Goal: Task Accomplishment & Management: Manage account settings

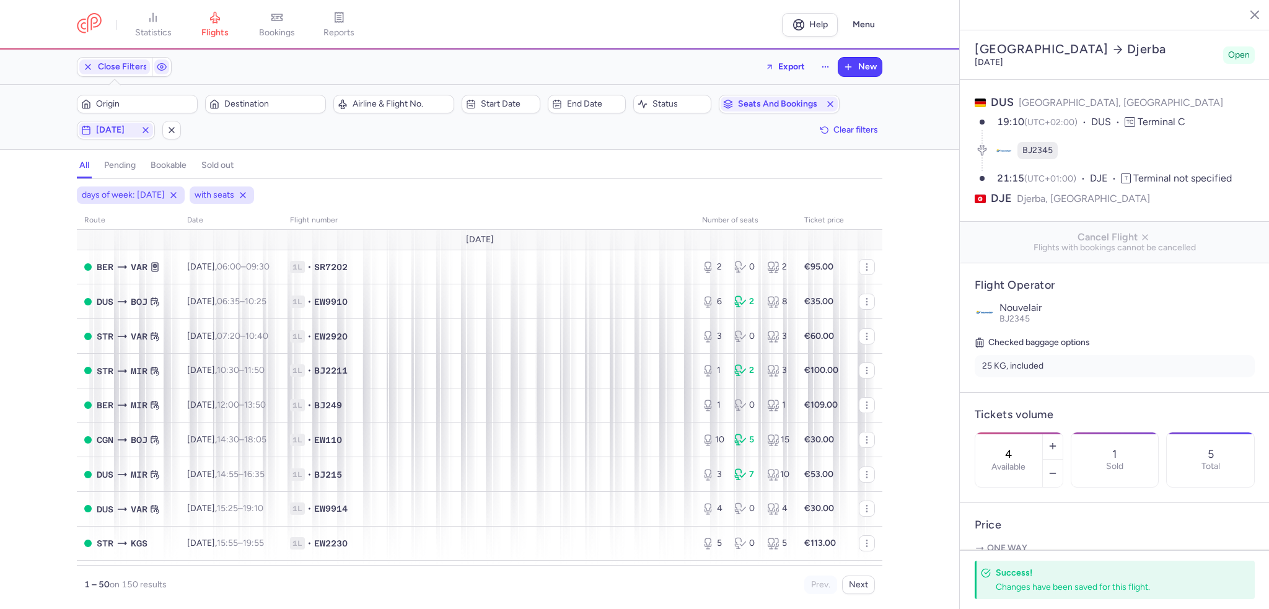
select select "hours"
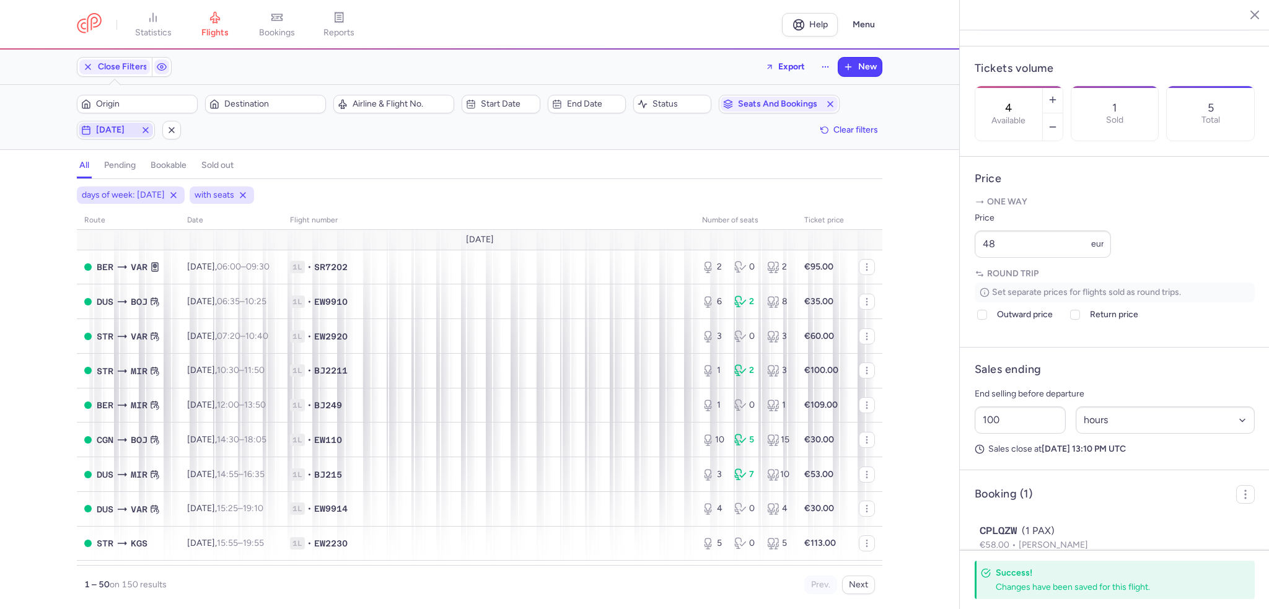
click at [147, 131] on line "button" at bounding box center [145, 130] width 5 height 5
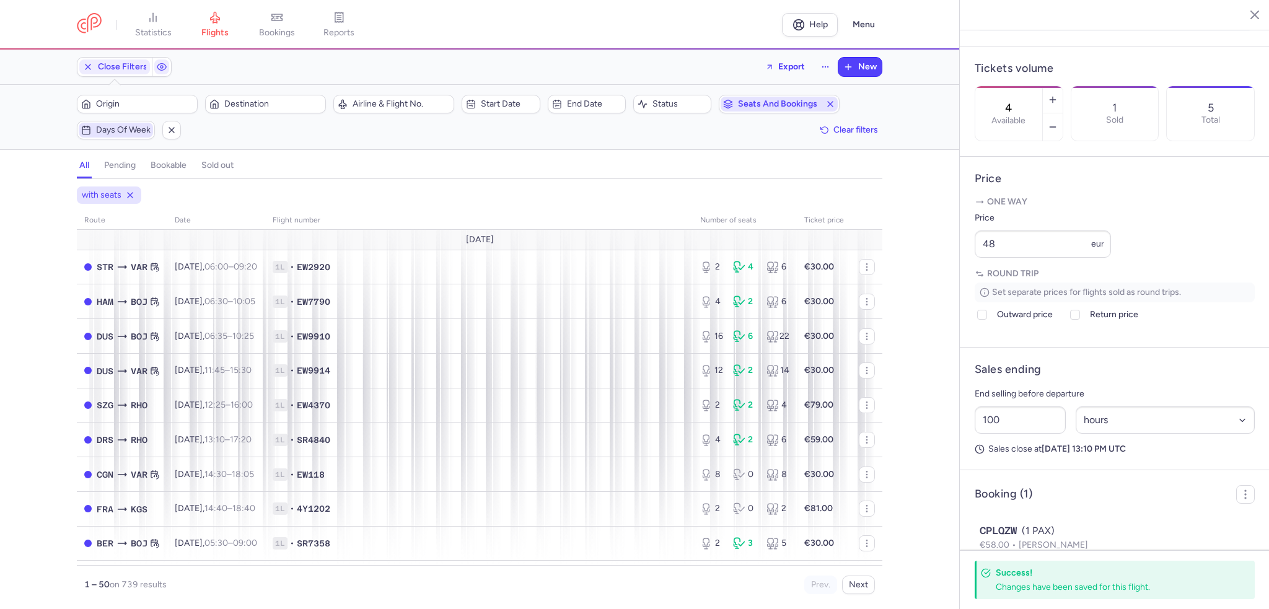
click at [829, 100] on icon "button" at bounding box center [831, 104] width 10 height 10
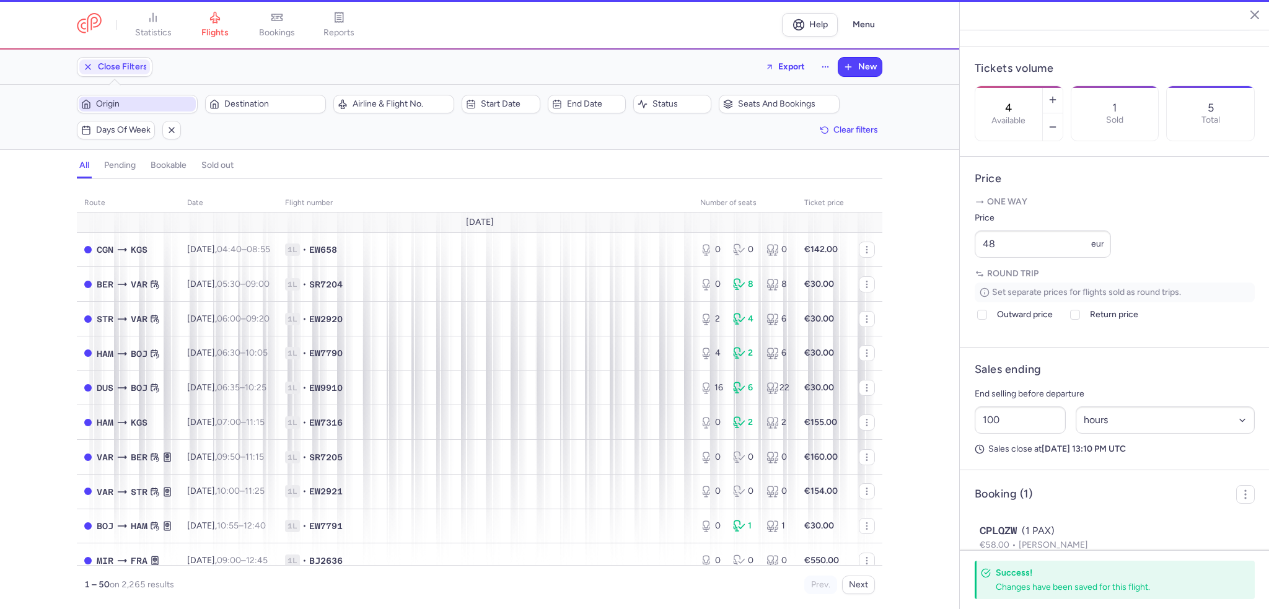
click at [126, 103] on span "Origin" at bounding box center [144, 104] width 97 height 10
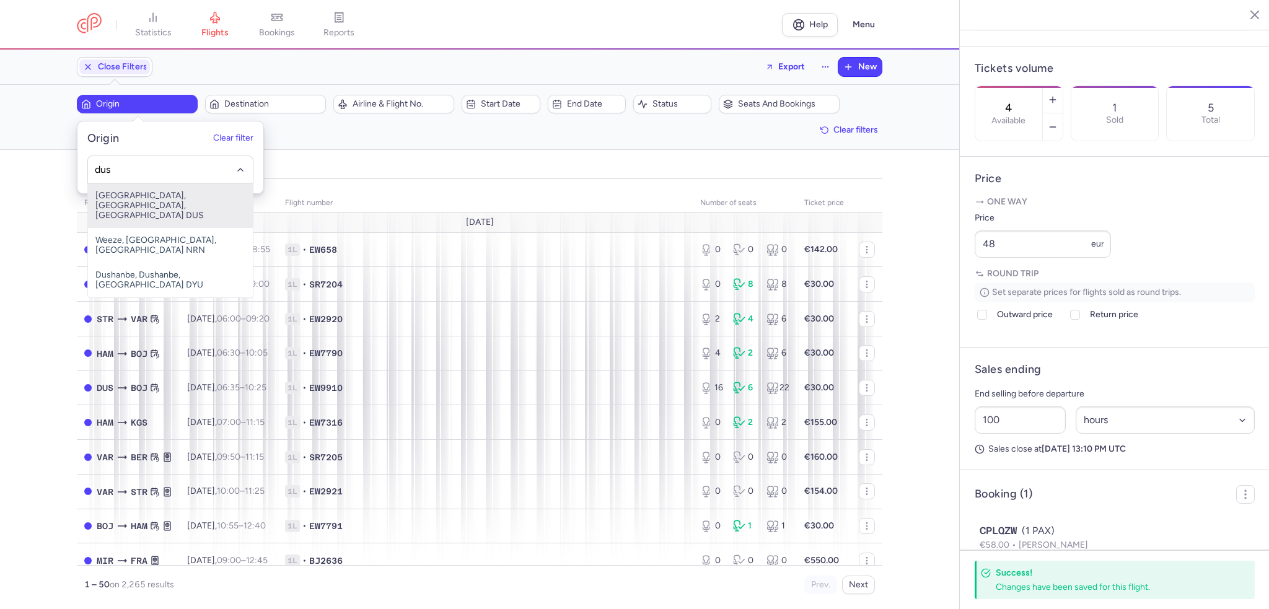
click at [134, 215] on span "[GEOGRAPHIC_DATA], [GEOGRAPHIC_DATA], [GEOGRAPHIC_DATA] DUS" at bounding box center [170, 205] width 165 height 45
type input "dus"
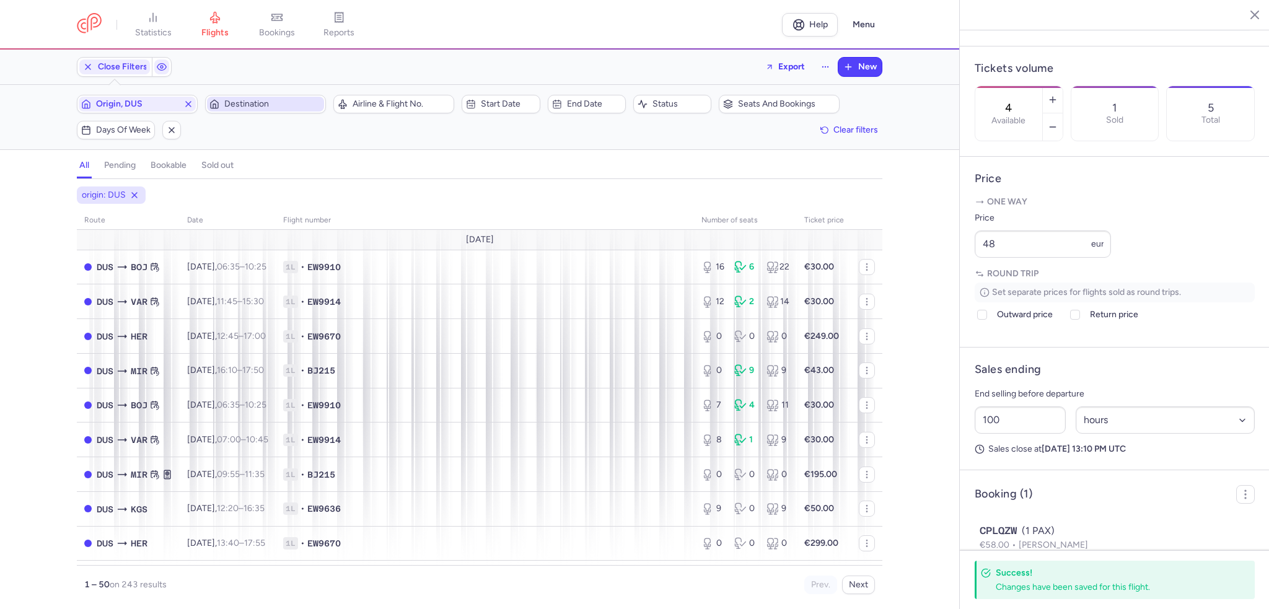
click at [273, 98] on span "Destination" at bounding box center [265, 104] width 117 height 15
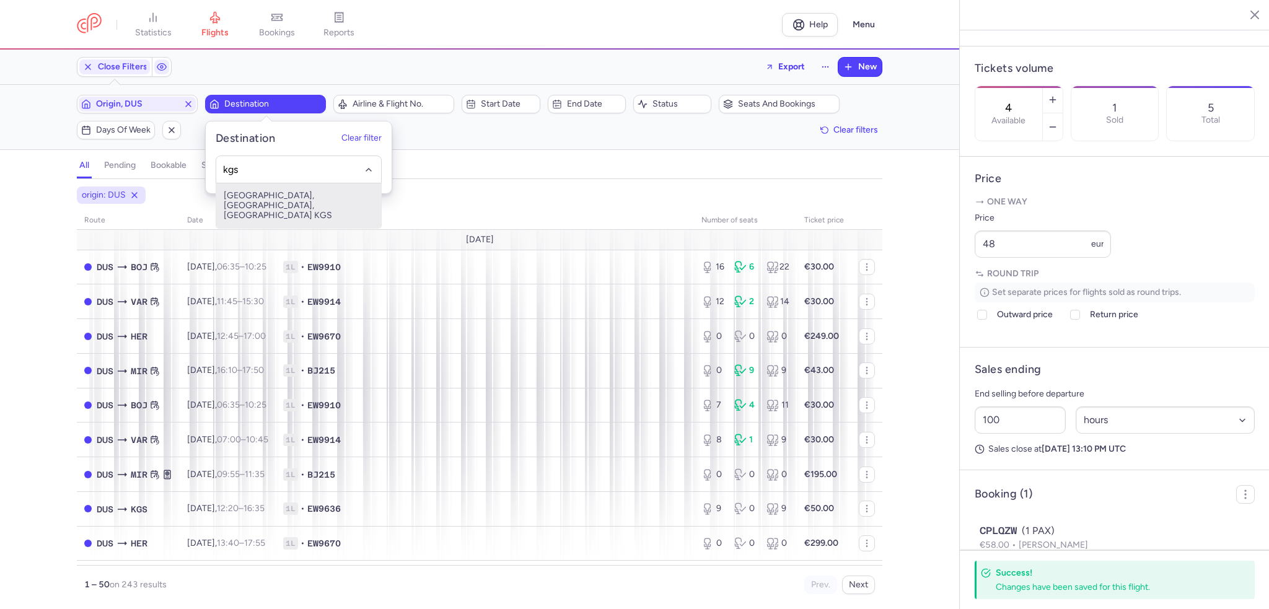
click at [286, 165] on input "kgs" at bounding box center [299, 169] width 152 height 14
click at [270, 203] on span "[GEOGRAPHIC_DATA], [GEOGRAPHIC_DATA], [GEOGRAPHIC_DATA] KGS" at bounding box center [298, 205] width 165 height 45
type input "kgs"
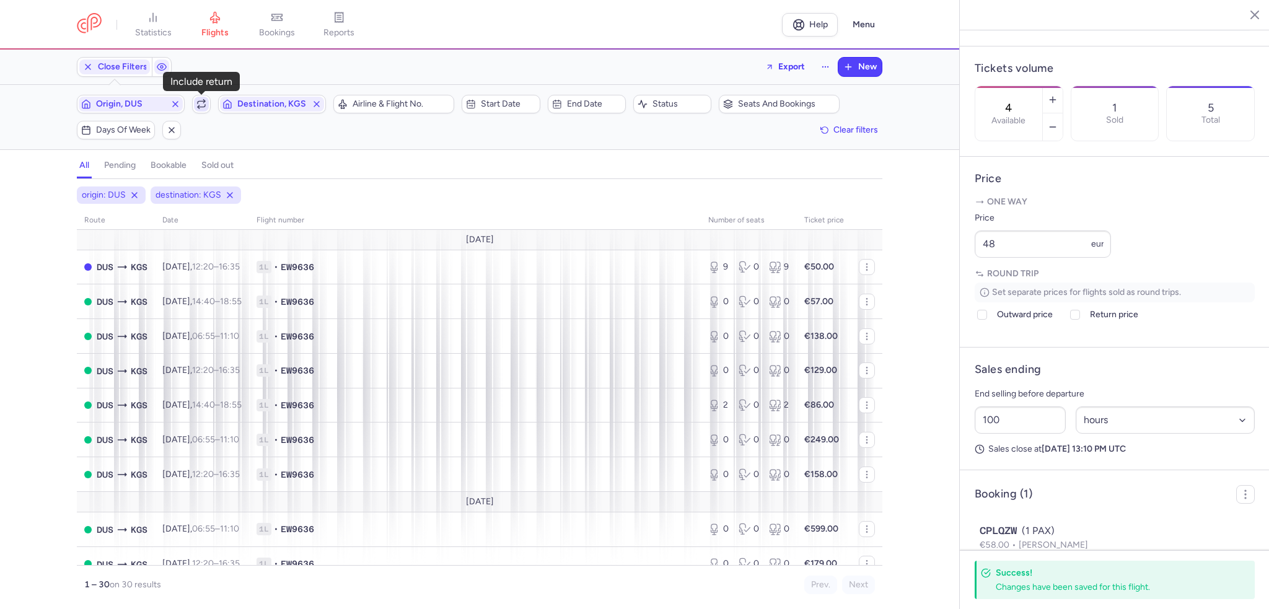
click at [201, 103] on icon "button" at bounding box center [201, 104] width 10 height 10
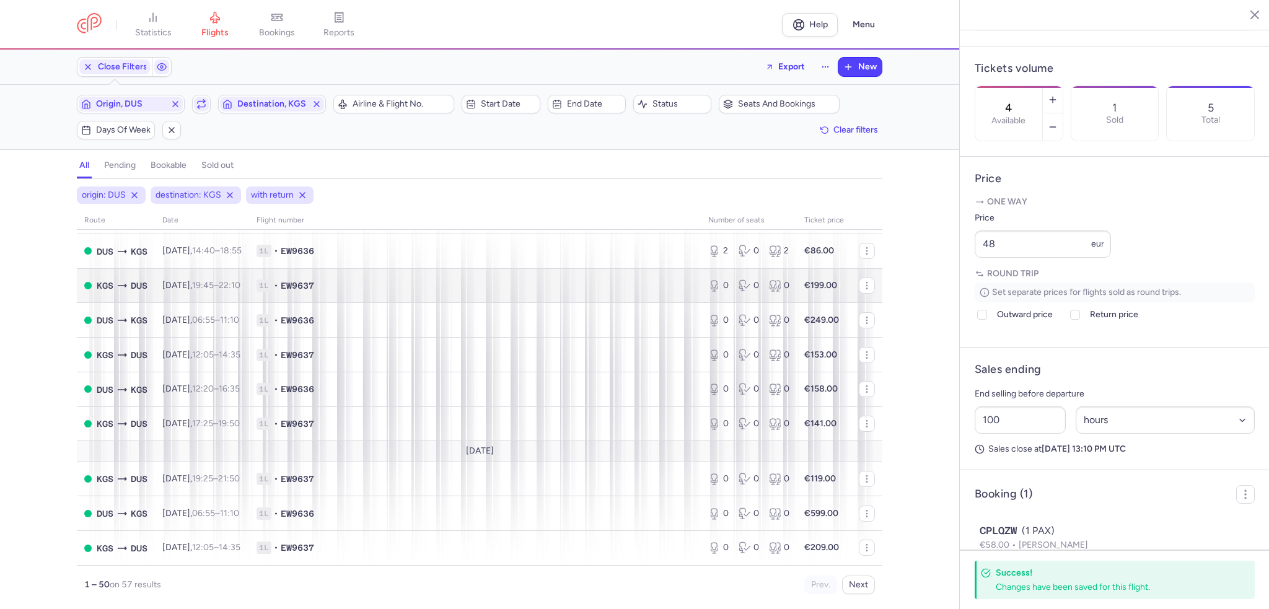
scroll to position [310, 0]
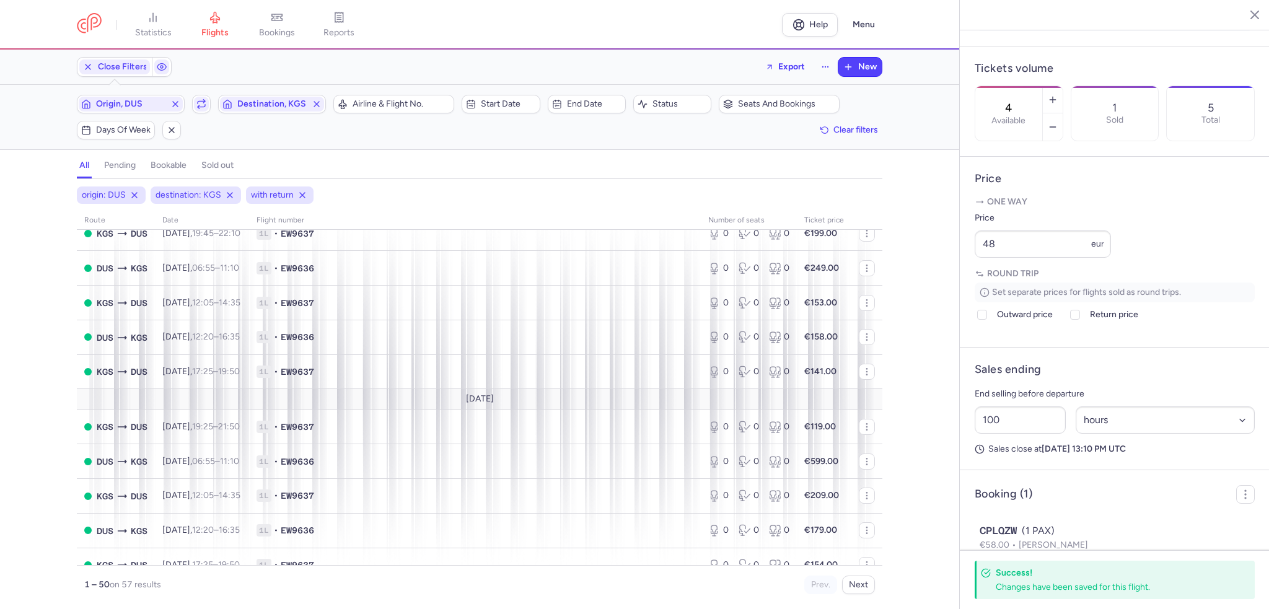
click at [121, 116] on div "Origin, DUS Include return Destination, KGS" at bounding box center [201, 104] width 257 height 26
click at [131, 111] on button "Origin, DUS" at bounding box center [131, 104] width 108 height 19
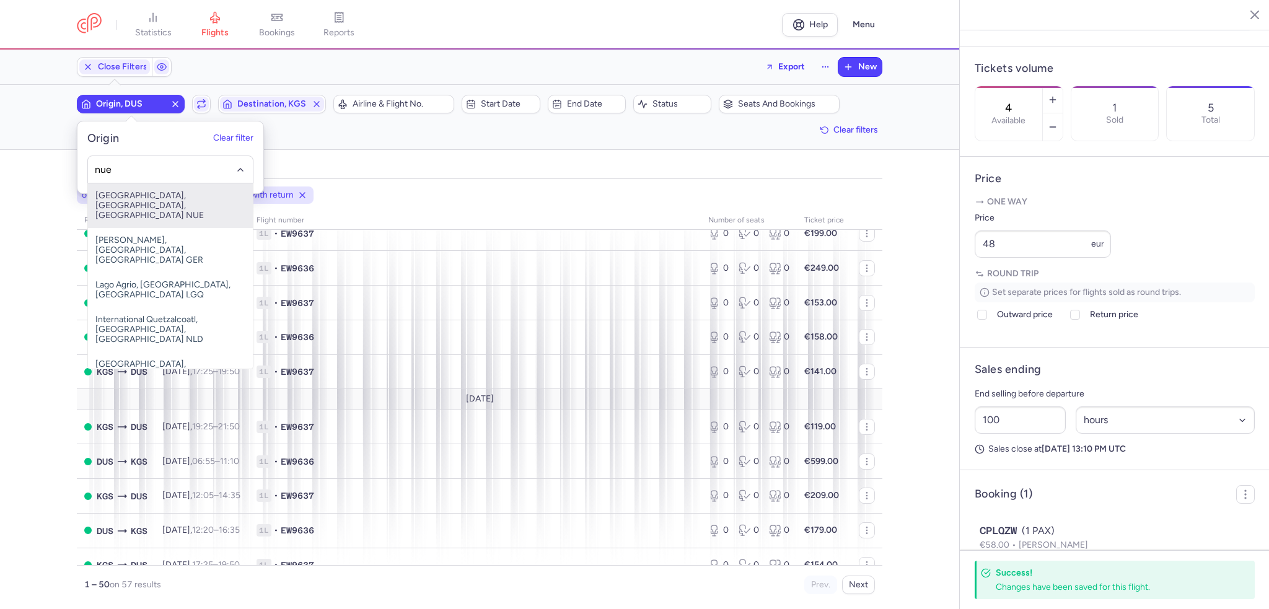
click at [133, 185] on span "[GEOGRAPHIC_DATA], [GEOGRAPHIC_DATA], [GEOGRAPHIC_DATA] NUE" at bounding box center [170, 205] width 165 height 45
type input "nue"
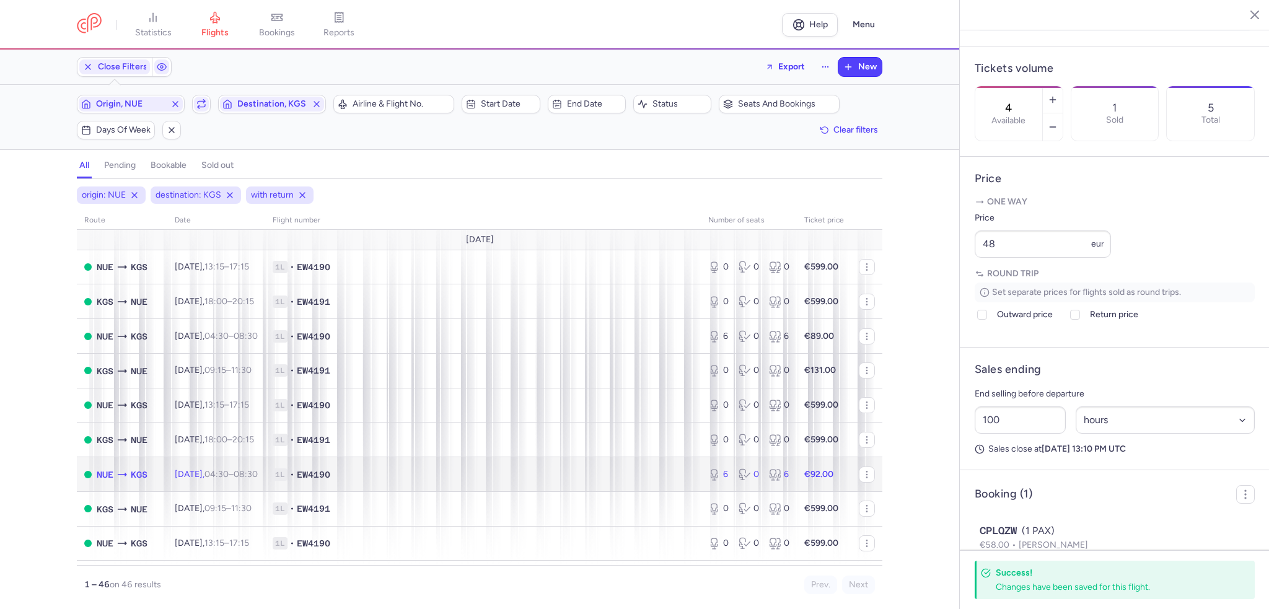
click at [441, 487] on td "1L • EW4190" at bounding box center [483, 474] width 436 height 35
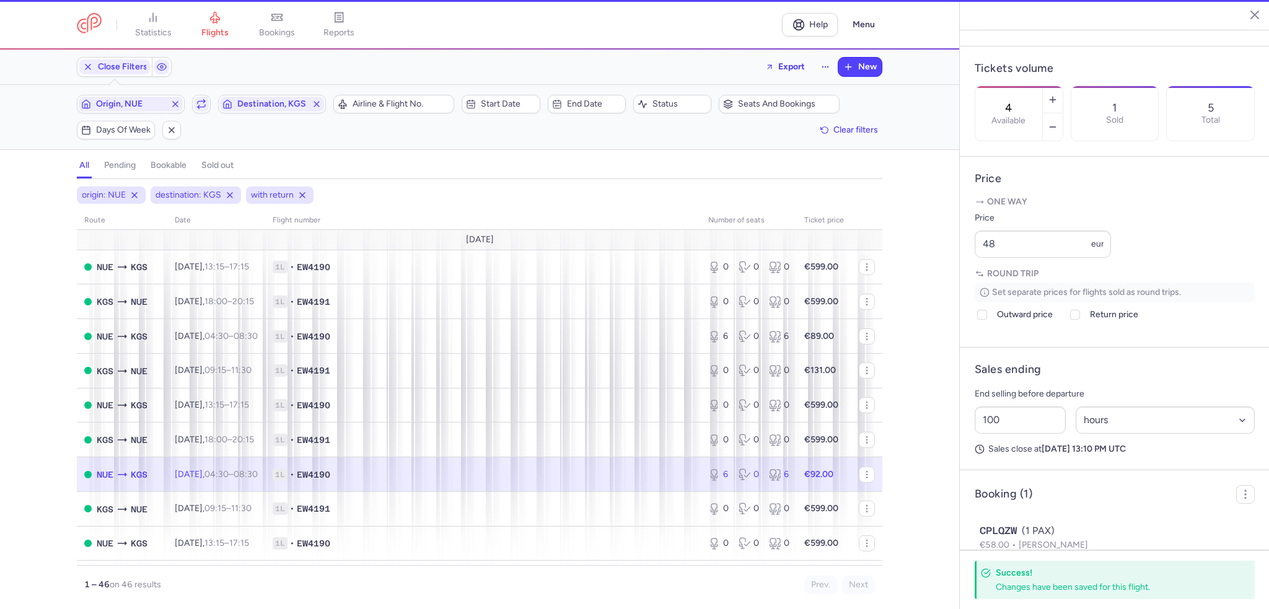
type input "6"
type input "2"
select select "days"
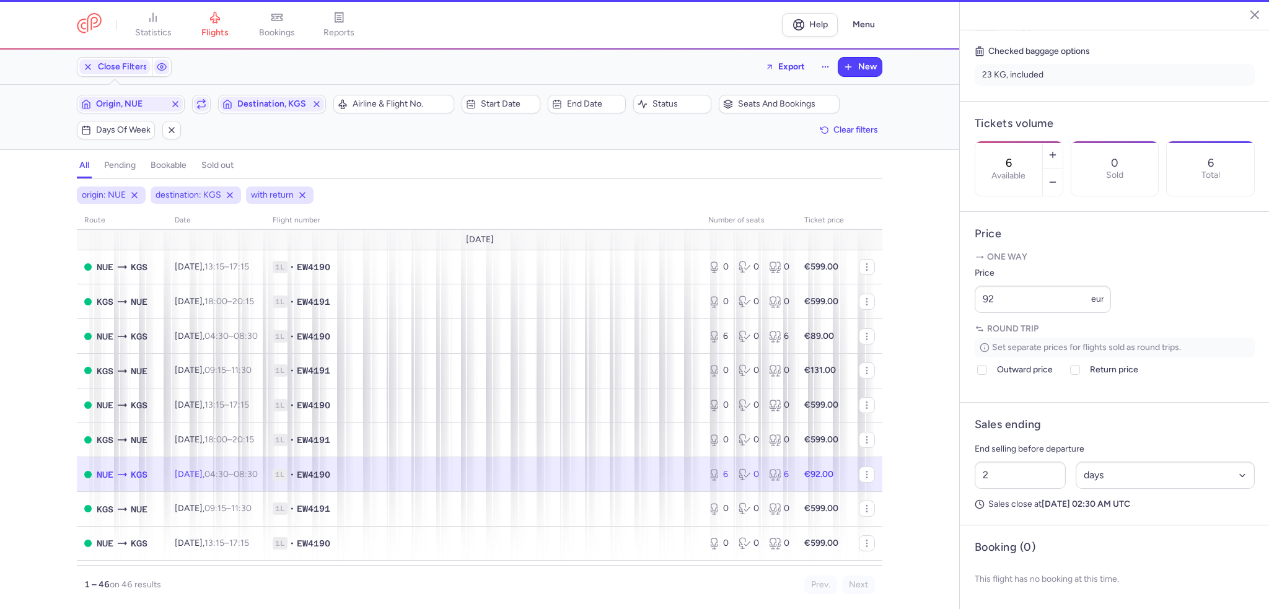
scroll to position [314, 0]
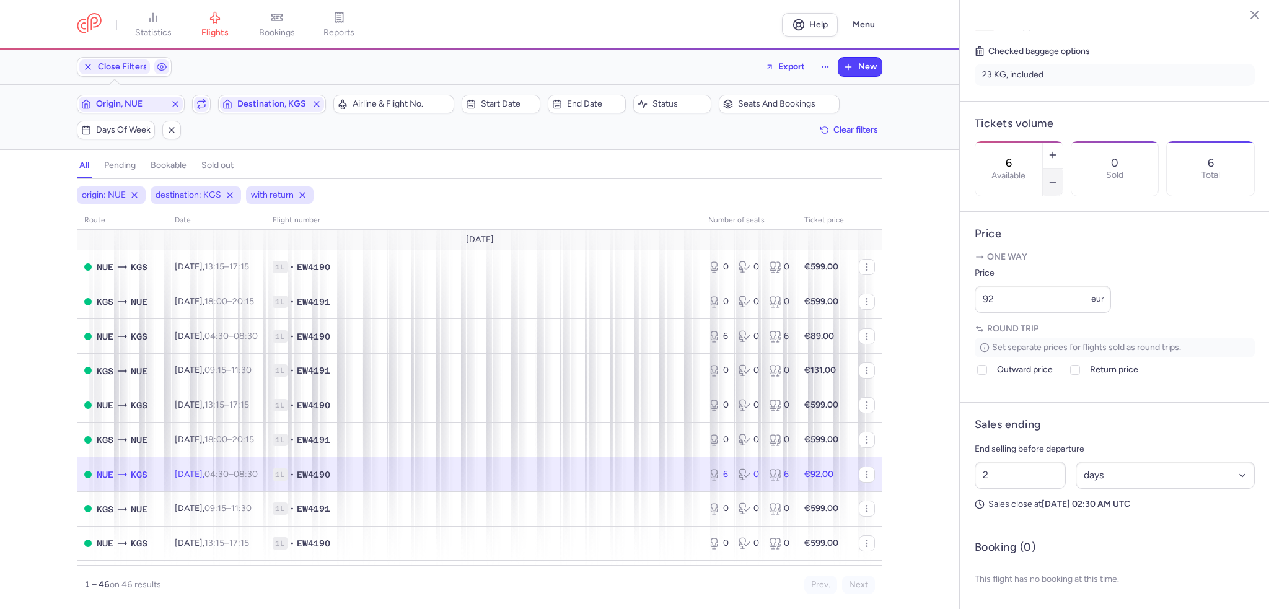
click at [1058, 177] on icon "button" at bounding box center [1053, 182] width 10 height 10
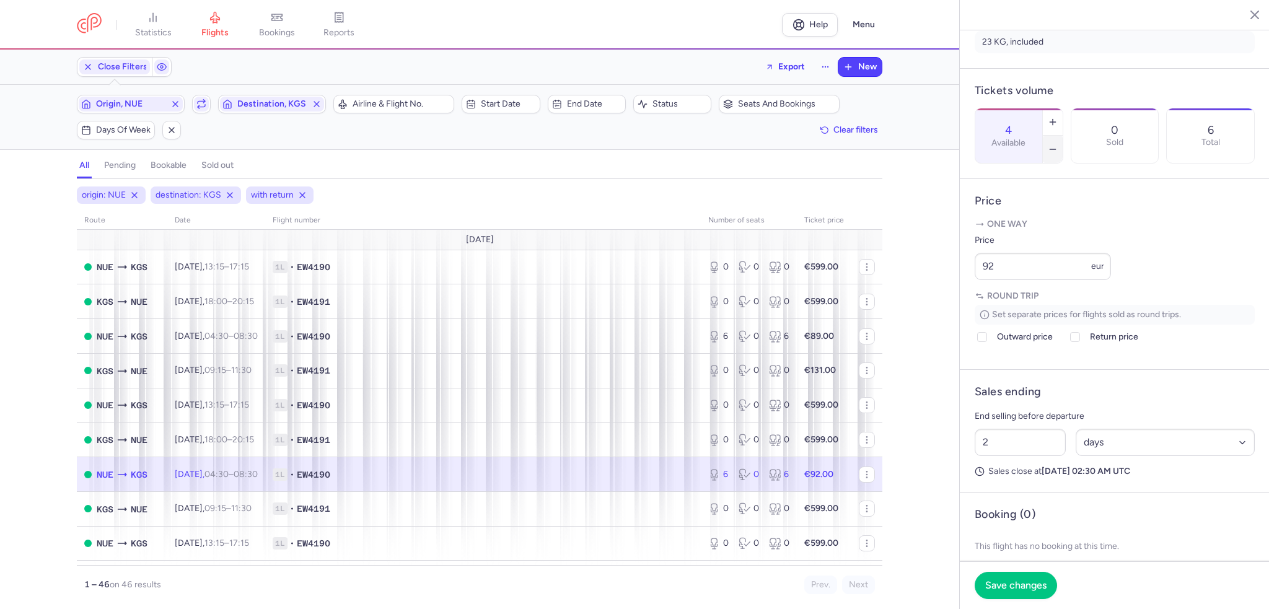
click at [1058, 144] on icon "button" at bounding box center [1053, 149] width 10 height 10
click at [1063, 108] on button "button" at bounding box center [1053, 121] width 20 height 27
type input "2"
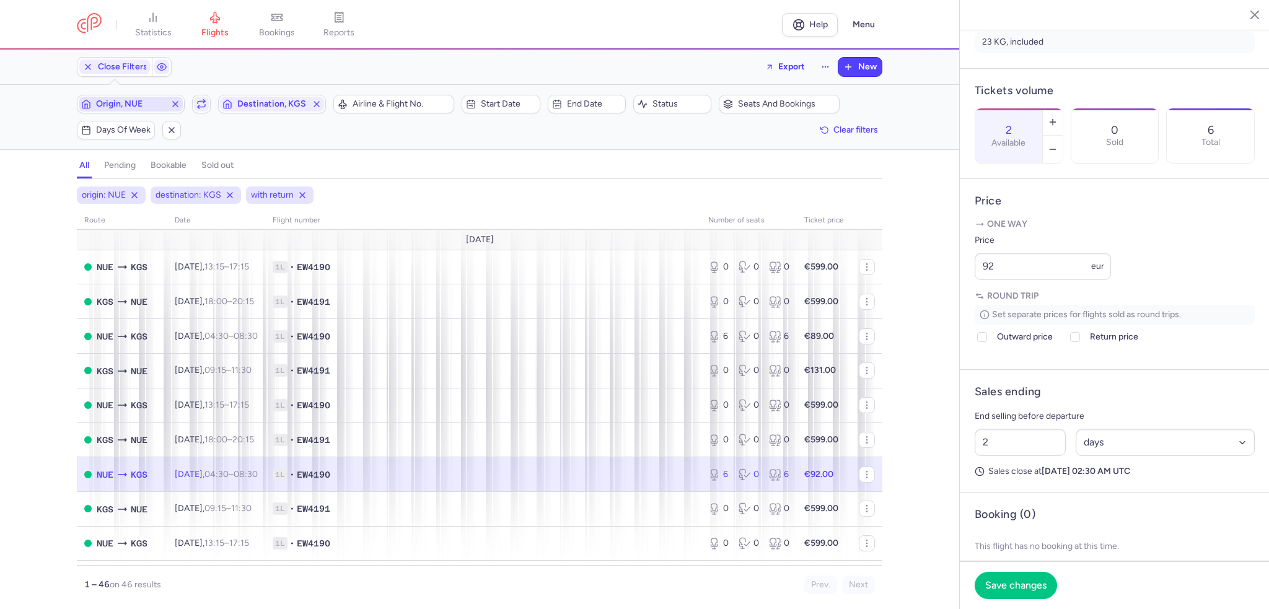
click at [175, 105] on icon "button" at bounding box center [175, 104] width 10 height 10
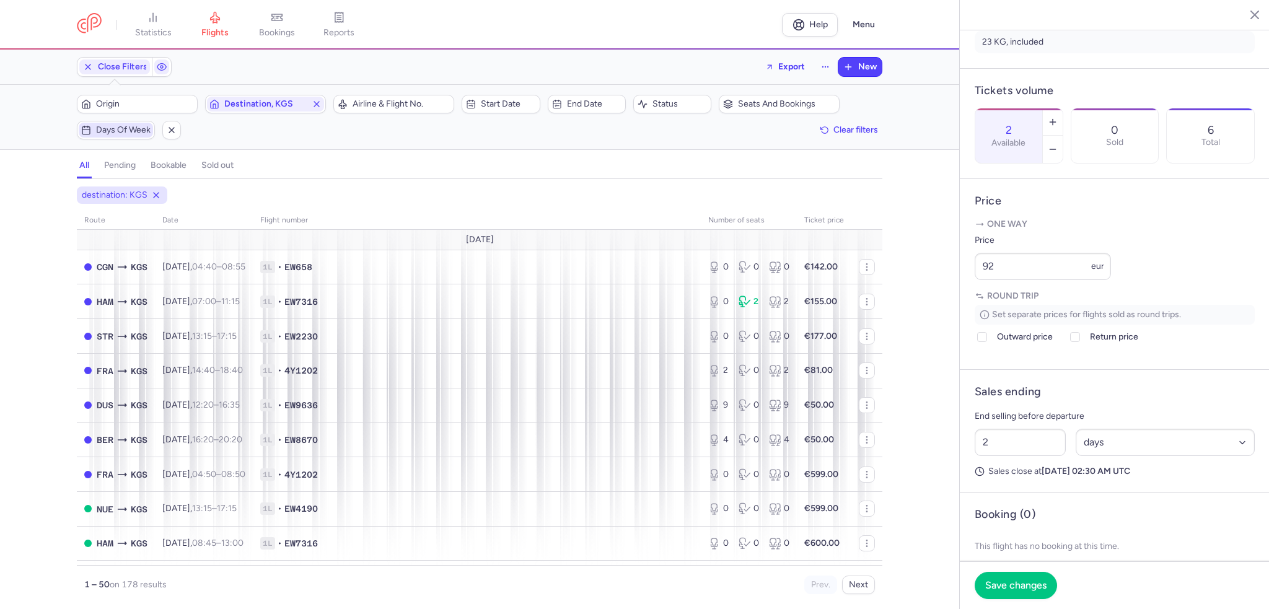
click at [123, 128] on span "Days of week" at bounding box center [123, 130] width 55 height 10
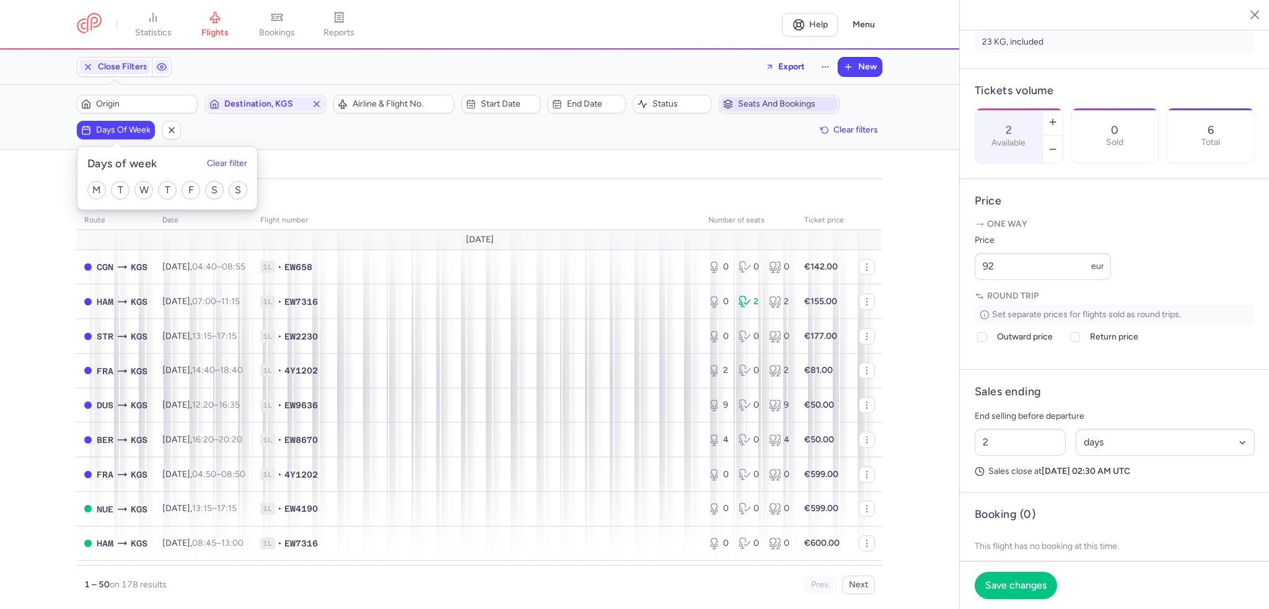
click at [791, 101] on span "Seats and bookings" at bounding box center [786, 104] width 97 height 10
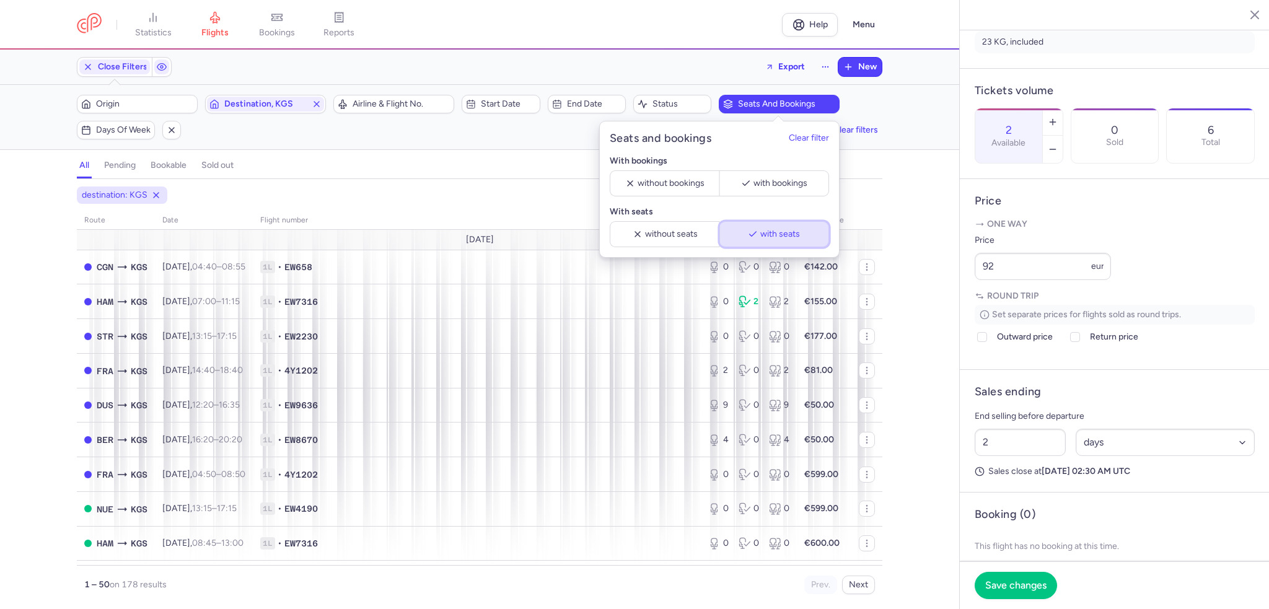
click at [751, 229] on icon "button" at bounding box center [753, 234] width 10 height 10
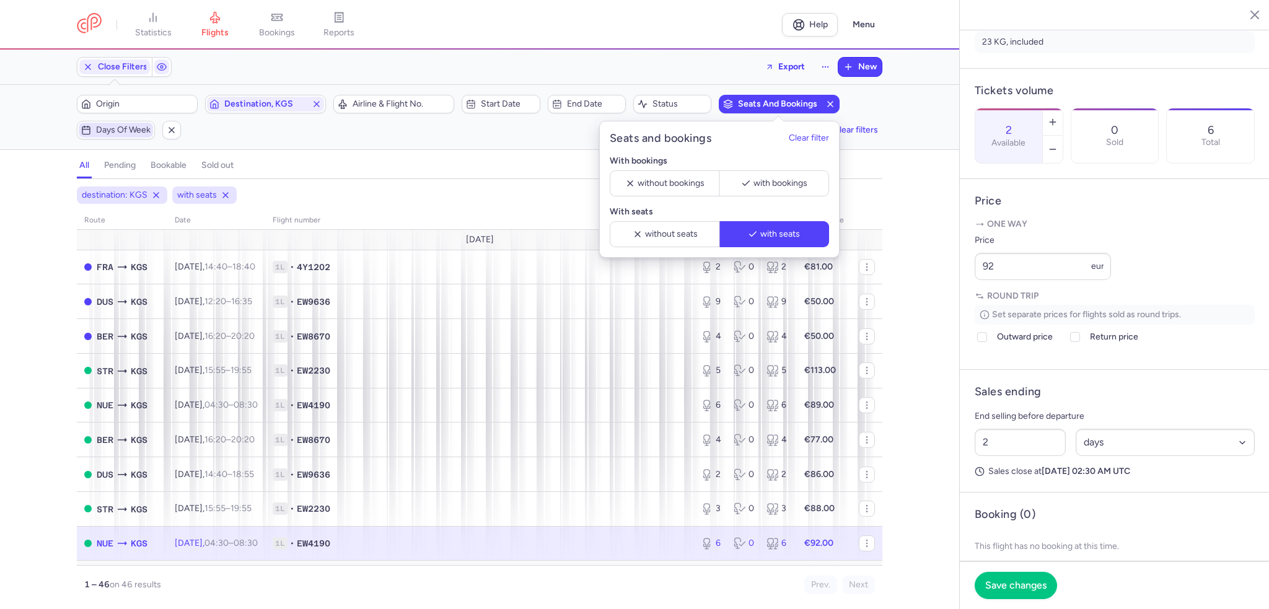
click at [112, 128] on span "Days of week" at bounding box center [123, 130] width 55 height 10
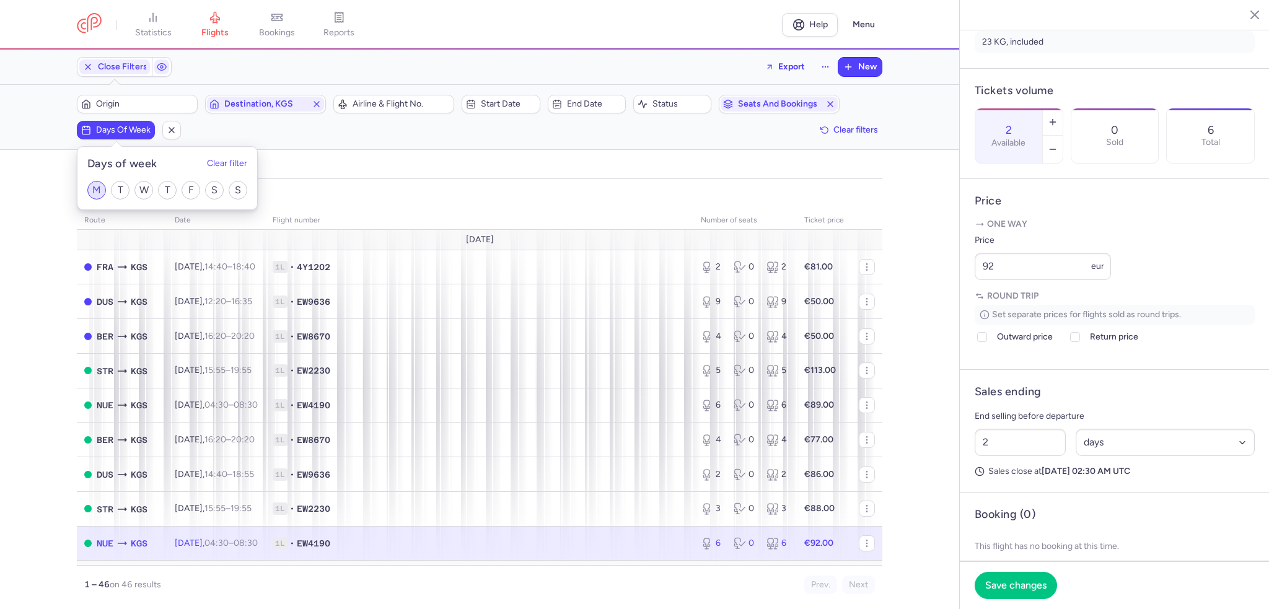
click at [95, 187] on input "M" at bounding box center [96, 190] width 19 height 19
checkbox input "true"
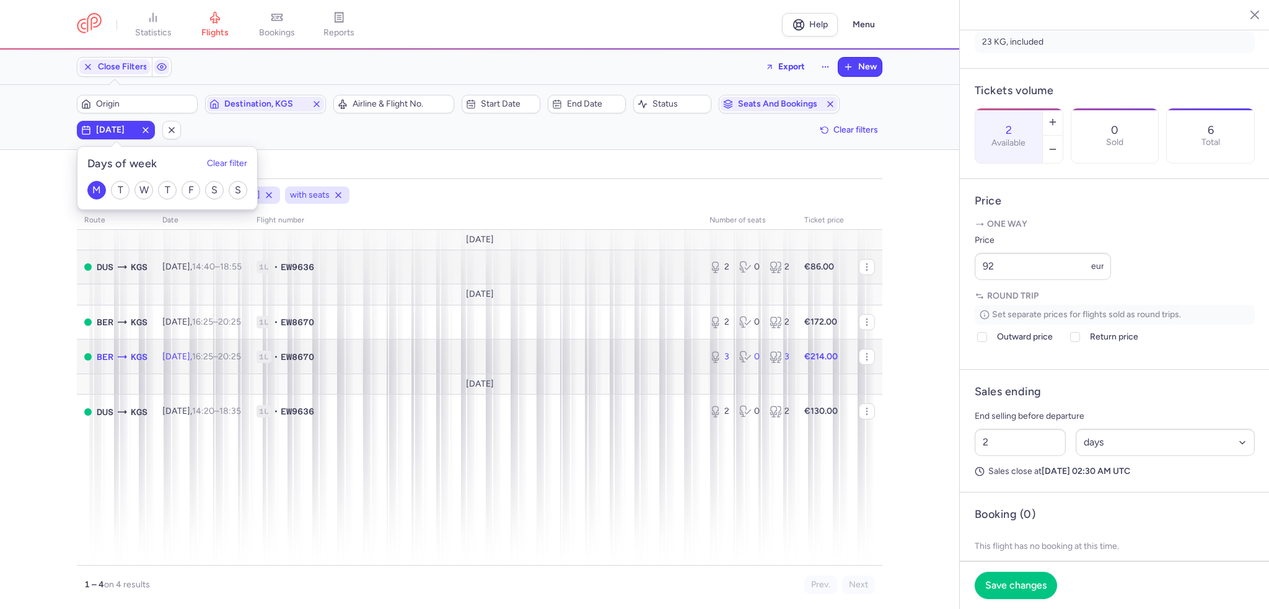
drag, startPoint x: 539, startPoint y: 357, endPoint x: 768, endPoint y: 277, distance: 242.9
click at [539, 357] on span "1L • EW8670" at bounding box center [476, 357] width 438 height 12
type input "3"
type input "4"
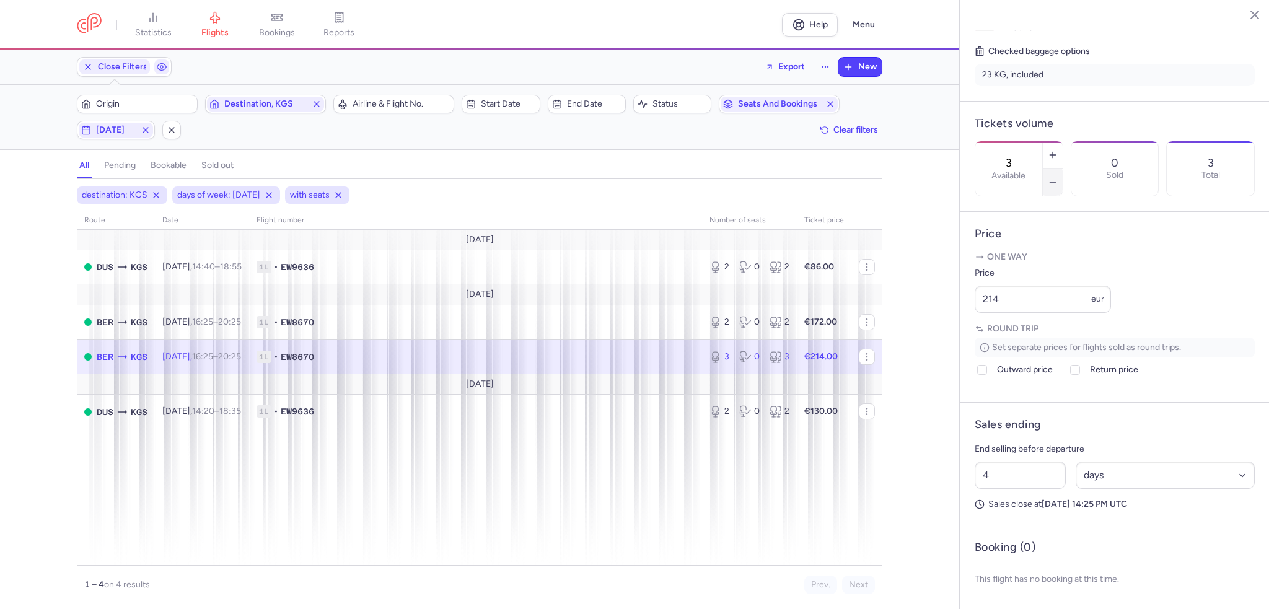
click at [1058, 177] on icon "button" at bounding box center [1053, 182] width 10 height 10
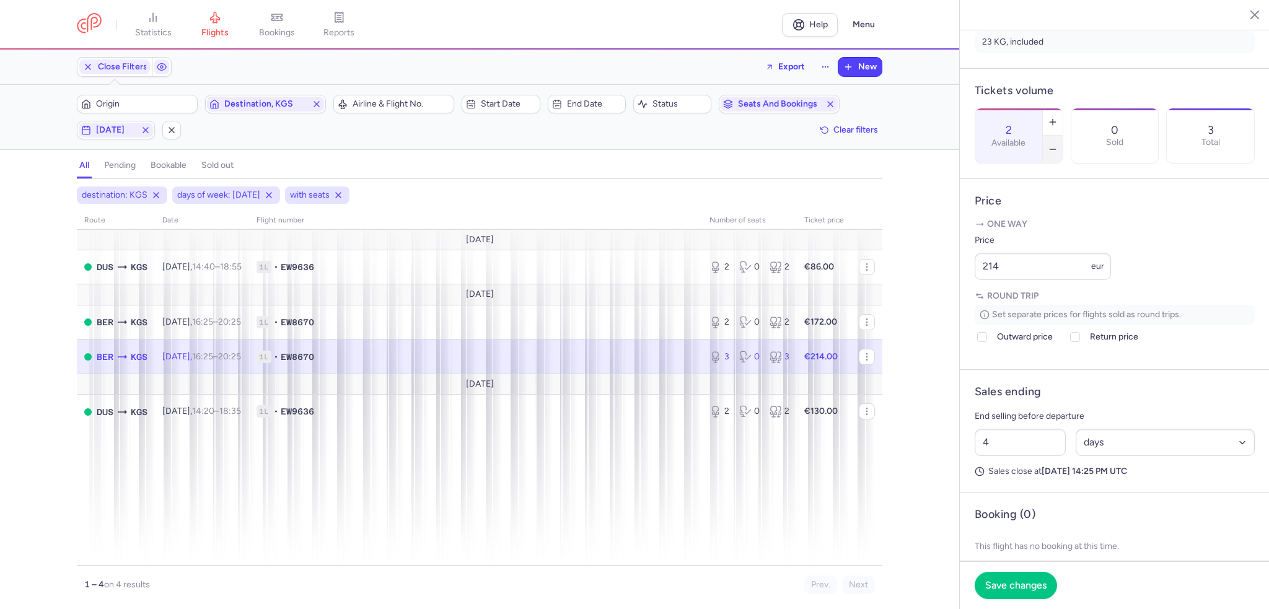
click at [1058, 144] on icon "button" at bounding box center [1053, 149] width 10 height 10
type input "0"
click at [1010, 584] on span "Save changes" at bounding box center [1016, 585] width 61 height 11
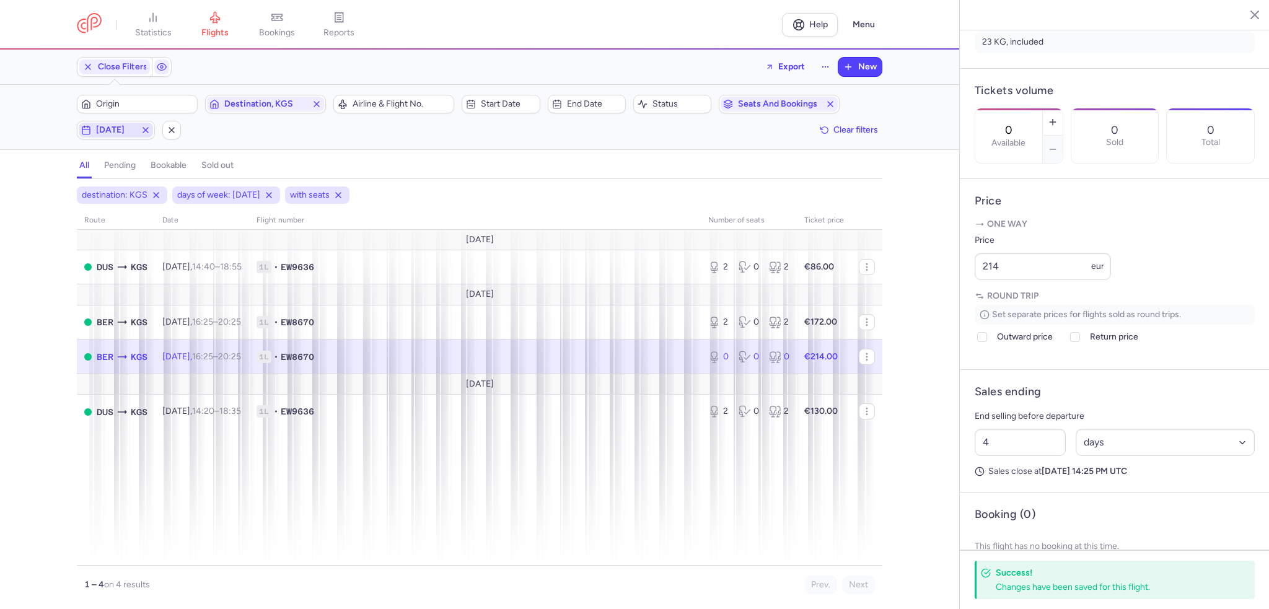
click at [87, 131] on icon "button" at bounding box center [86, 130] width 10 height 10
click at [98, 187] on input "M" at bounding box center [96, 190] width 19 height 19
checkbox input "false"
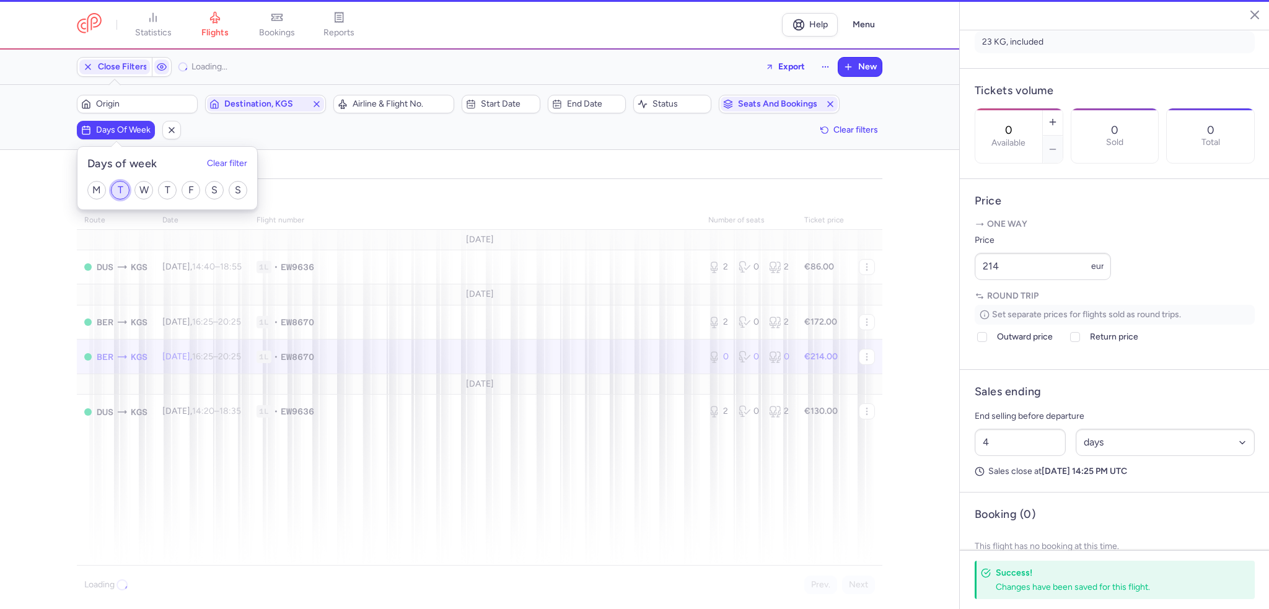
click at [125, 187] on input "T" at bounding box center [120, 190] width 19 height 19
checkbox input "true"
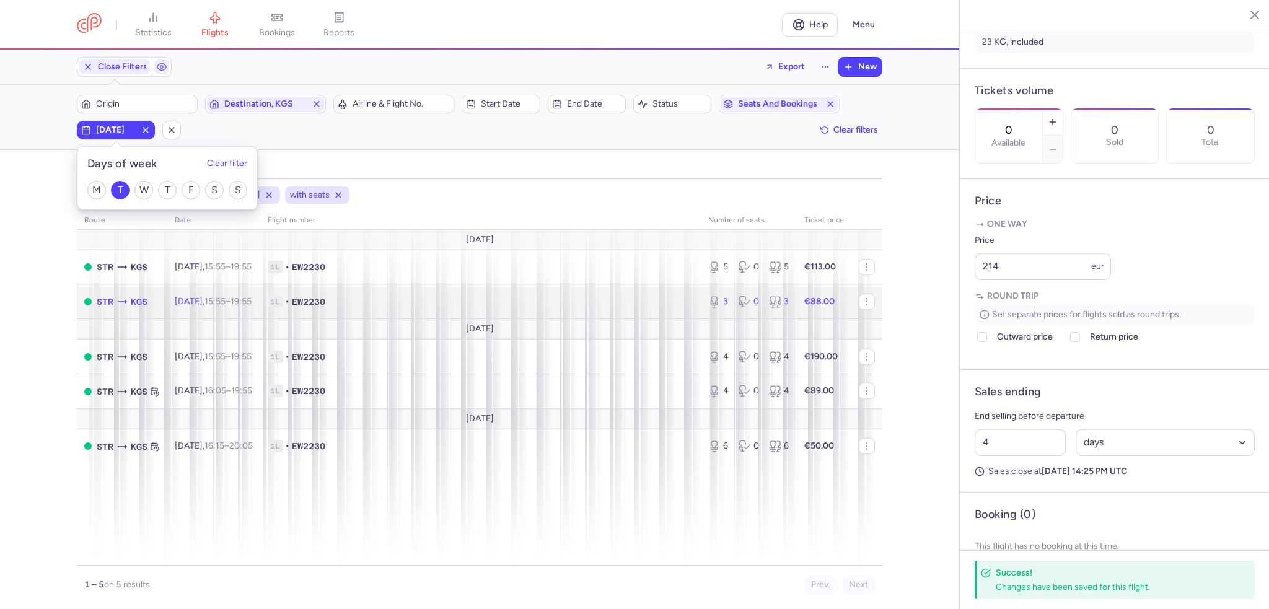
drag, startPoint x: 584, startPoint y: 296, endPoint x: 1088, endPoint y: 198, distance: 514.1
click at [586, 296] on span "1L • EW2230" at bounding box center [481, 302] width 426 height 12
type input "3"
type input "5"
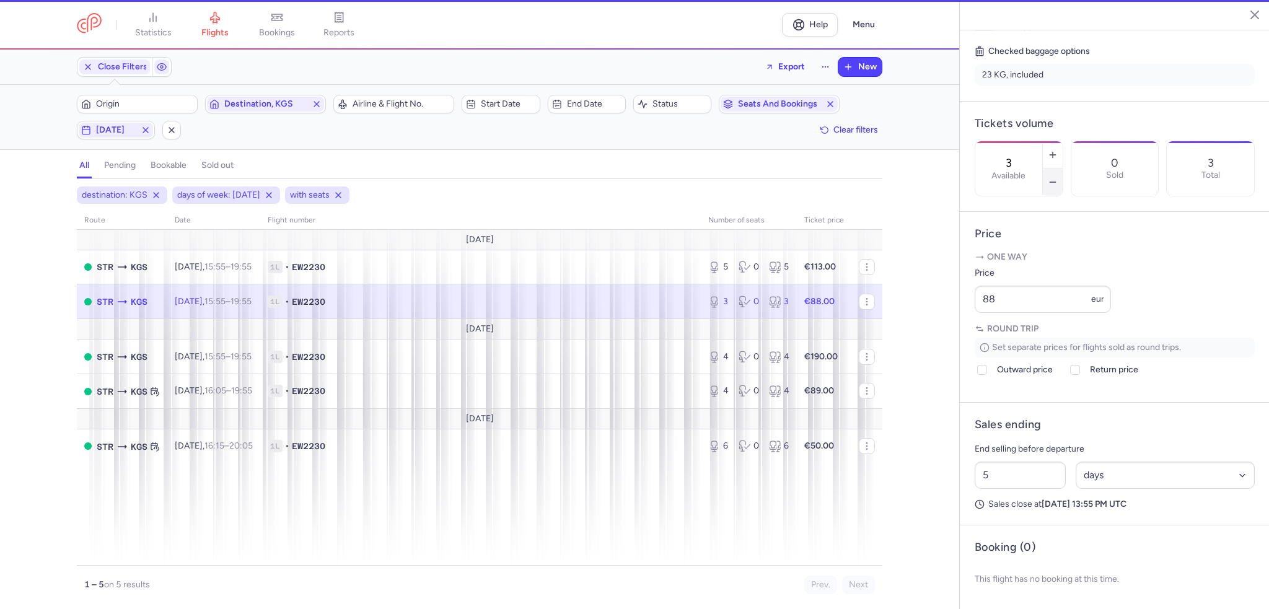
click at [1063, 169] on button "button" at bounding box center [1053, 182] width 20 height 27
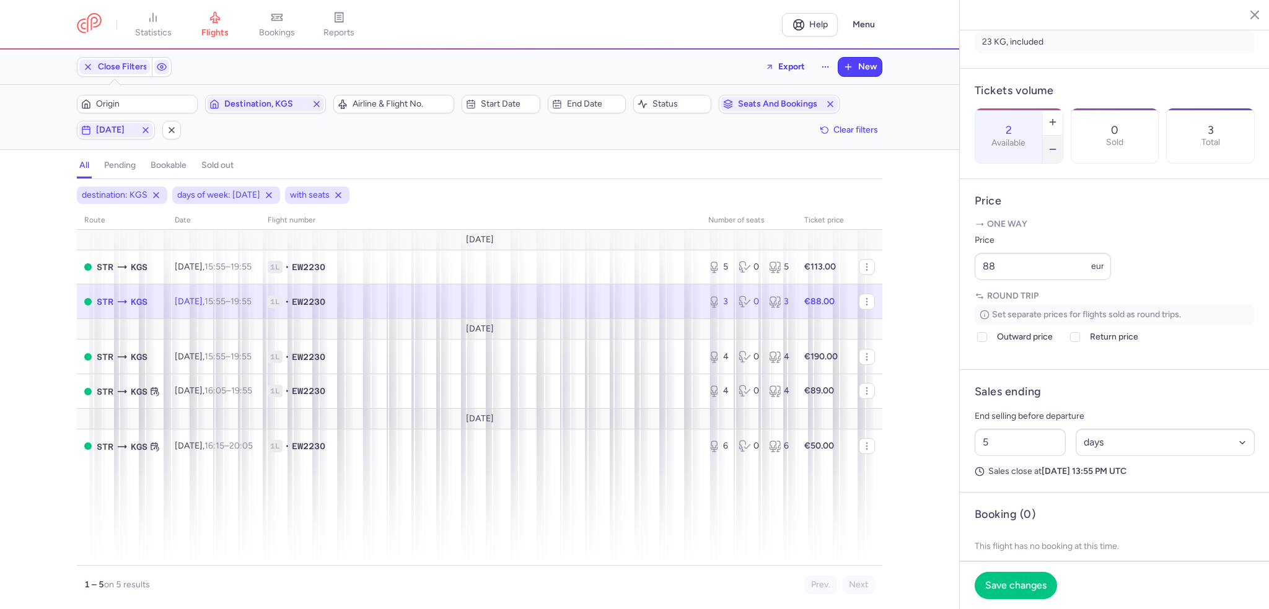
click at [1063, 136] on button "button" at bounding box center [1053, 149] width 20 height 27
click at [1016, 583] on span "Save changes" at bounding box center [1016, 585] width 61 height 11
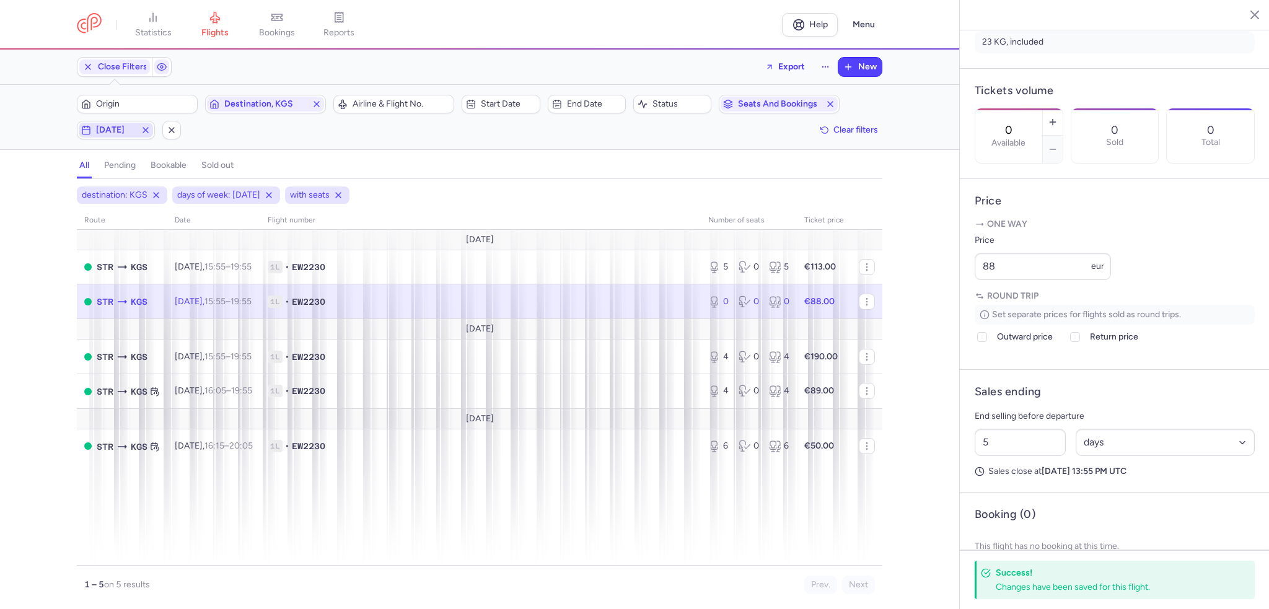
drag, startPoint x: 126, startPoint y: 124, endPoint x: 123, endPoint y: 138, distance: 14.6
click at [126, 125] on span "[DATE]" at bounding box center [116, 130] width 40 height 10
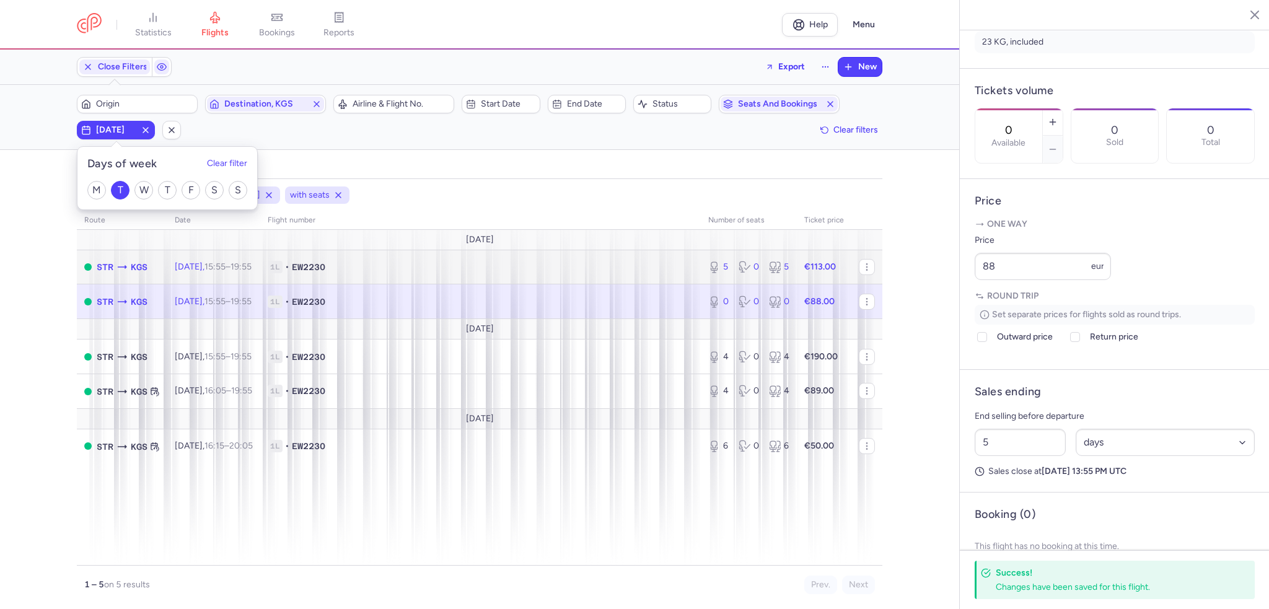
click at [357, 273] on td "1L • EW2230" at bounding box center [480, 267] width 441 height 35
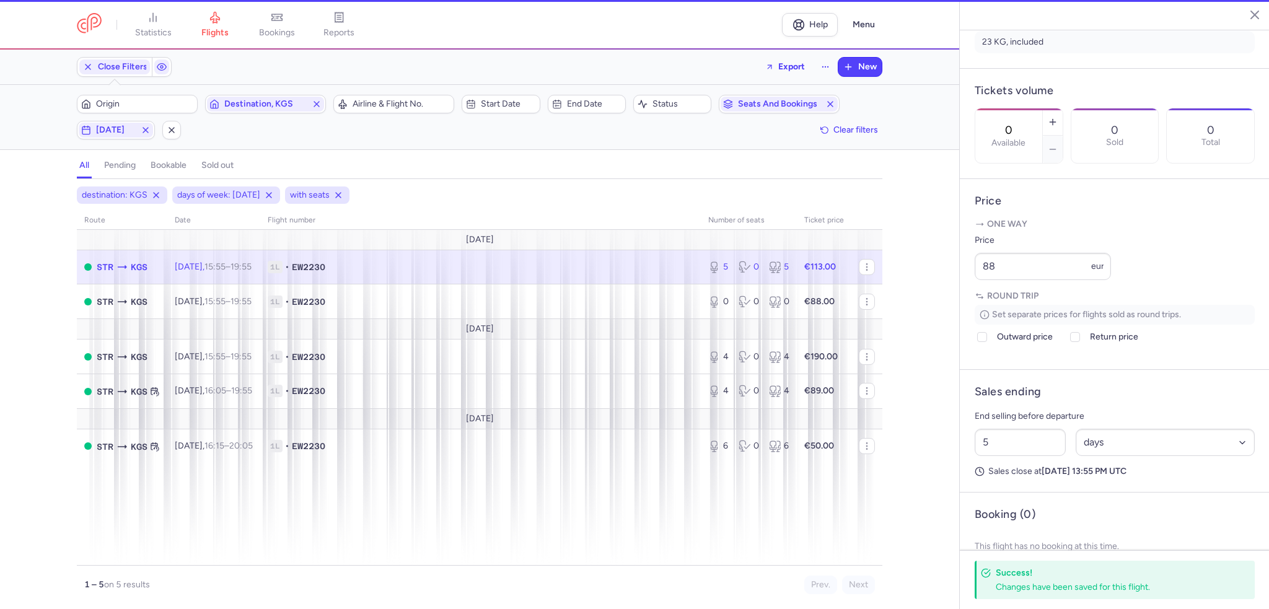
type input "5"
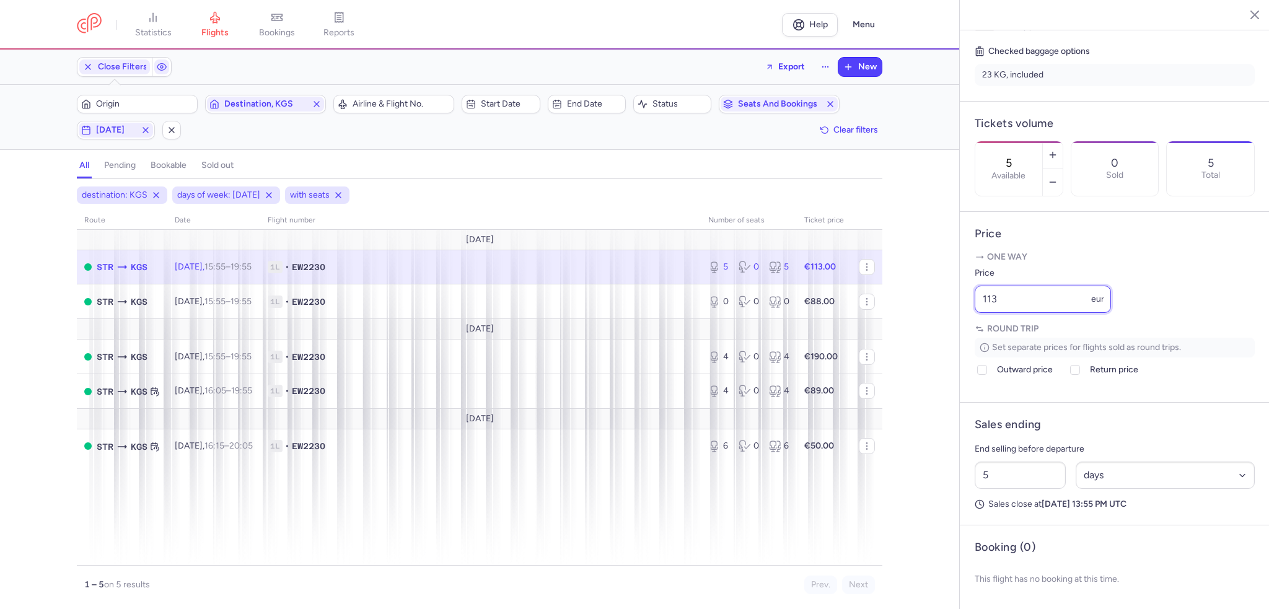
drag, startPoint x: 1016, startPoint y: 304, endPoint x: 904, endPoint y: 296, distance: 113.1
click at [904, 296] on div "statistics flights bookings reports Help Menu Close Filters Export New Filters …" at bounding box center [634, 304] width 1269 height 609
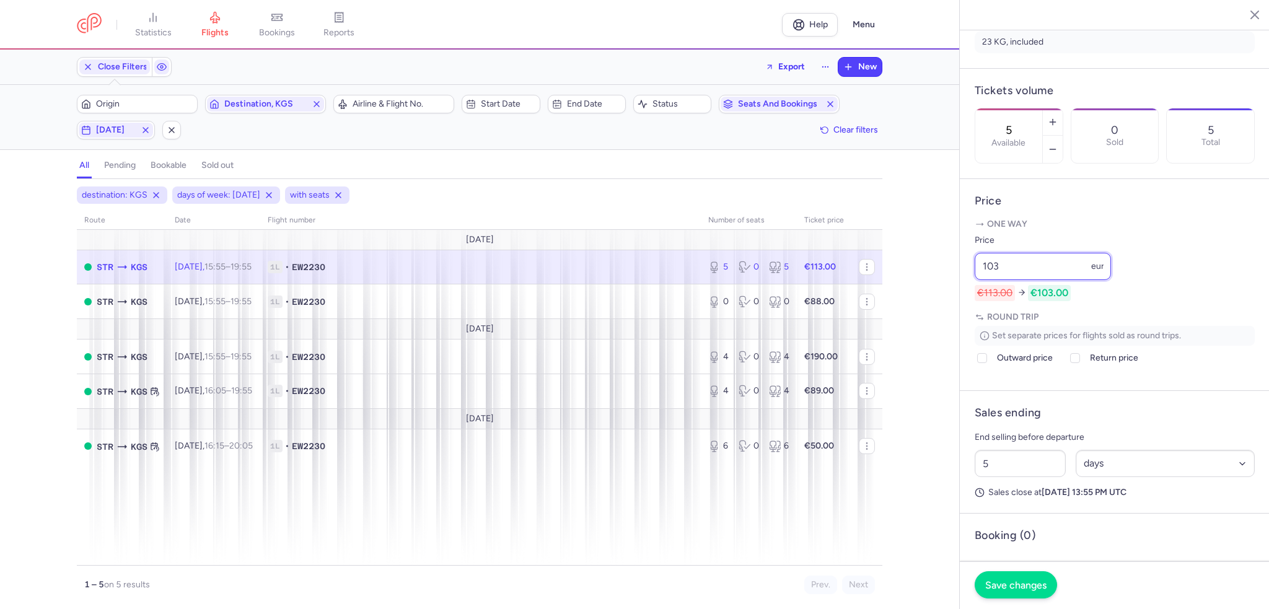
type input "103"
click at [1002, 589] on span "Save changes" at bounding box center [1016, 585] width 61 height 11
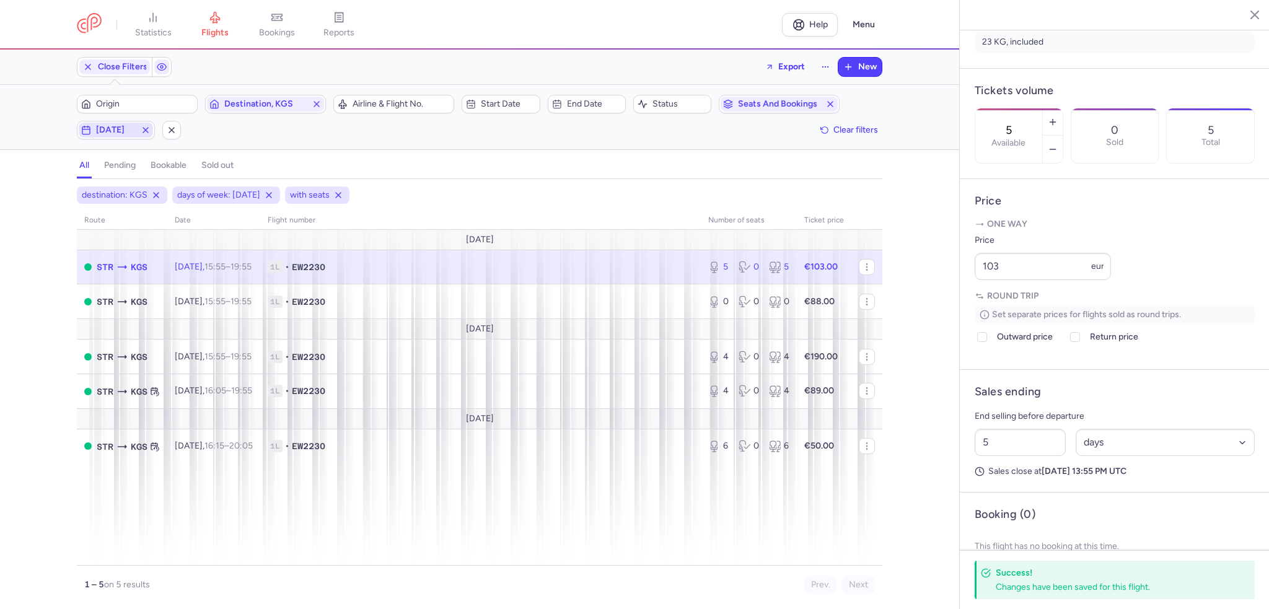
click at [124, 133] on span "[DATE]" at bounding box center [116, 130] width 40 height 10
click at [130, 195] on div "M T W T F S S" at bounding box center [167, 190] width 180 height 38
click at [136, 192] on input "W" at bounding box center [143, 190] width 19 height 19
checkbox input "true"
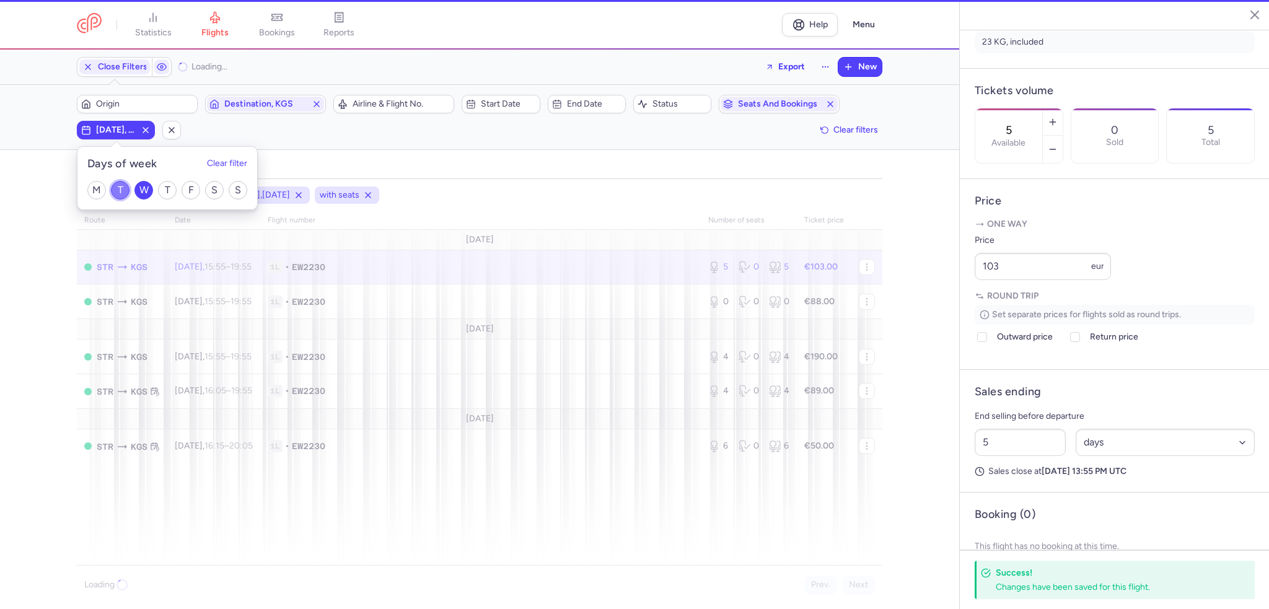
click at [121, 193] on input "T" at bounding box center [120, 190] width 19 height 19
checkbox input "false"
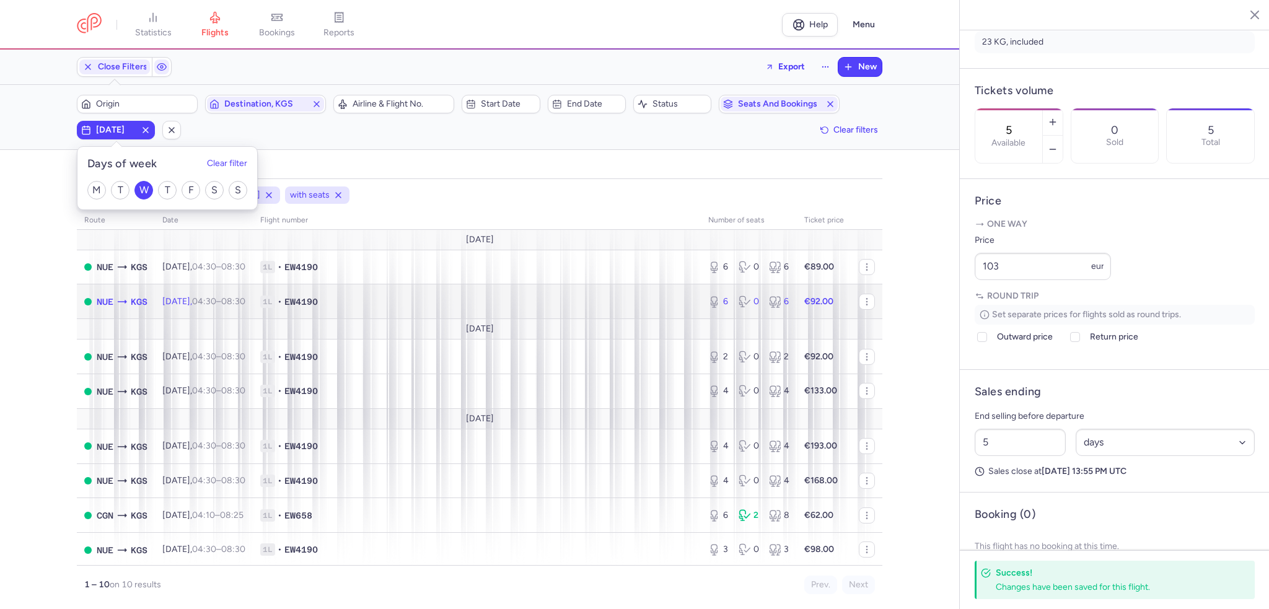
drag, startPoint x: 240, startPoint y: 289, endPoint x: 631, endPoint y: 244, distance: 393.0
click at [240, 289] on td "[DATE] 04:30 – 08:30 +0" at bounding box center [204, 301] width 98 height 35
type input "6"
type input "2"
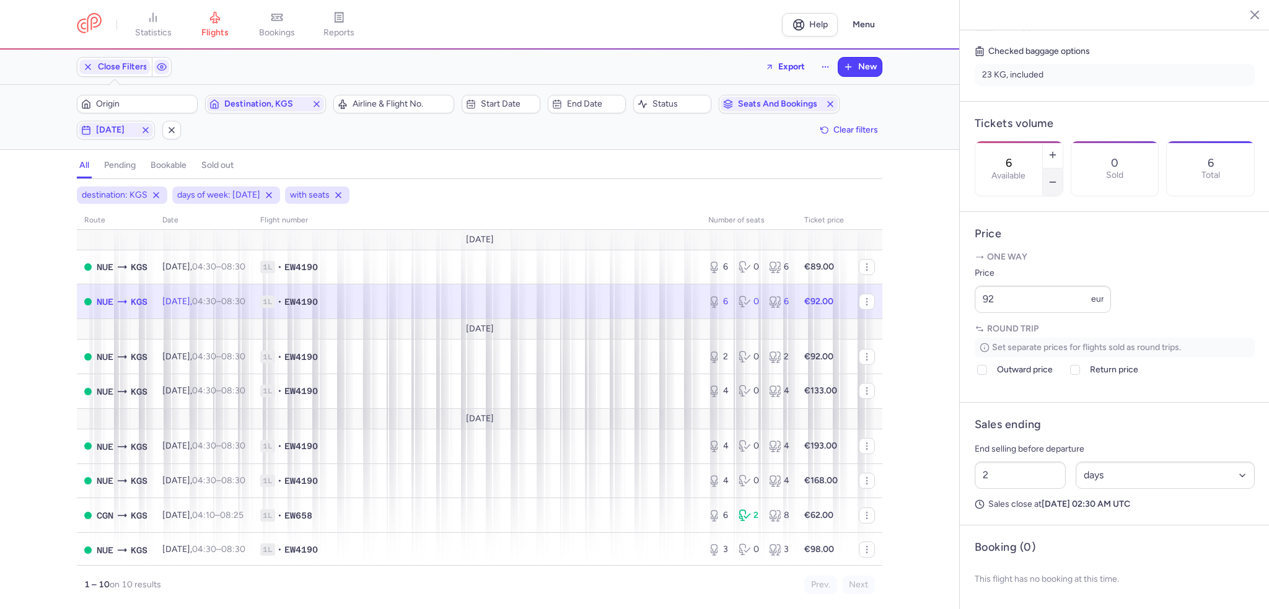
click at [1058, 177] on icon "button" at bounding box center [1053, 182] width 10 height 10
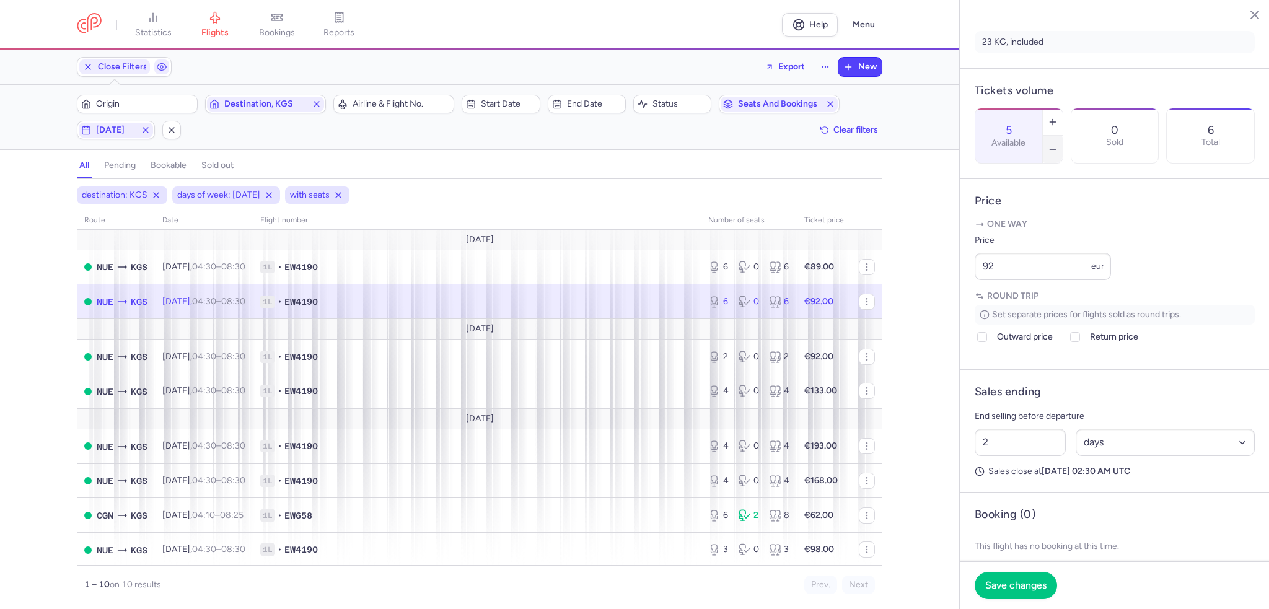
click at [1058, 144] on icon "button" at bounding box center [1053, 149] width 10 height 10
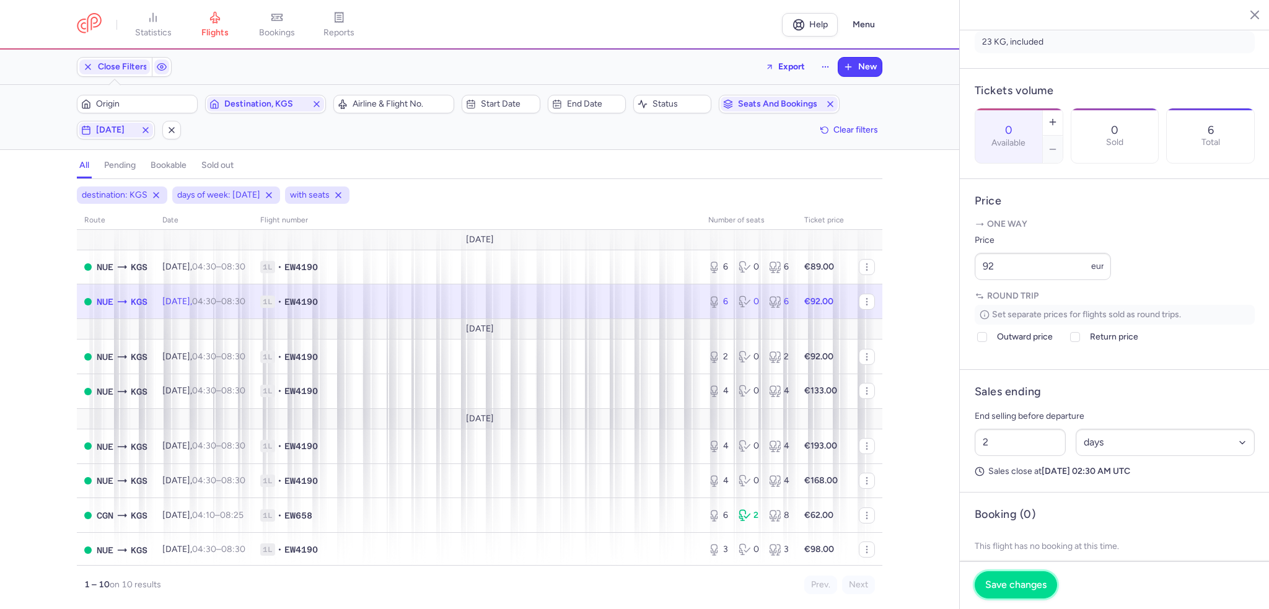
click at [1020, 592] on button "Save changes" at bounding box center [1016, 584] width 82 height 27
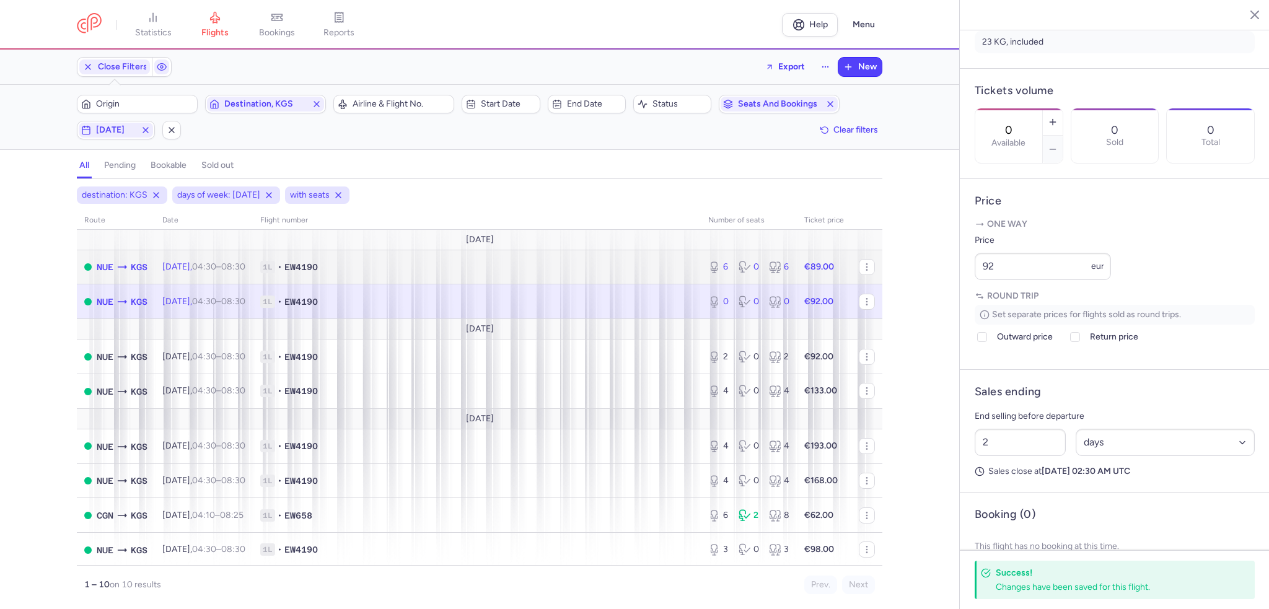
drag, startPoint x: 707, startPoint y: 273, endPoint x: 757, endPoint y: 258, distance: 51.9
click at [707, 273] on div "6 0 6" at bounding box center [748, 267] width 91 height 22
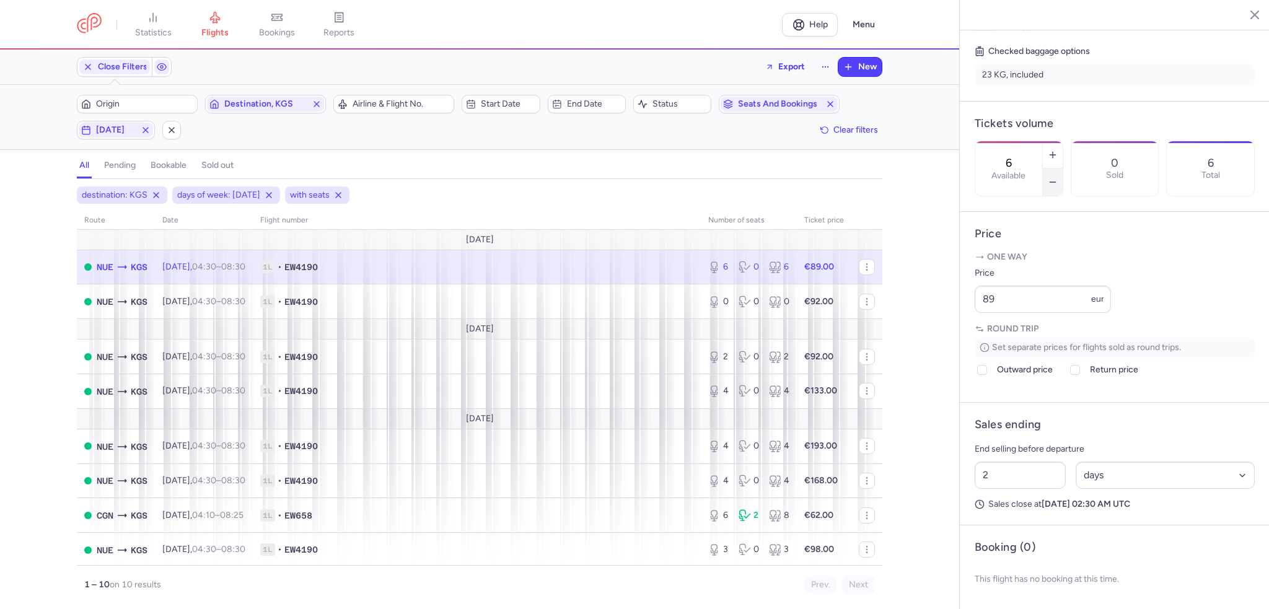
click at [1063, 169] on button "button" at bounding box center [1053, 182] width 20 height 27
type input "5"
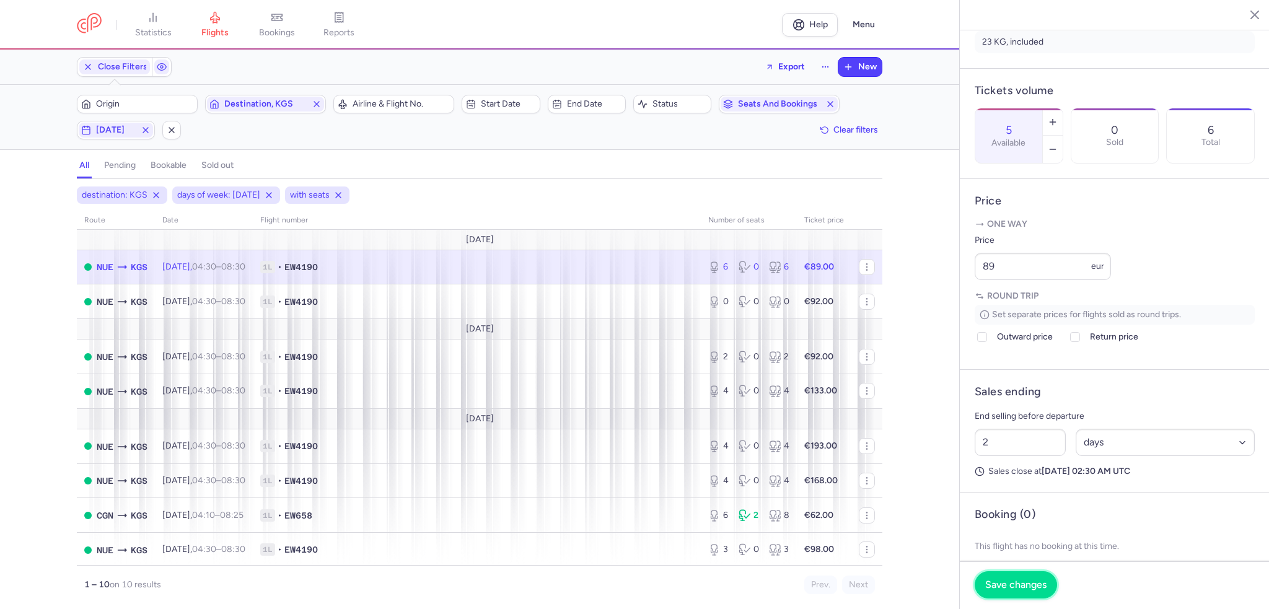
click at [1018, 587] on span "Save changes" at bounding box center [1016, 585] width 61 height 11
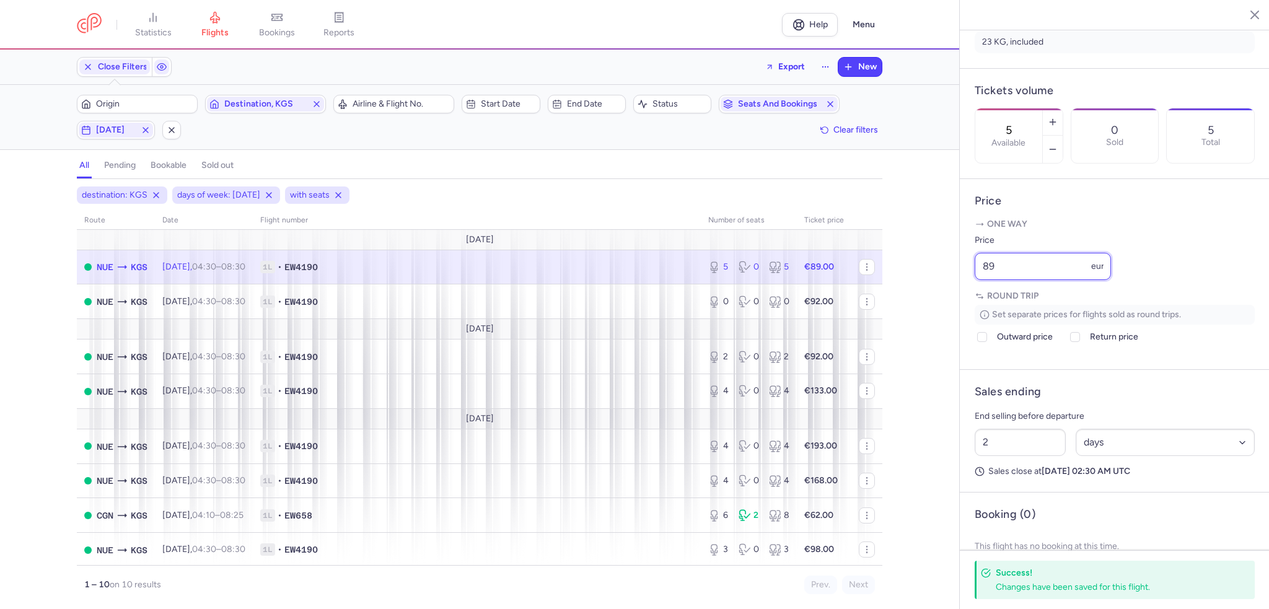
drag, startPoint x: 1036, startPoint y: 298, endPoint x: 918, endPoint y: 298, distance: 118.4
click at [918, 299] on div "statistics flights bookings reports Help Menu Close Filters Export New Filters …" at bounding box center [634, 304] width 1269 height 609
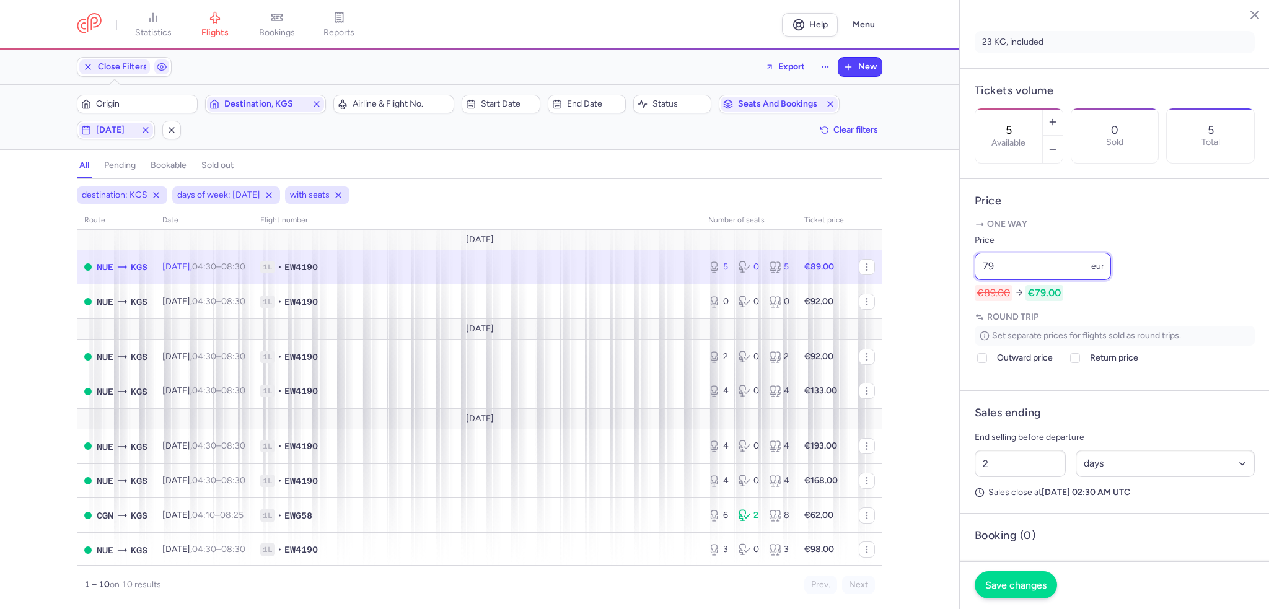
type input "79"
click at [1014, 575] on button "Save changes" at bounding box center [1016, 584] width 82 height 27
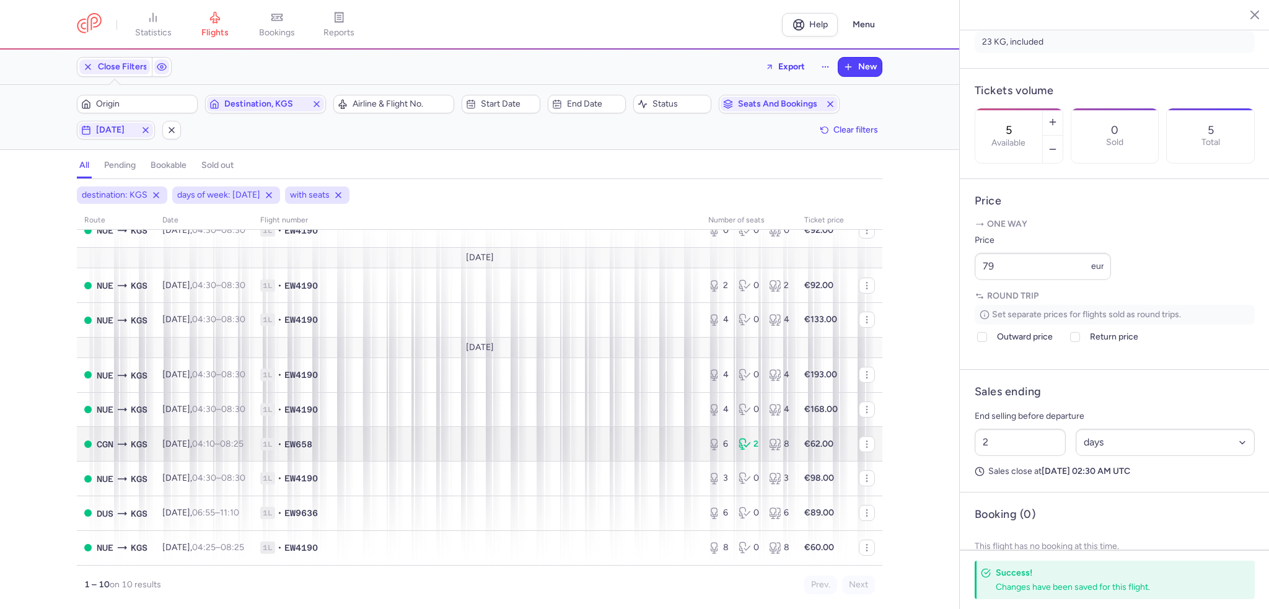
scroll to position [77, 0]
drag, startPoint x: 114, startPoint y: 135, endPoint x: 121, endPoint y: 140, distance: 8.9
click at [114, 135] on span "[DATE]" at bounding box center [116, 130] width 74 height 15
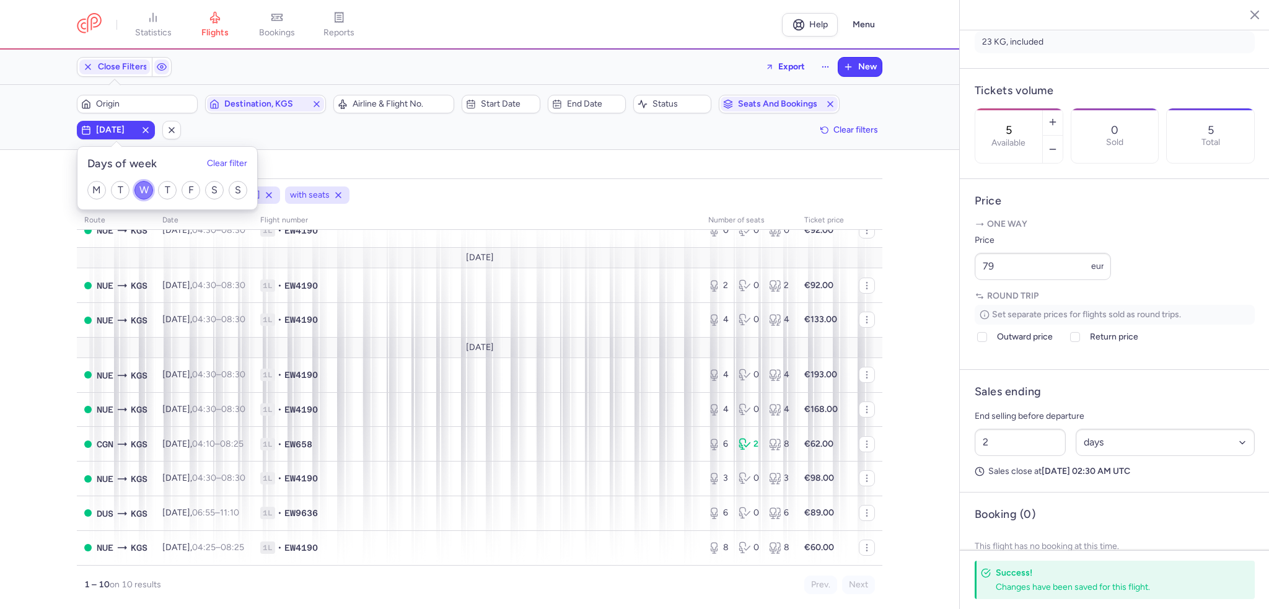
click at [141, 192] on input "W" at bounding box center [143, 190] width 19 height 19
checkbox input "false"
click at [166, 190] on input "T" at bounding box center [167, 190] width 19 height 19
checkbox input "true"
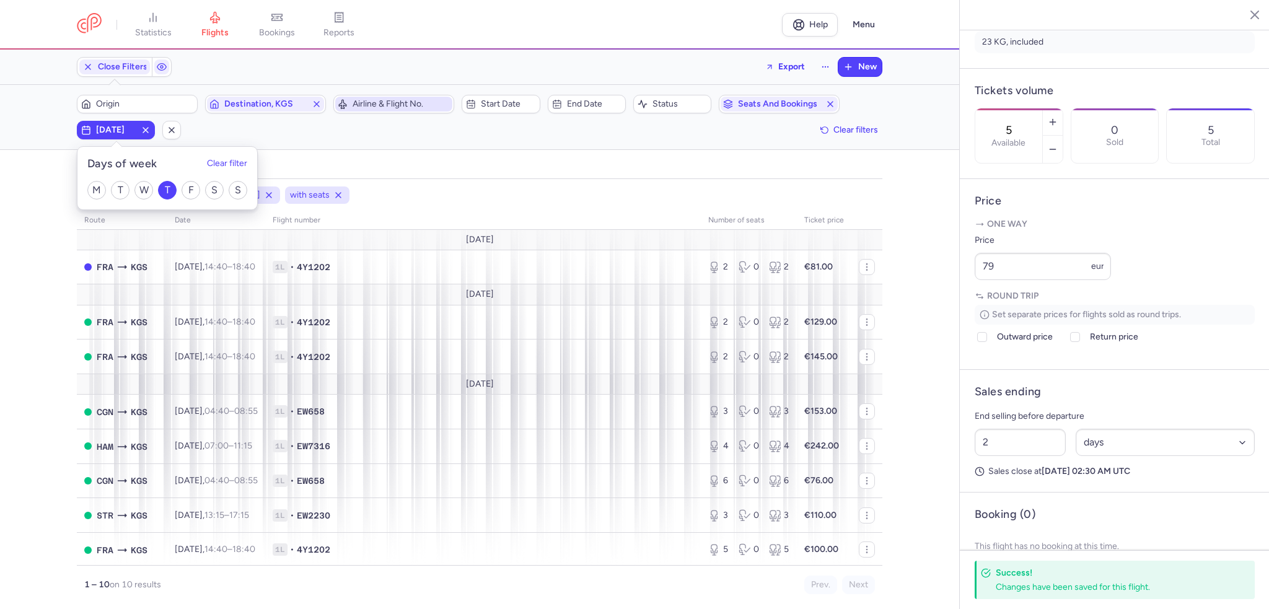
click at [438, 108] on span "Airline & Flight No." at bounding box center [401, 104] width 97 height 10
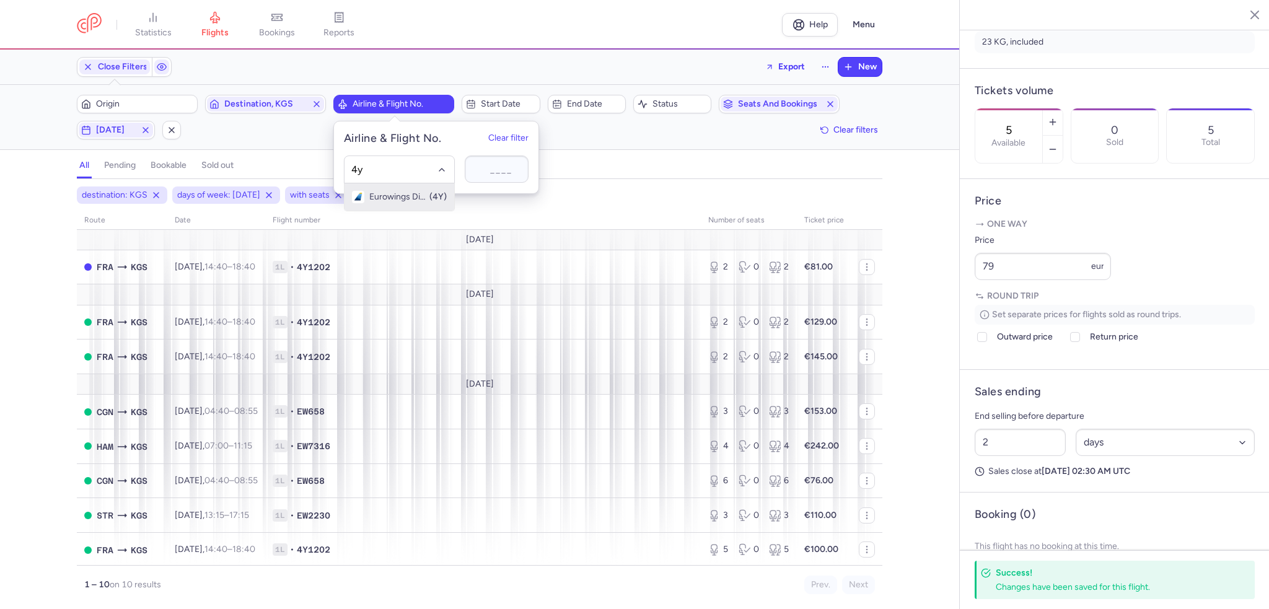
type input "4y"
click at [385, 181] on div at bounding box center [399, 170] width 111 height 28
click at [384, 191] on div "Eurowings Discover (4Y)" at bounding box center [399, 197] width 95 height 12
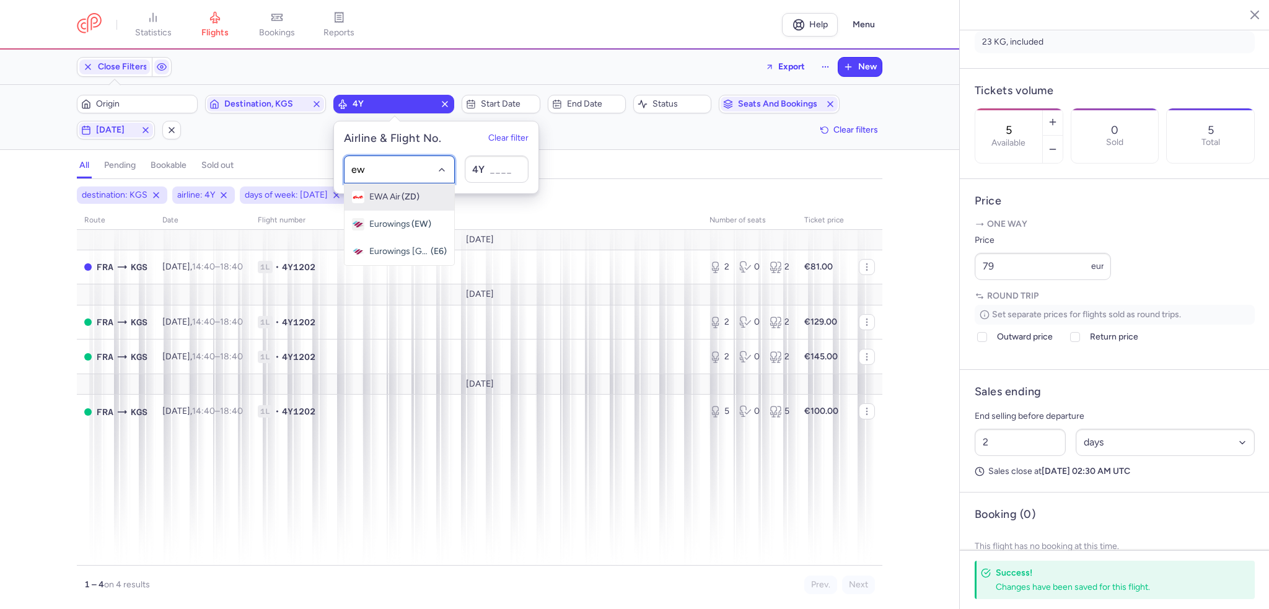
click at [393, 206] on span "EWA Air (ZD)" at bounding box center [400, 196] width 110 height 27
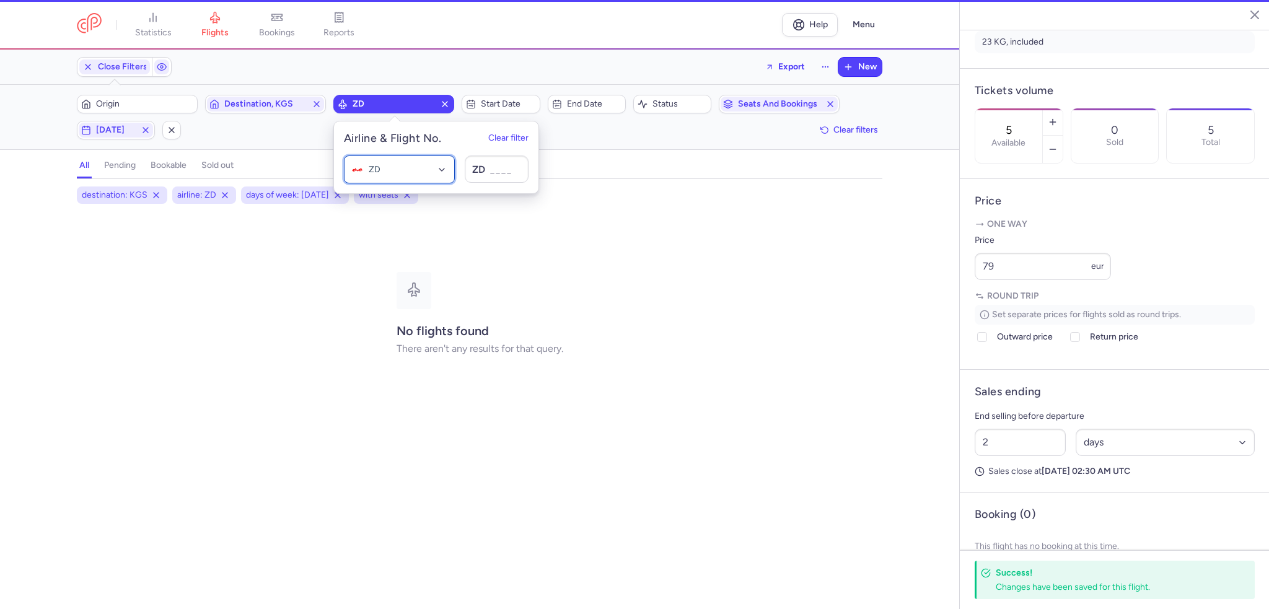
click at [398, 178] on div "ZD" at bounding box center [399, 170] width 111 height 28
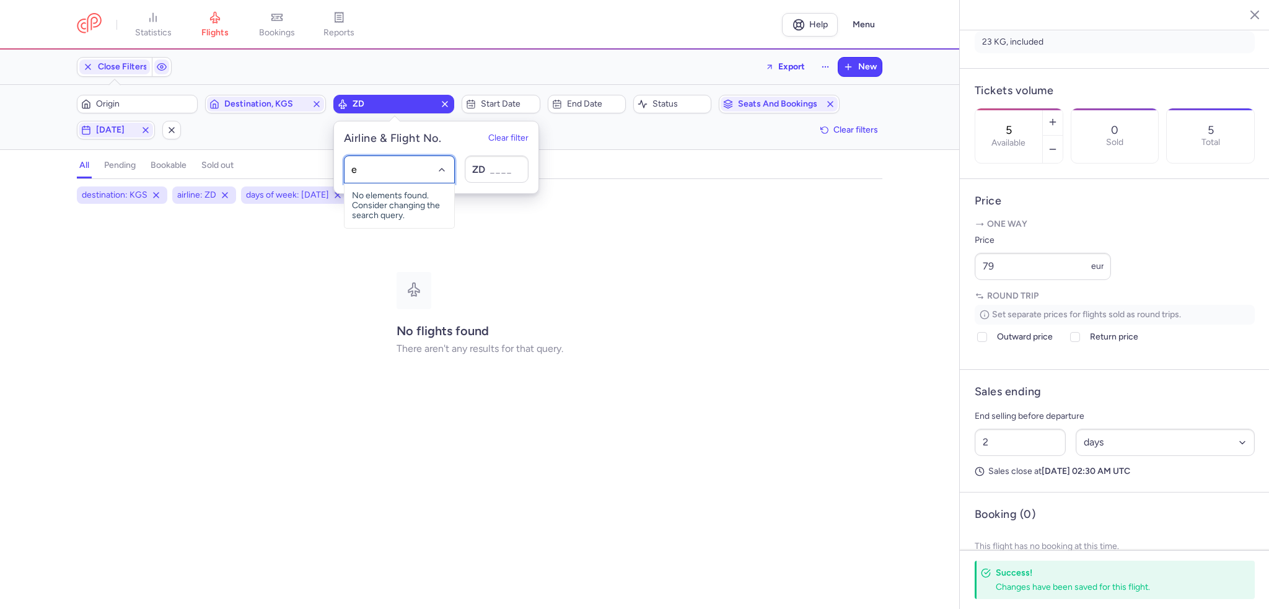
type input "ew"
click at [389, 220] on span "Eurowings" at bounding box center [389, 224] width 41 height 10
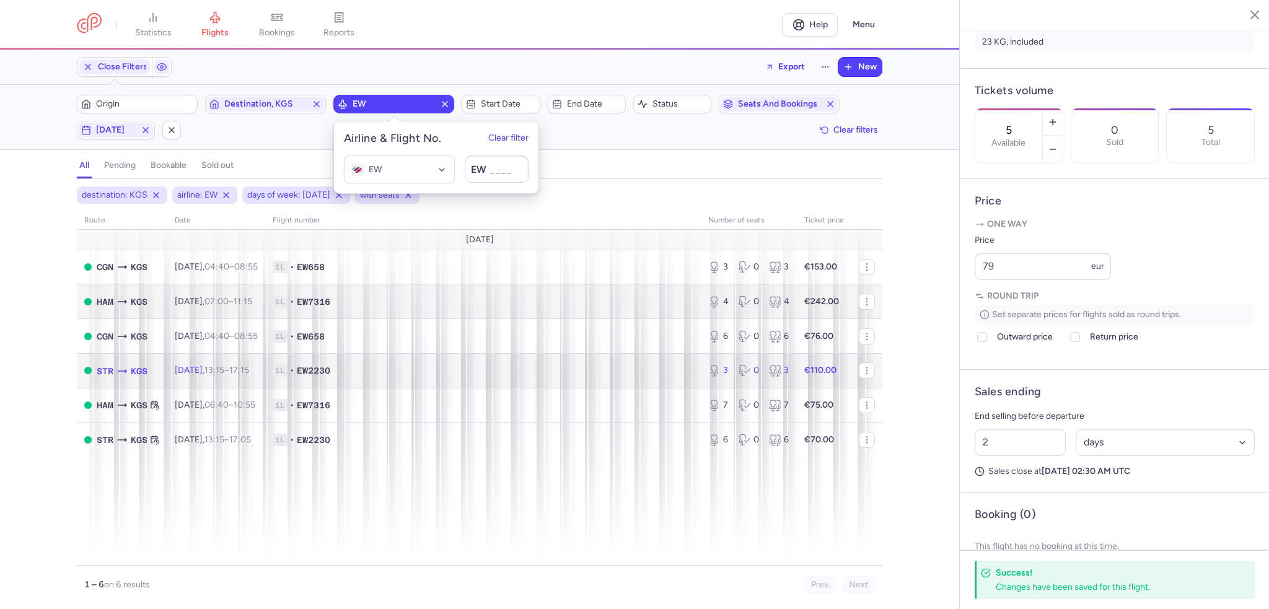
drag, startPoint x: 644, startPoint y: 380, endPoint x: 783, endPoint y: 297, distance: 162.3
click at [644, 380] on td "1L • EW2230" at bounding box center [483, 370] width 436 height 35
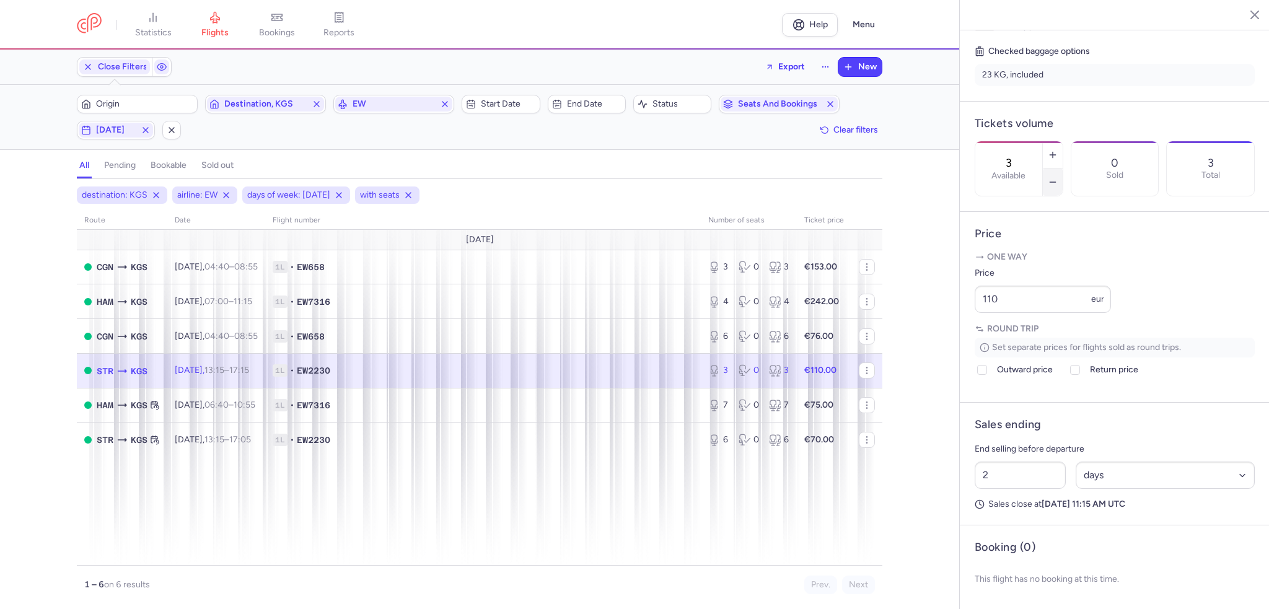
click at [1058, 177] on icon "button" at bounding box center [1053, 182] width 10 height 10
type input "2"
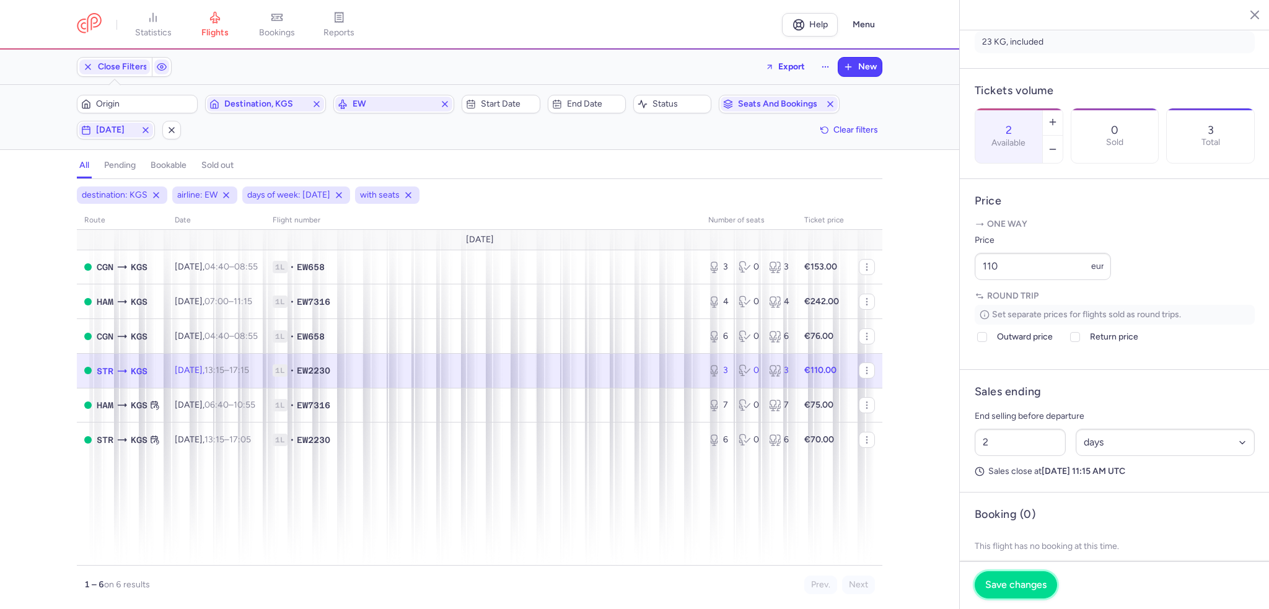
click at [1015, 589] on span "Save changes" at bounding box center [1016, 585] width 61 height 11
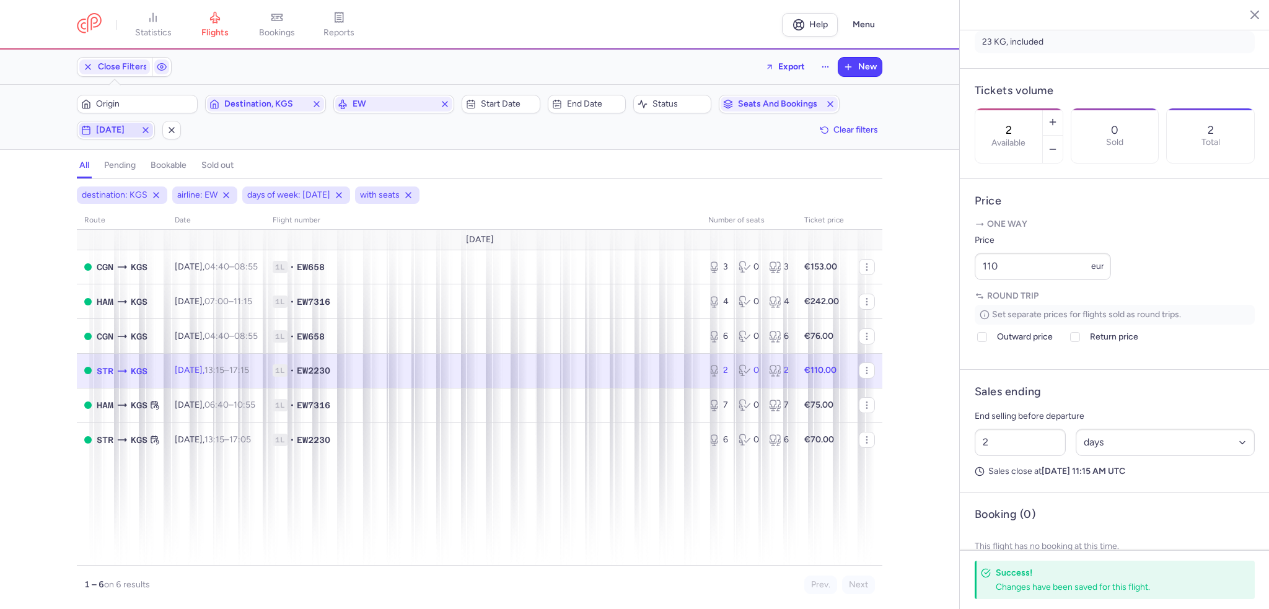
click at [99, 134] on span "[DATE]" at bounding box center [116, 130] width 40 height 10
click at [443, 105] on icon "button" at bounding box center [445, 104] width 10 height 10
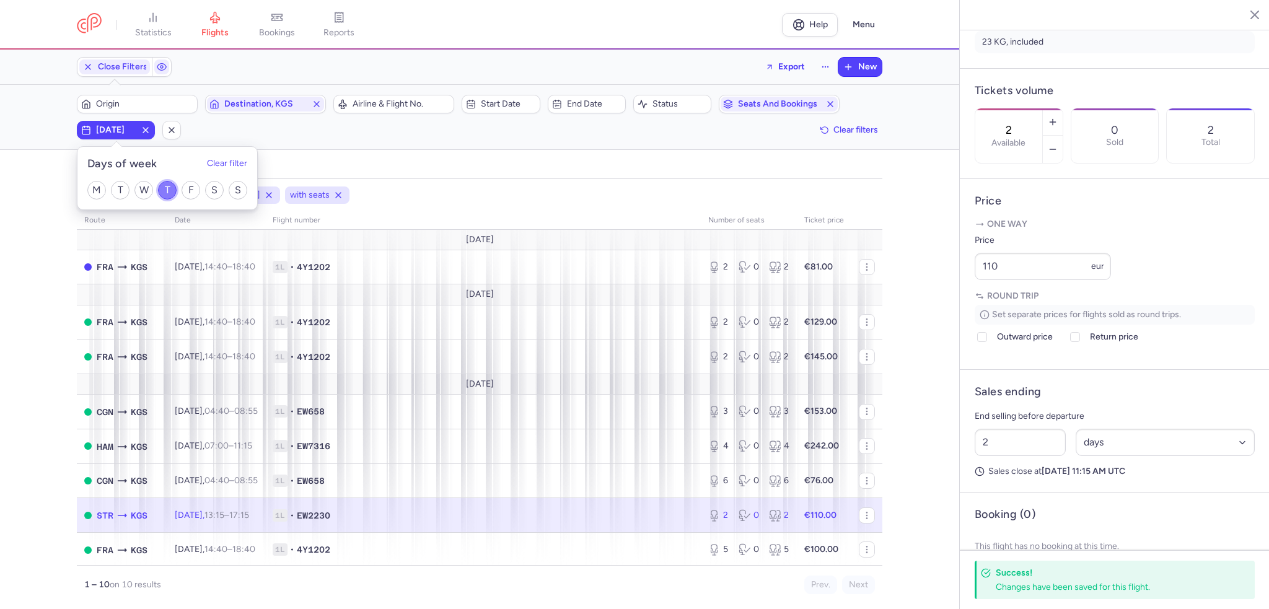
click at [169, 190] on input "T" at bounding box center [167, 190] width 19 height 19
checkbox input "false"
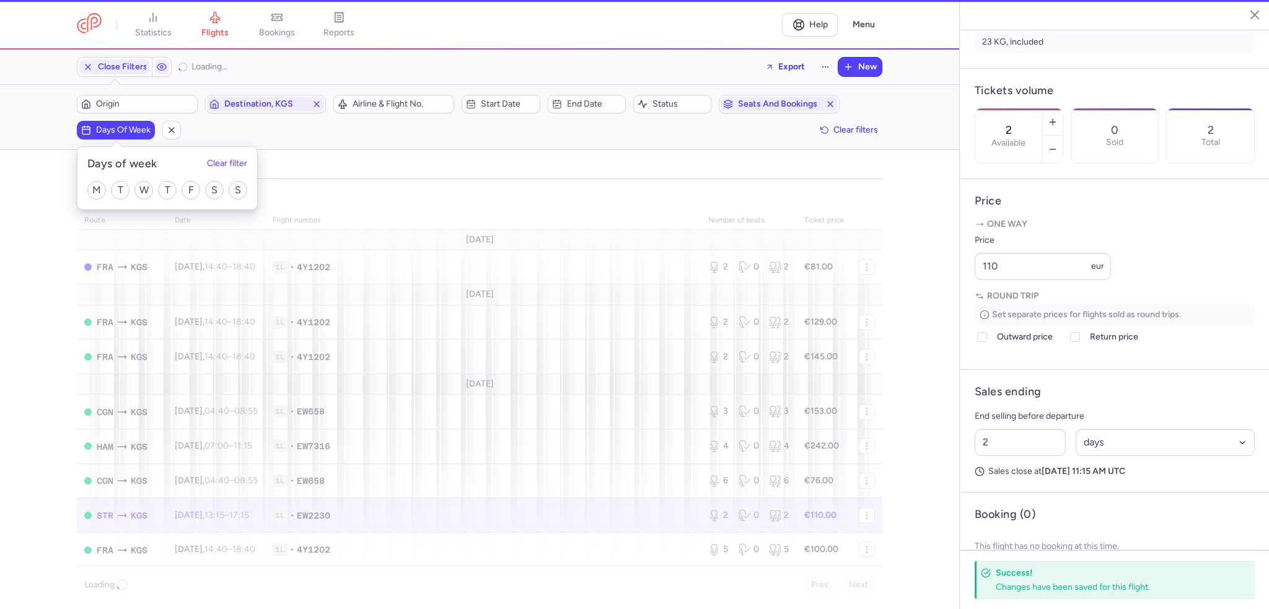
click at [203, 190] on div "M T W T F S S" at bounding box center [167, 190] width 180 height 38
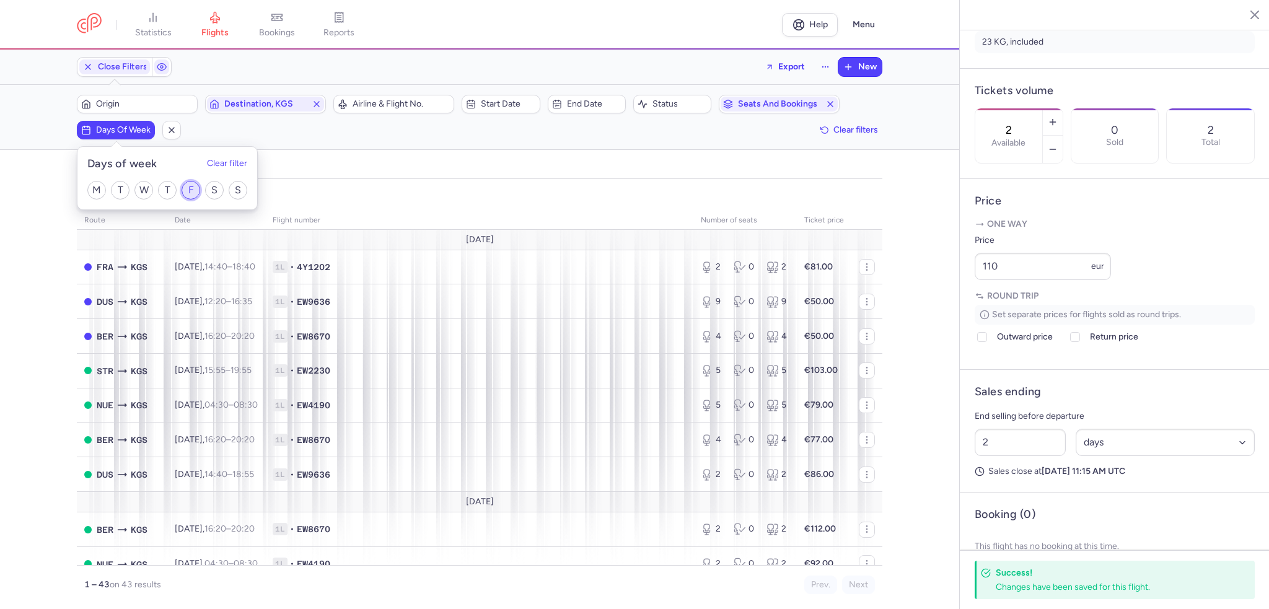
click at [196, 190] on input "F" at bounding box center [191, 190] width 19 height 19
checkbox input "true"
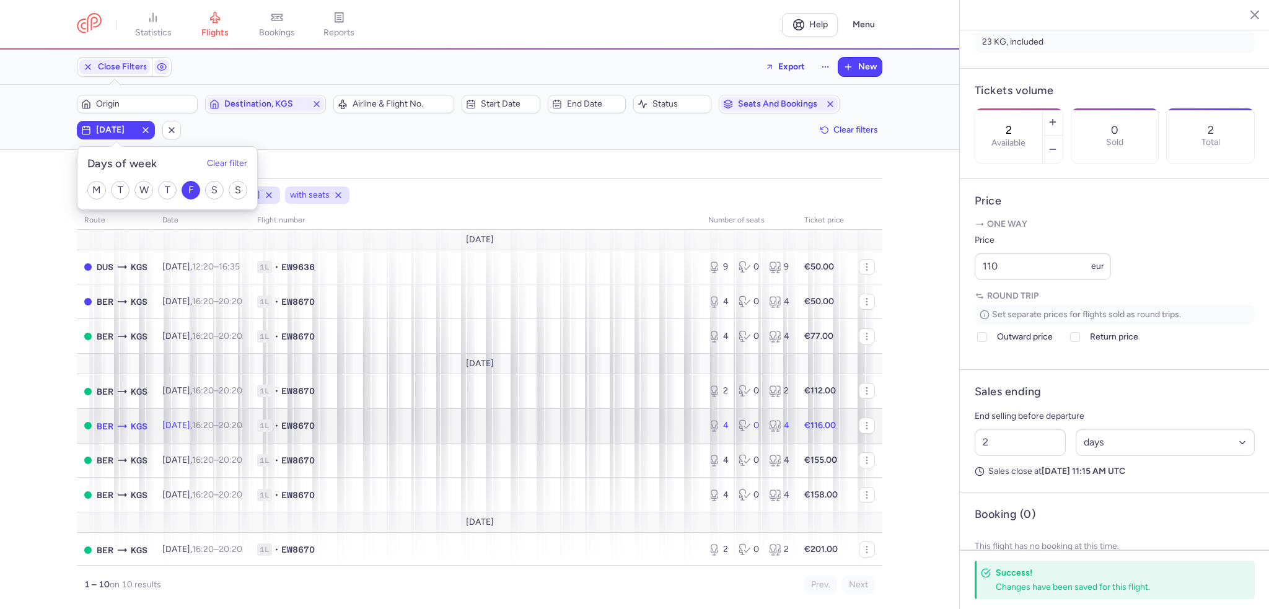
drag, startPoint x: 565, startPoint y: 426, endPoint x: 1096, endPoint y: 165, distance: 591.0
click at [565, 426] on span "1L • EW8670" at bounding box center [475, 426] width 436 height 12
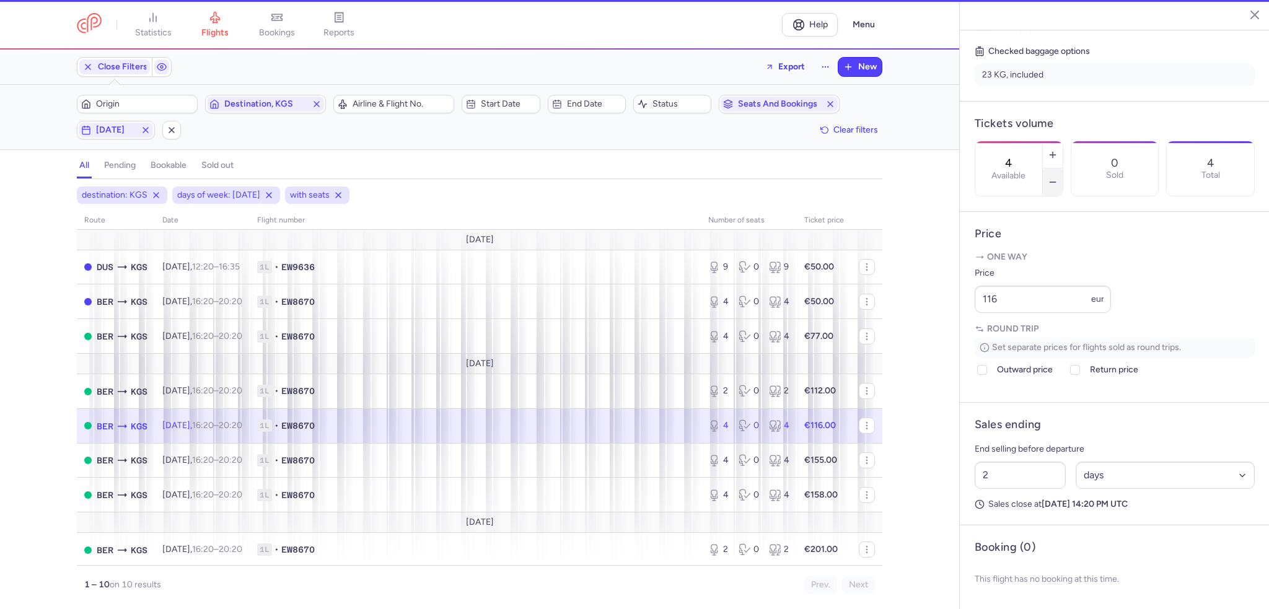
click at [1056, 182] on line "button" at bounding box center [1053, 182] width 6 height 0
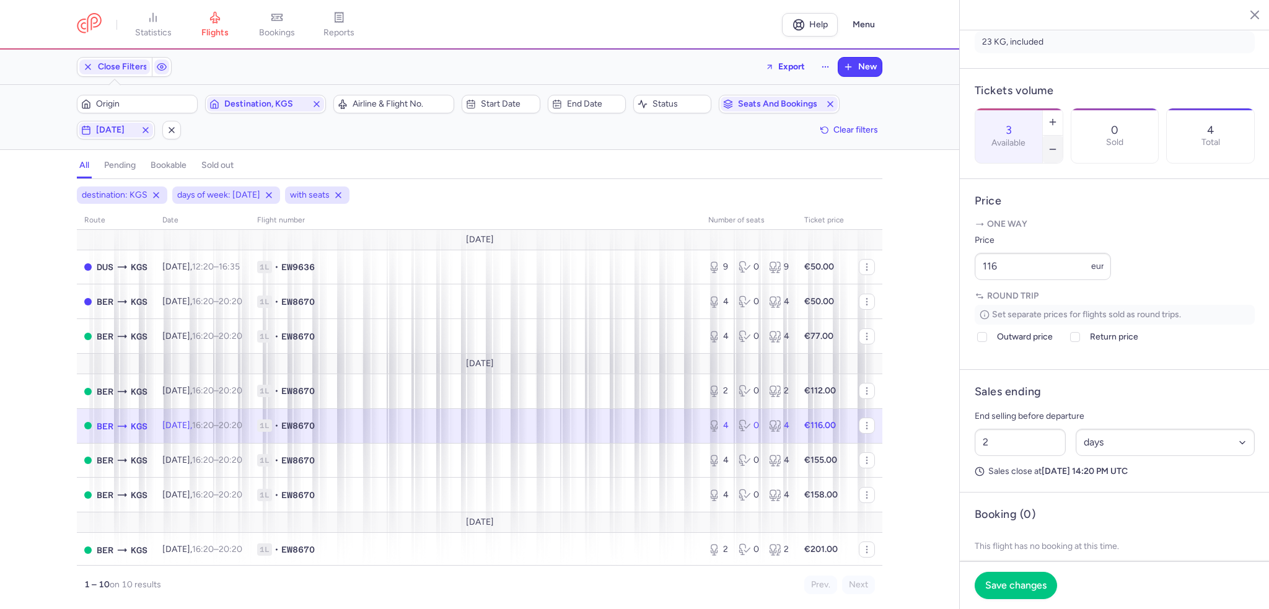
click at [1056, 149] on line "button" at bounding box center [1053, 149] width 6 height 0
type input "2"
click at [1029, 585] on span "Save changes" at bounding box center [1016, 585] width 61 height 11
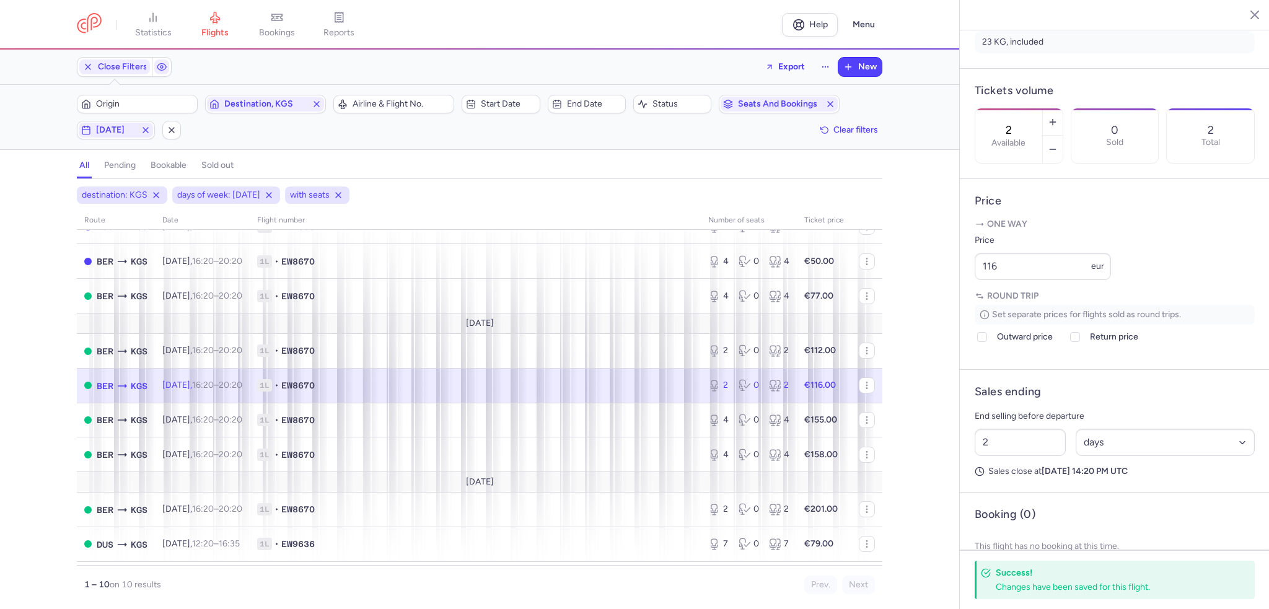
scroll to position [77, 0]
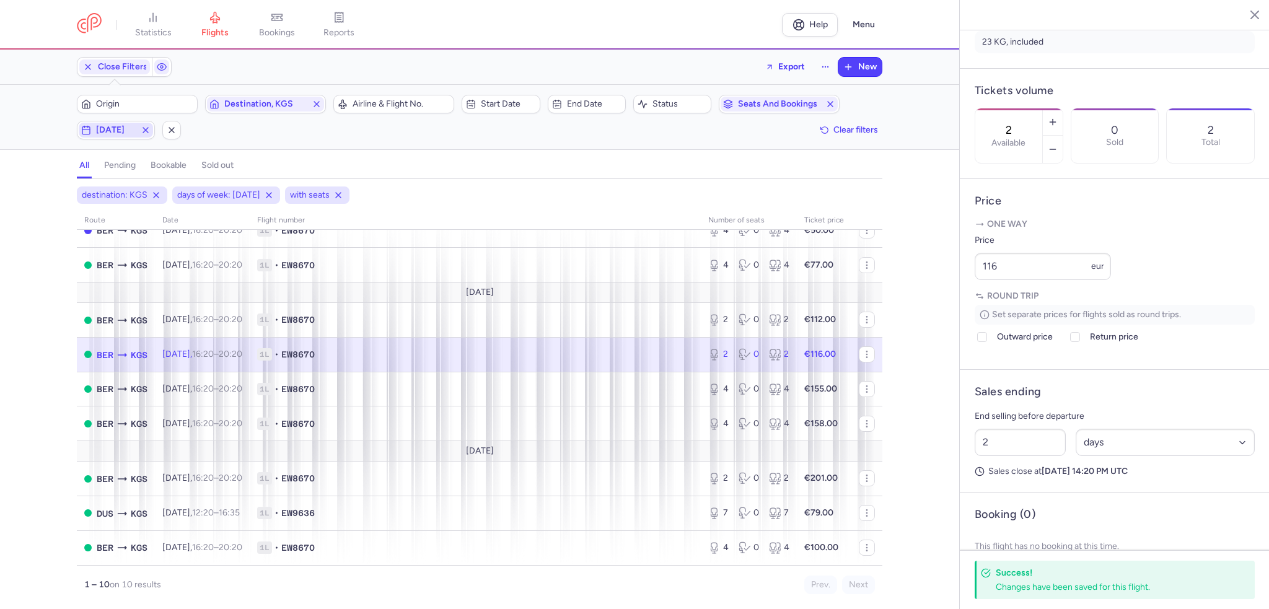
click at [106, 131] on span "[DATE]" at bounding box center [116, 130] width 40 height 10
click at [194, 183] on input "F" at bounding box center [191, 190] width 19 height 19
checkbox input "false"
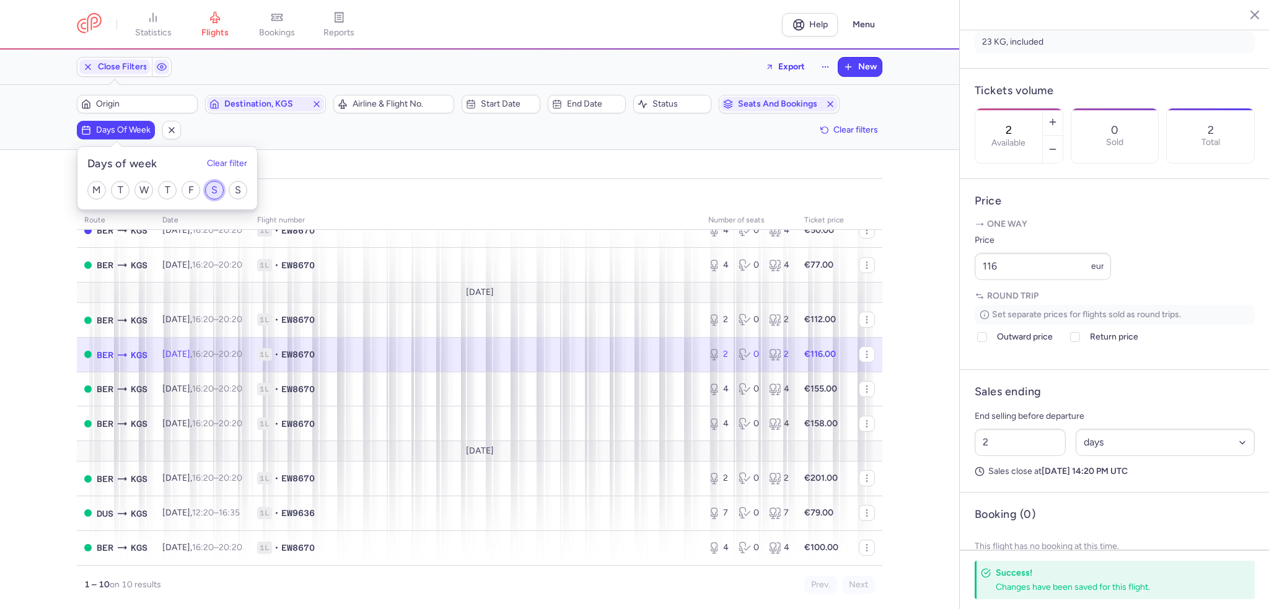
click at [211, 184] on input "S" at bounding box center [214, 190] width 19 height 19
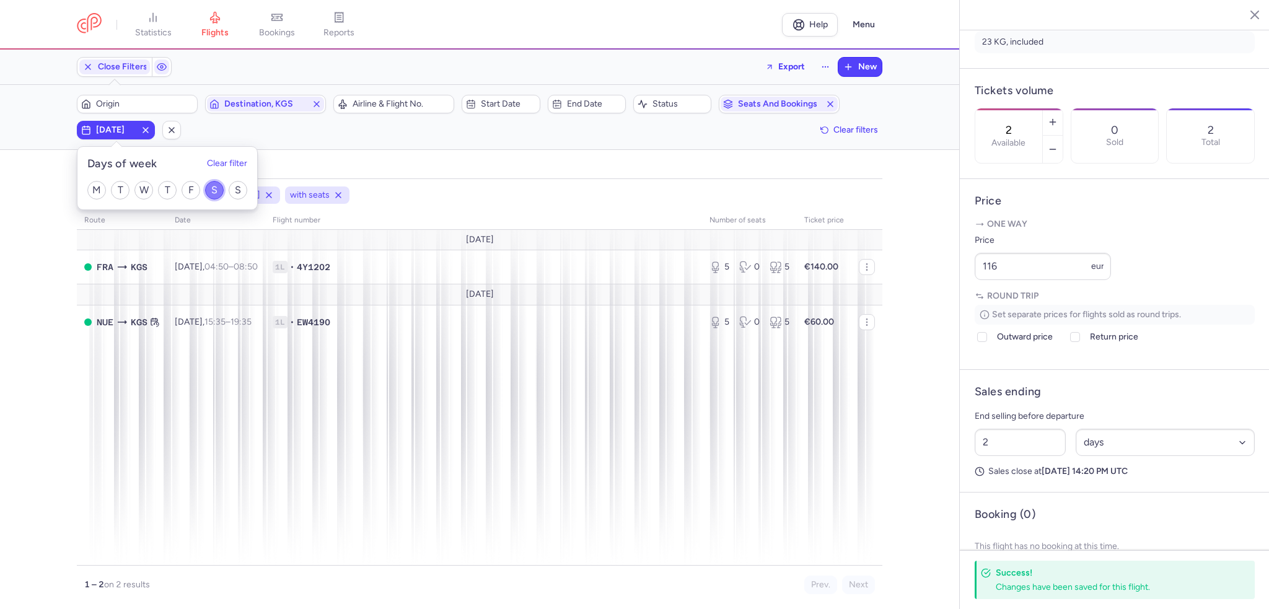
click at [217, 192] on input "S" at bounding box center [214, 190] width 19 height 19
checkbox input "false"
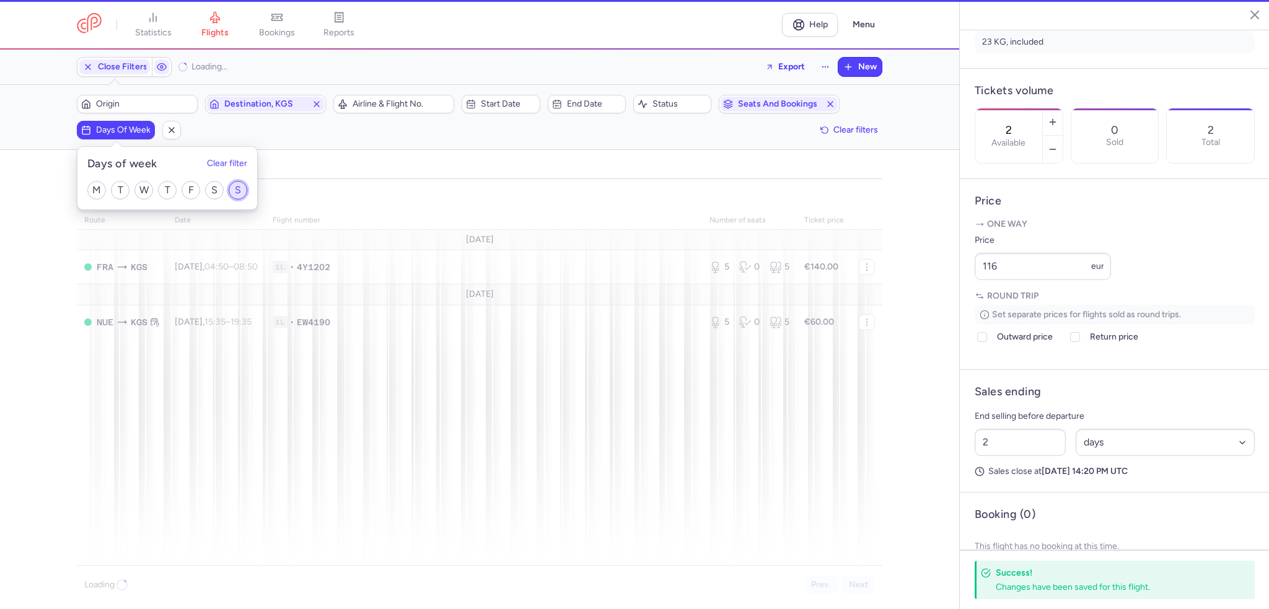
click at [237, 190] on input "S" at bounding box center [238, 190] width 19 height 19
checkbox input "true"
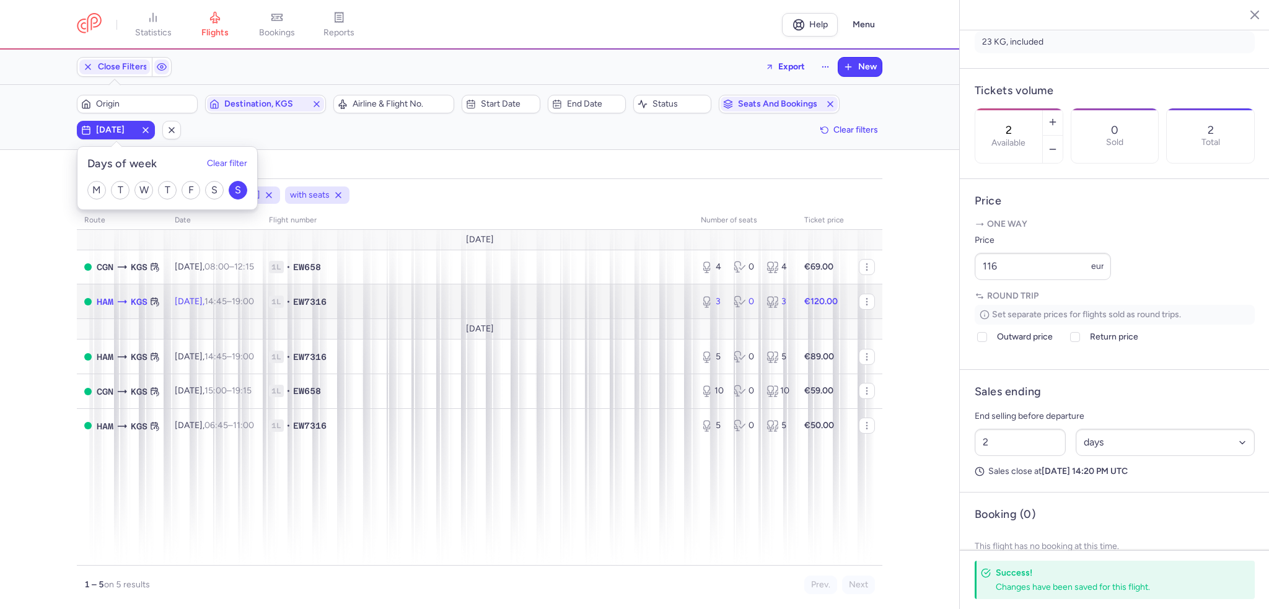
click at [679, 301] on span "1L • EW7316" at bounding box center [477, 302] width 417 height 12
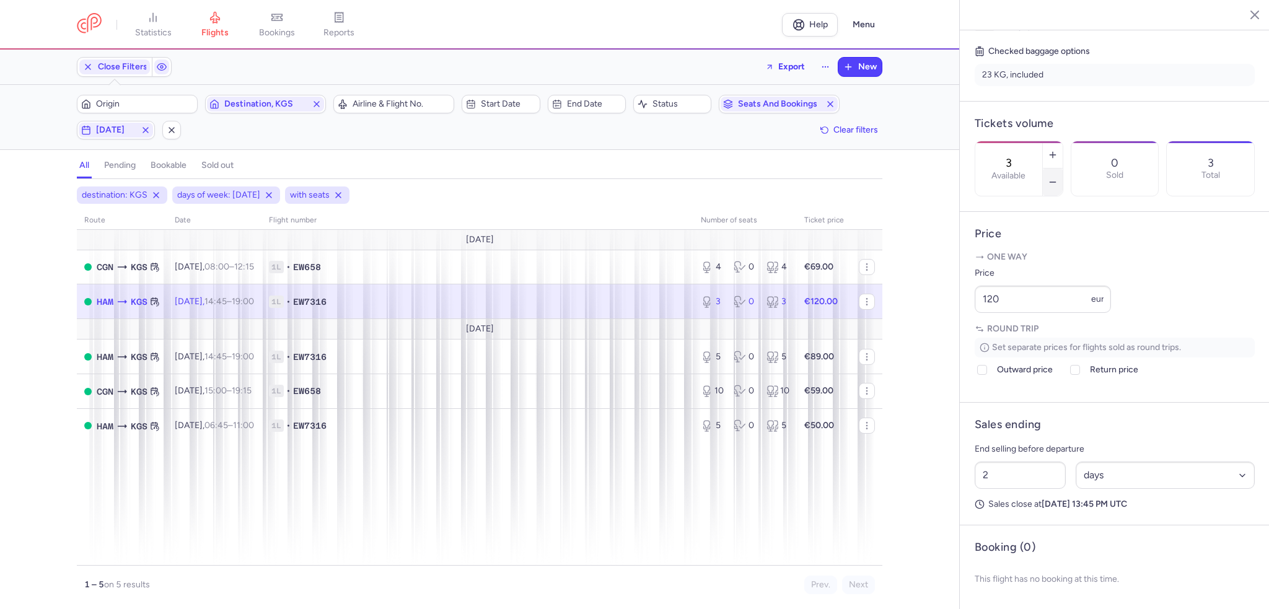
click at [1058, 177] on icon "button" at bounding box center [1053, 182] width 10 height 10
type input "2"
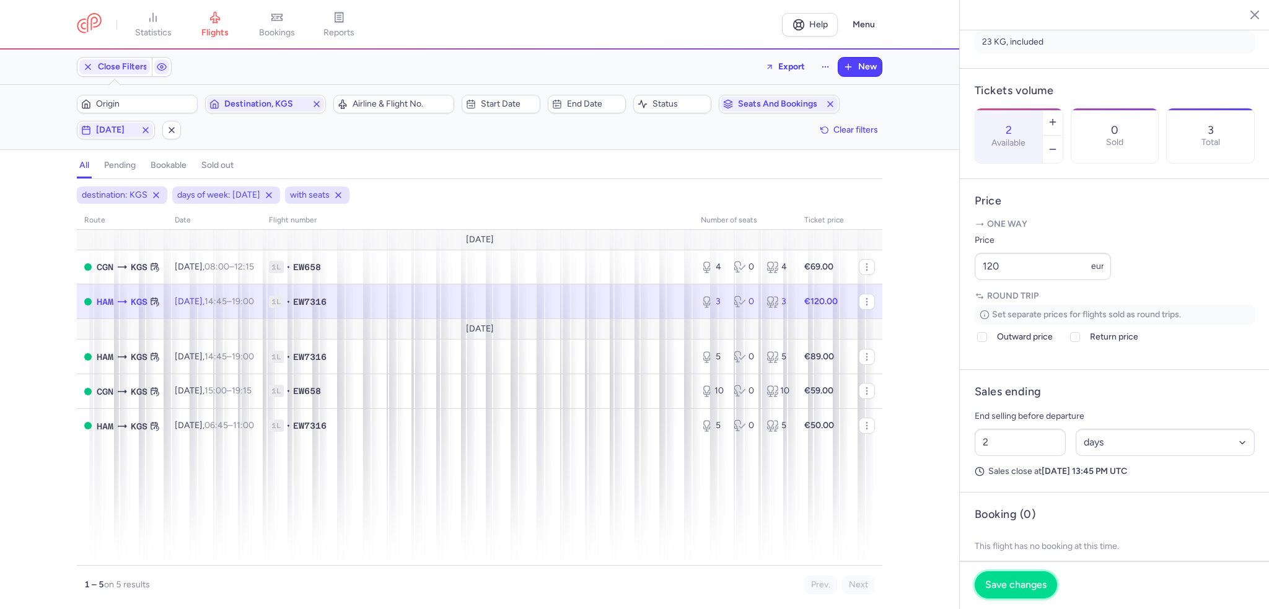
click at [1019, 584] on span "Save changes" at bounding box center [1016, 585] width 61 height 11
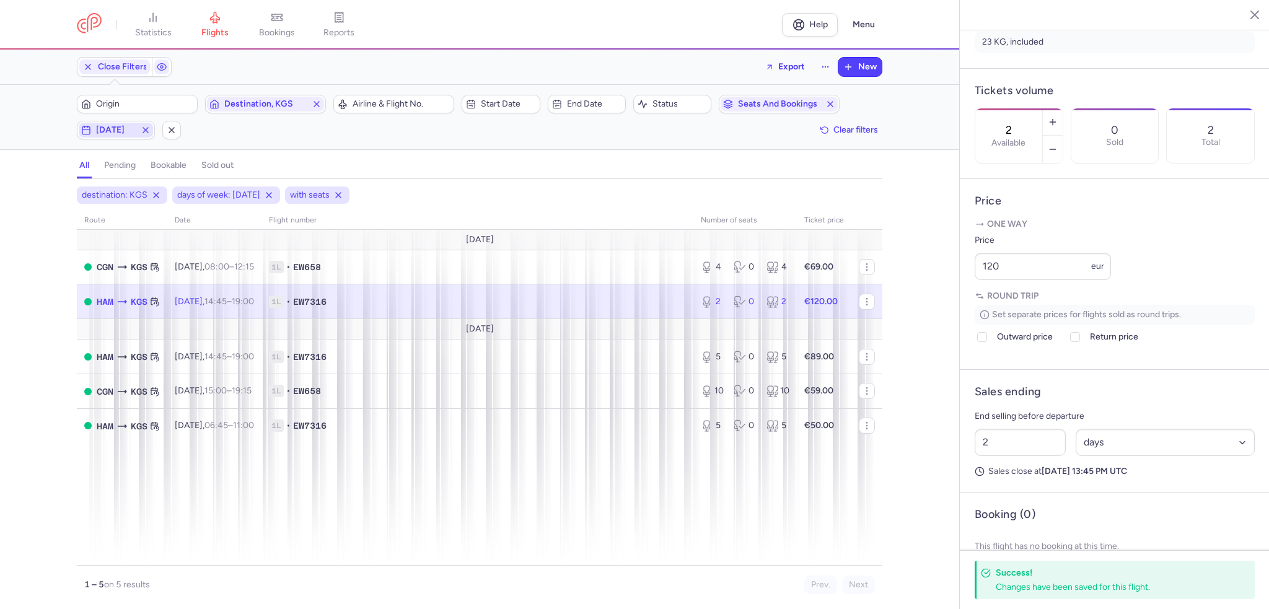
drag, startPoint x: 144, startPoint y: 133, endPoint x: 233, endPoint y: 118, distance: 90.5
click at [144, 133] on icon "button" at bounding box center [146, 130] width 10 height 10
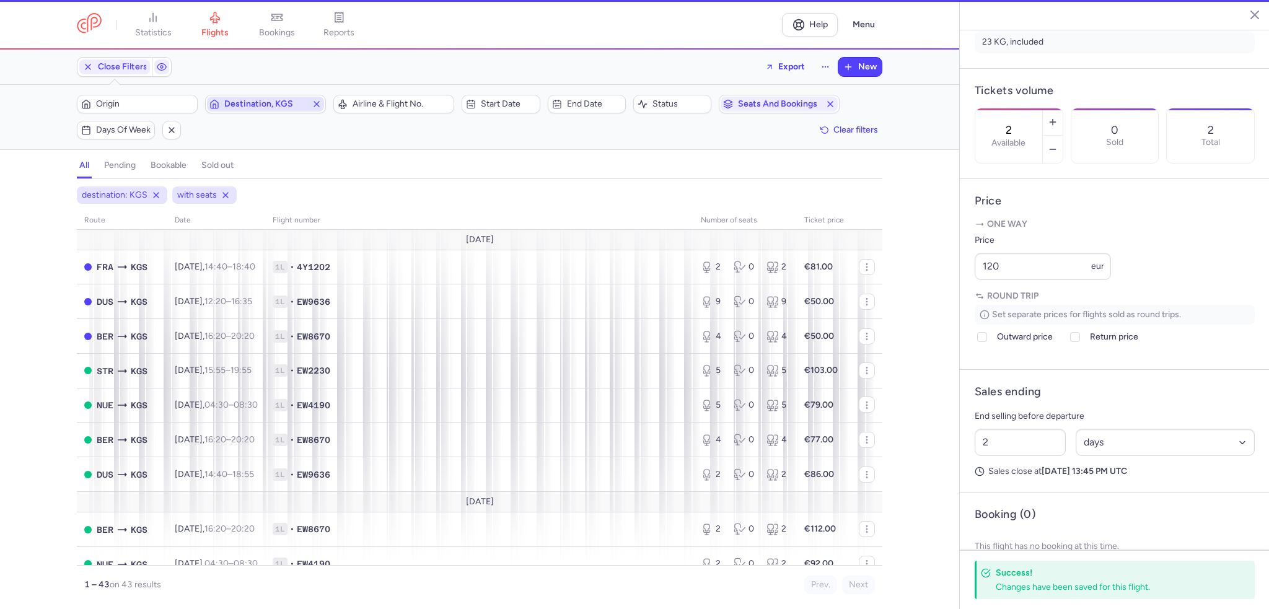
click at [317, 104] on line "button" at bounding box center [316, 104] width 5 height 5
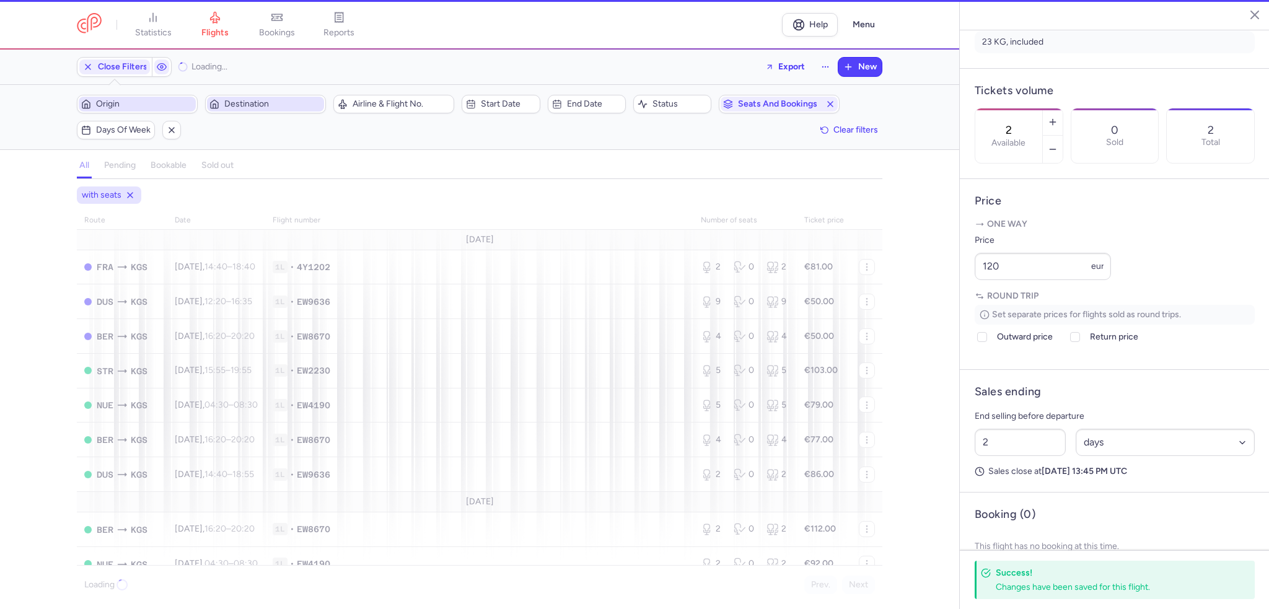
click at [151, 104] on span "Origin" at bounding box center [144, 104] width 97 height 10
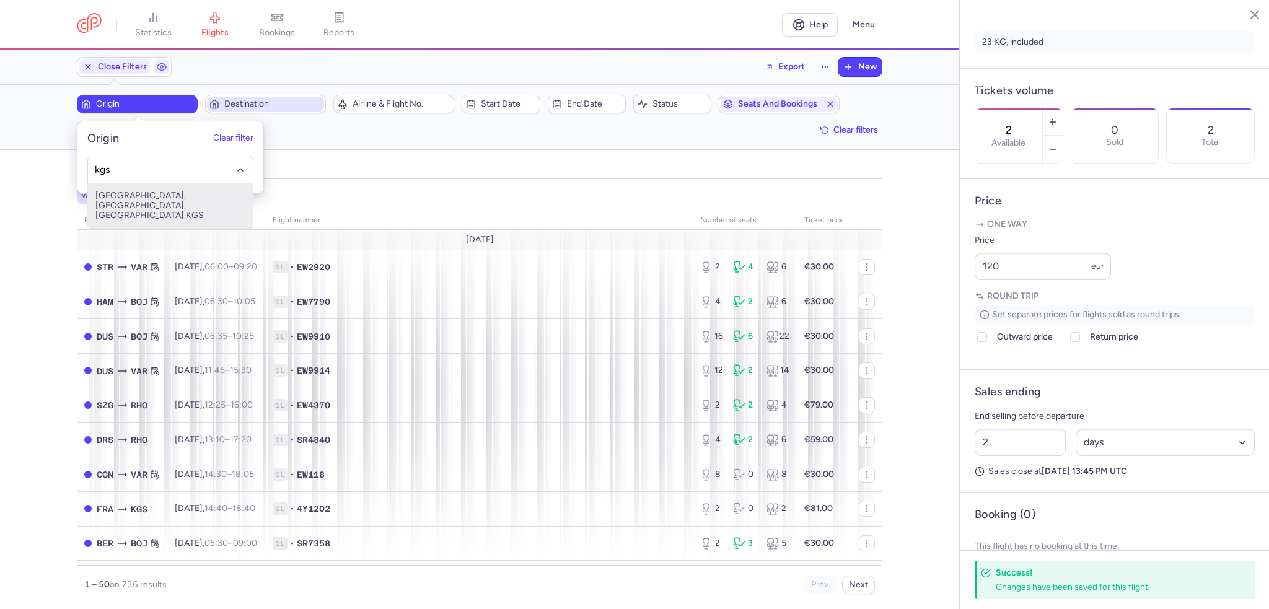
type input "kgs"
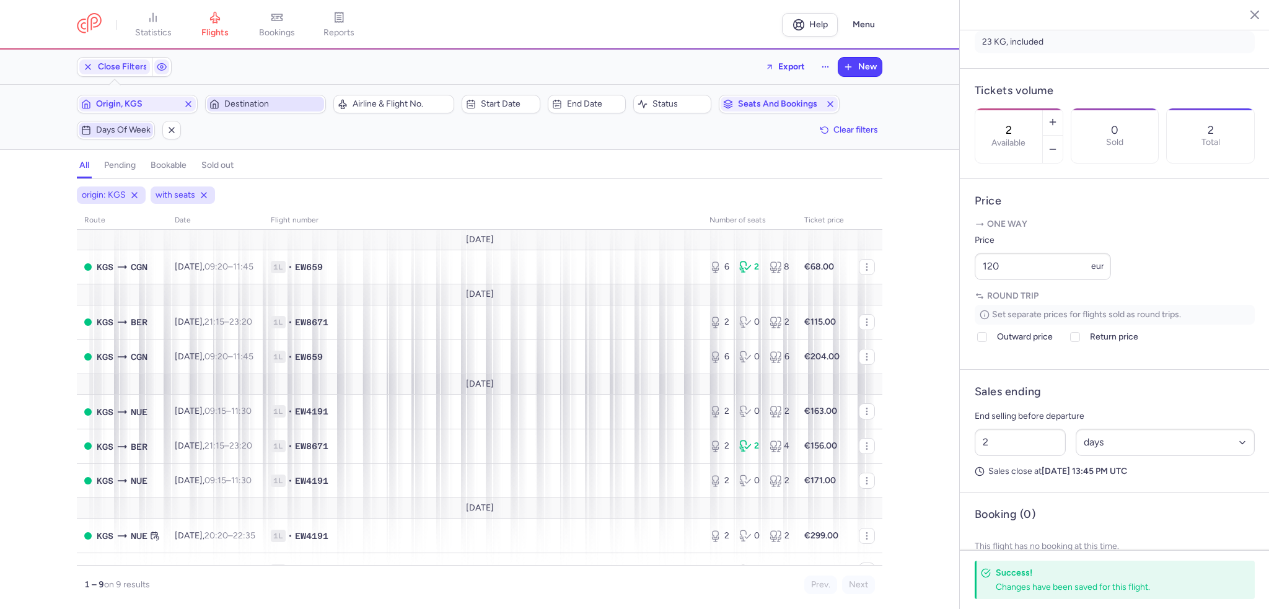
click at [110, 134] on span "Days of week" at bounding box center [123, 130] width 55 height 10
click at [100, 191] on input "M" at bounding box center [96, 190] width 19 height 19
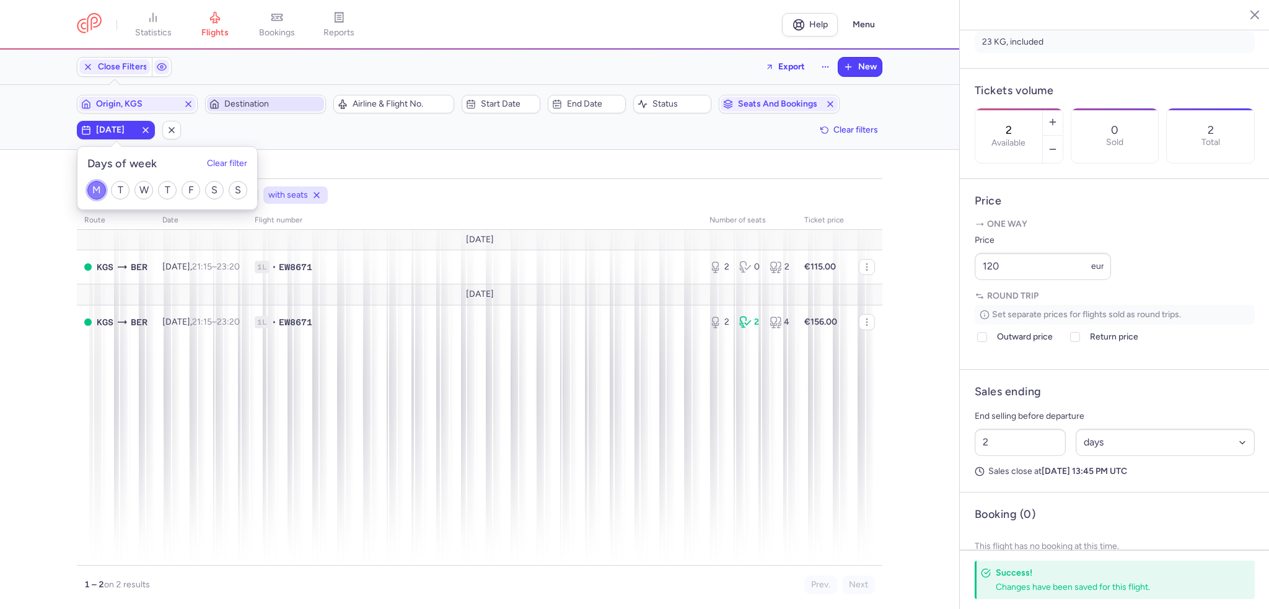
drag, startPoint x: 97, startPoint y: 193, endPoint x: 118, endPoint y: 190, distance: 21.8
click at [97, 193] on input "M" at bounding box center [96, 190] width 19 height 19
checkbox input "false"
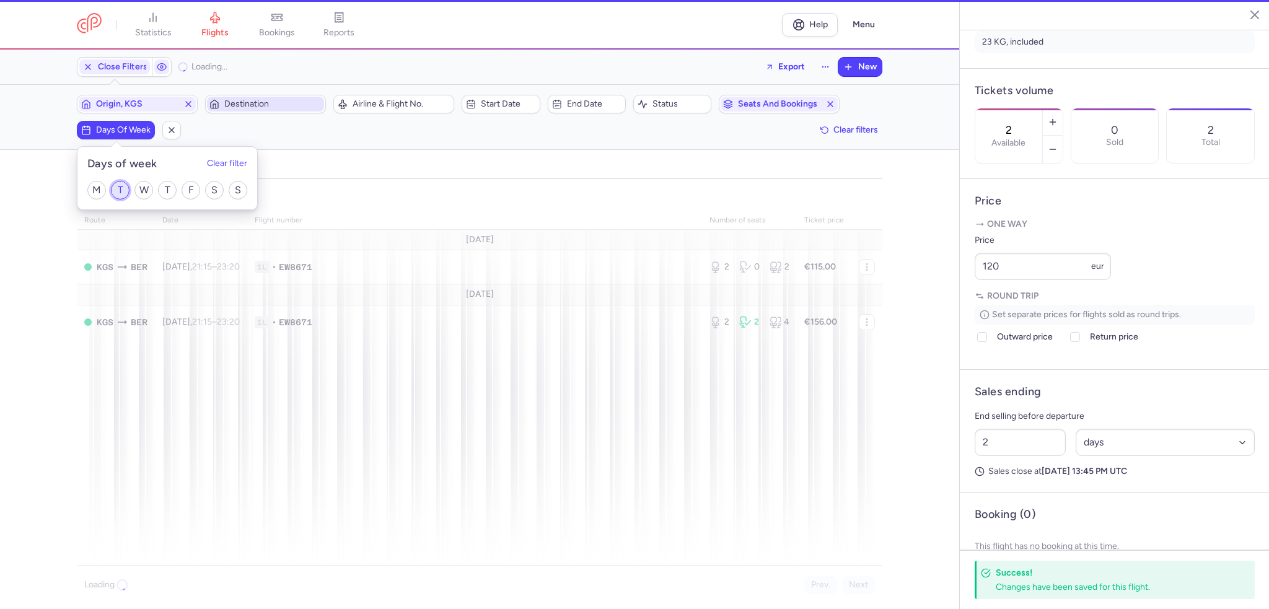
click at [118, 190] on input "T" at bounding box center [120, 190] width 19 height 19
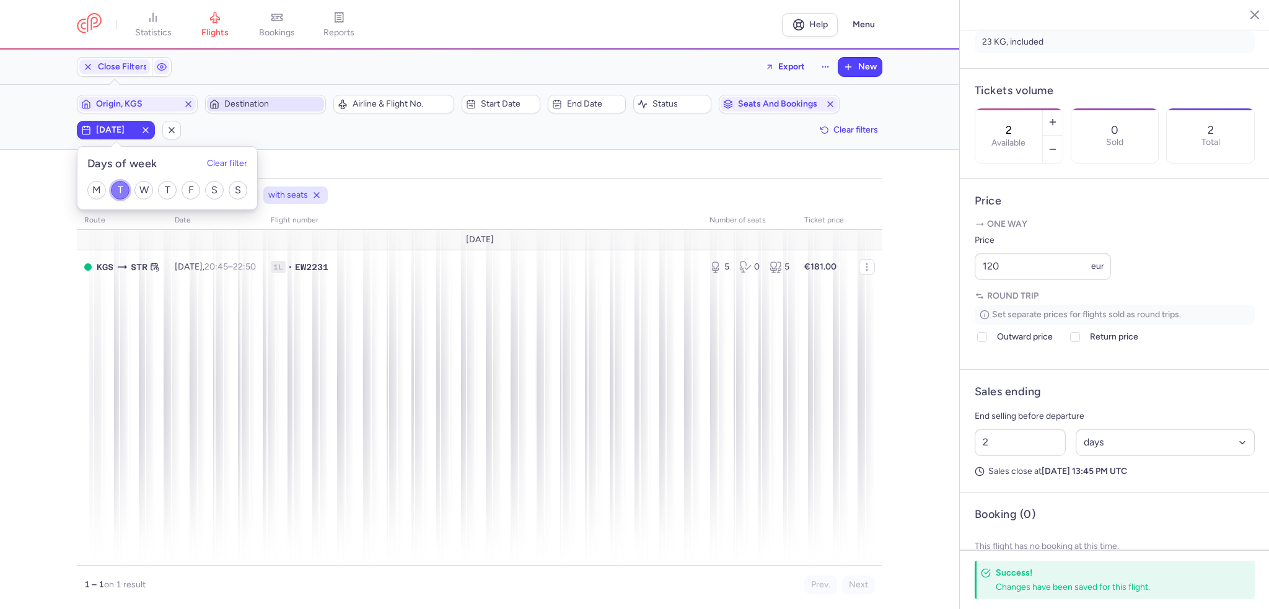
drag, startPoint x: 119, startPoint y: 185, endPoint x: 131, endPoint y: 185, distance: 12.4
click at [119, 185] on input "T" at bounding box center [120, 190] width 19 height 19
checkbox input "false"
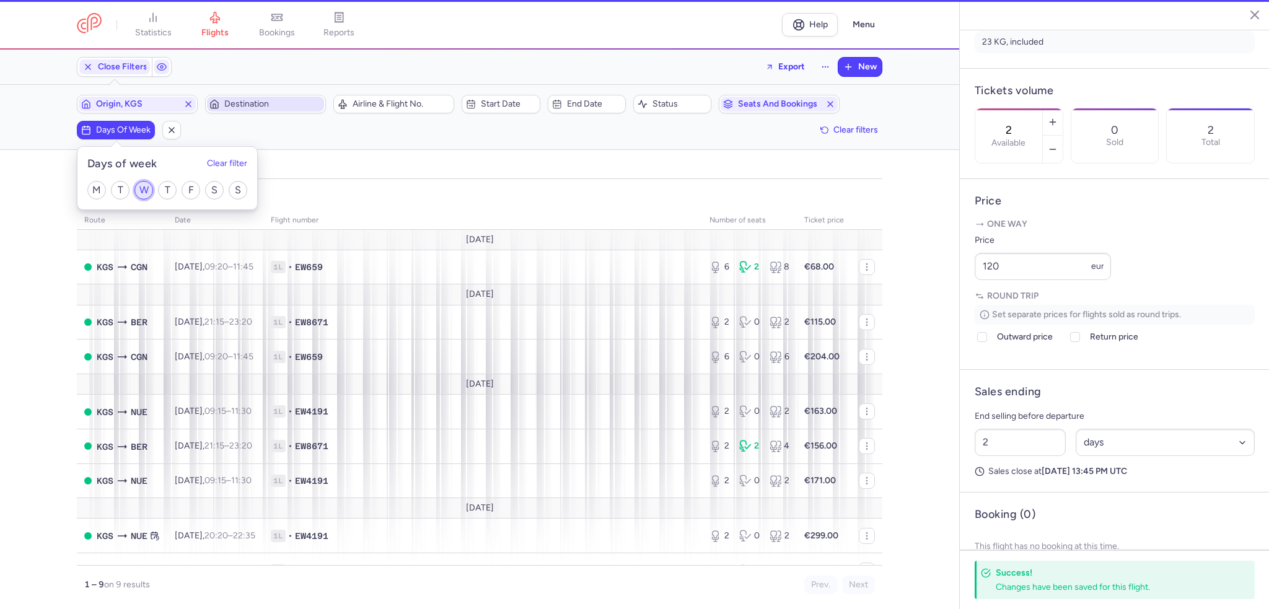
click at [139, 185] on input "W" at bounding box center [143, 190] width 19 height 19
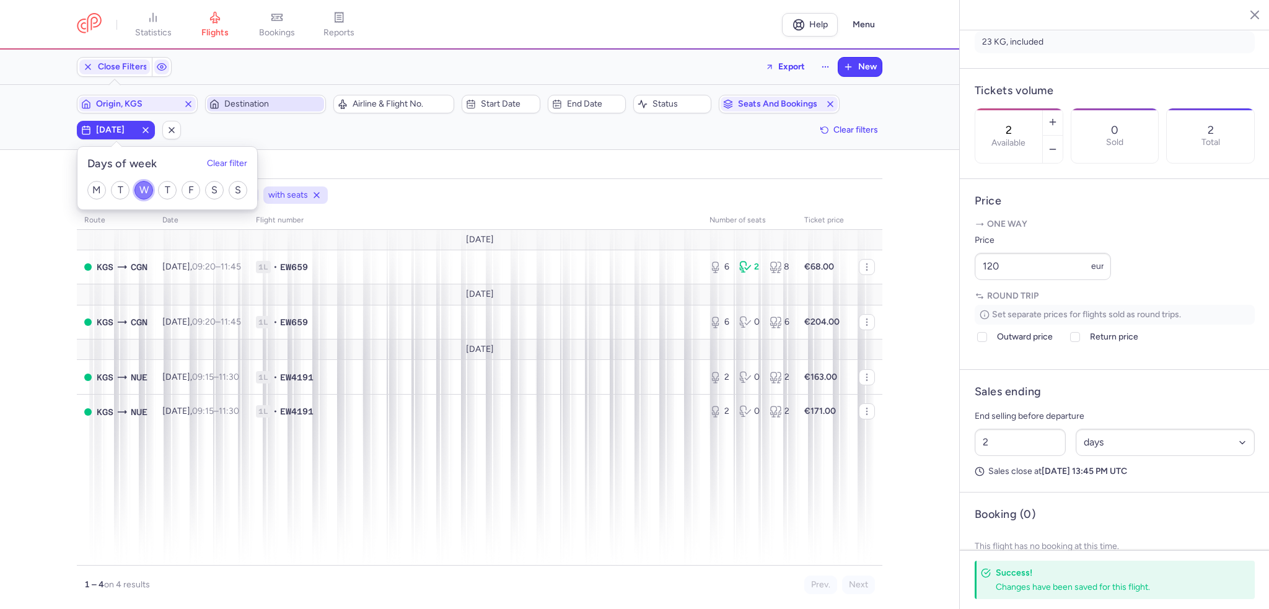
drag, startPoint x: 148, startPoint y: 193, endPoint x: 166, endPoint y: 188, distance: 19.2
click at [148, 193] on input "W" at bounding box center [143, 190] width 19 height 19
checkbox input "false"
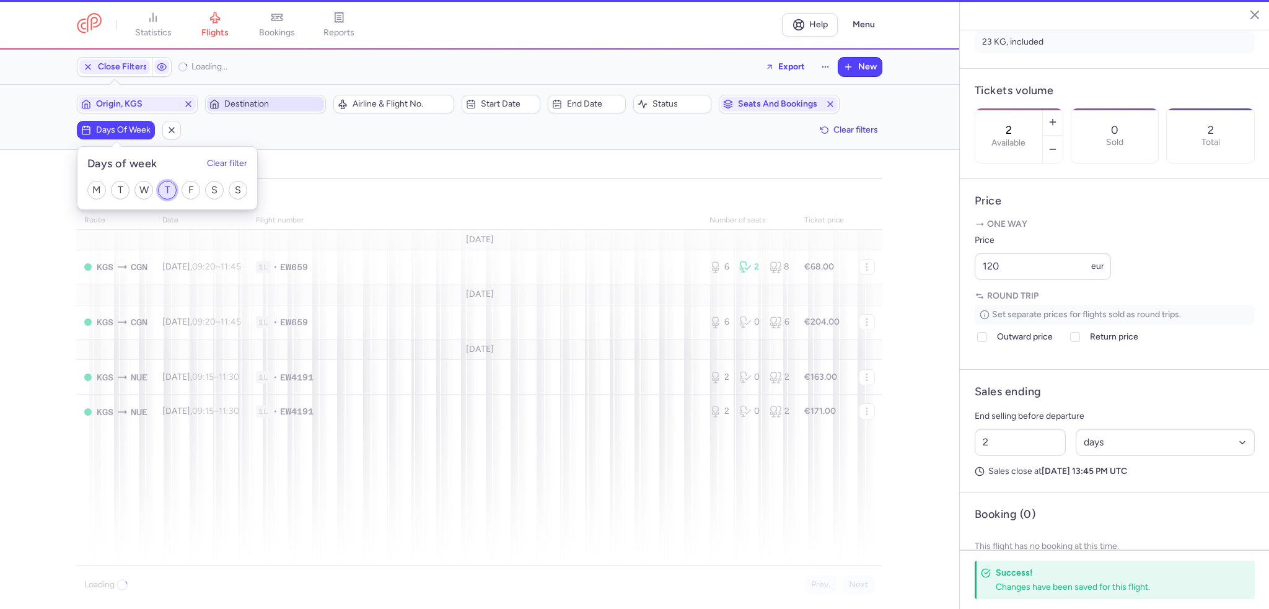
click at [166, 188] on input "T" at bounding box center [167, 190] width 19 height 19
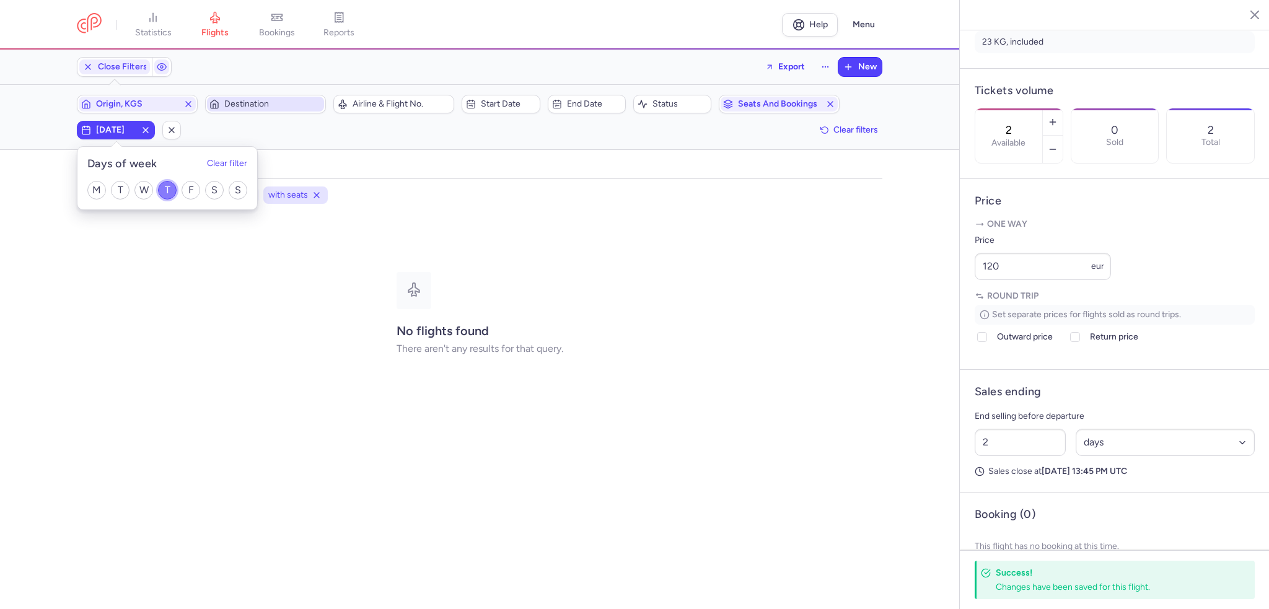
click at [173, 191] on input "T" at bounding box center [167, 190] width 19 height 19
checkbox input "false"
click at [193, 190] on input "F" at bounding box center [191, 190] width 19 height 19
click at [203, 190] on div "M T W T F S S" at bounding box center [167, 190] width 180 height 38
click at [192, 191] on input "F" at bounding box center [191, 190] width 19 height 19
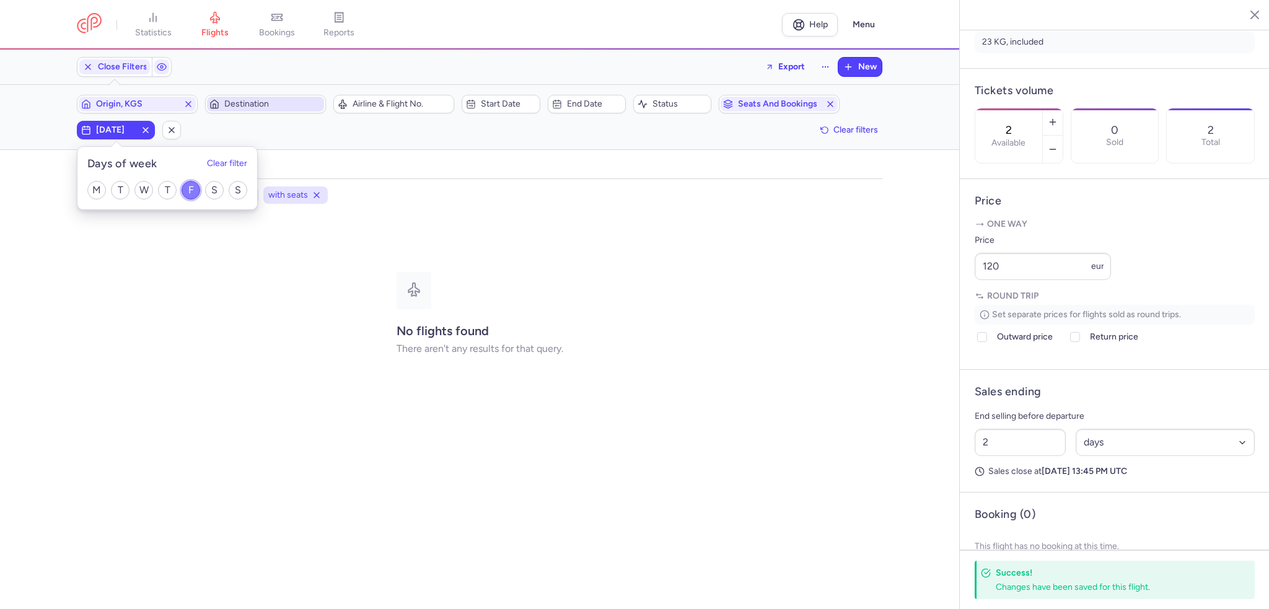
checkbox input "false"
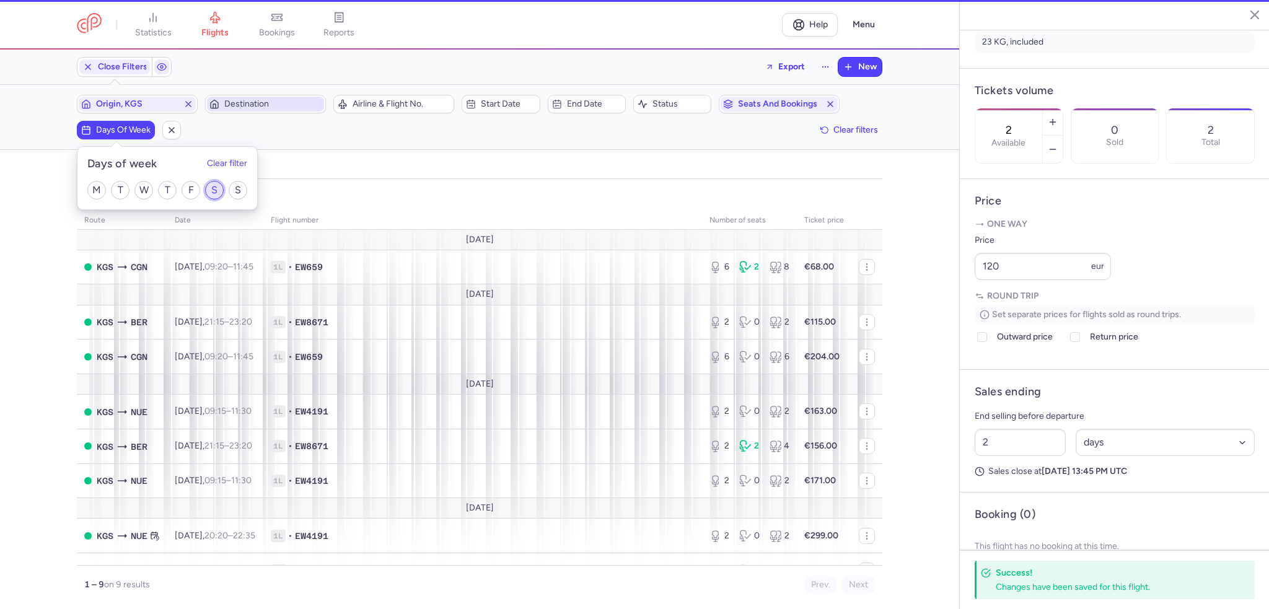
click at [218, 188] on input "S" at bounding box center [214, 190] width 19 height 19
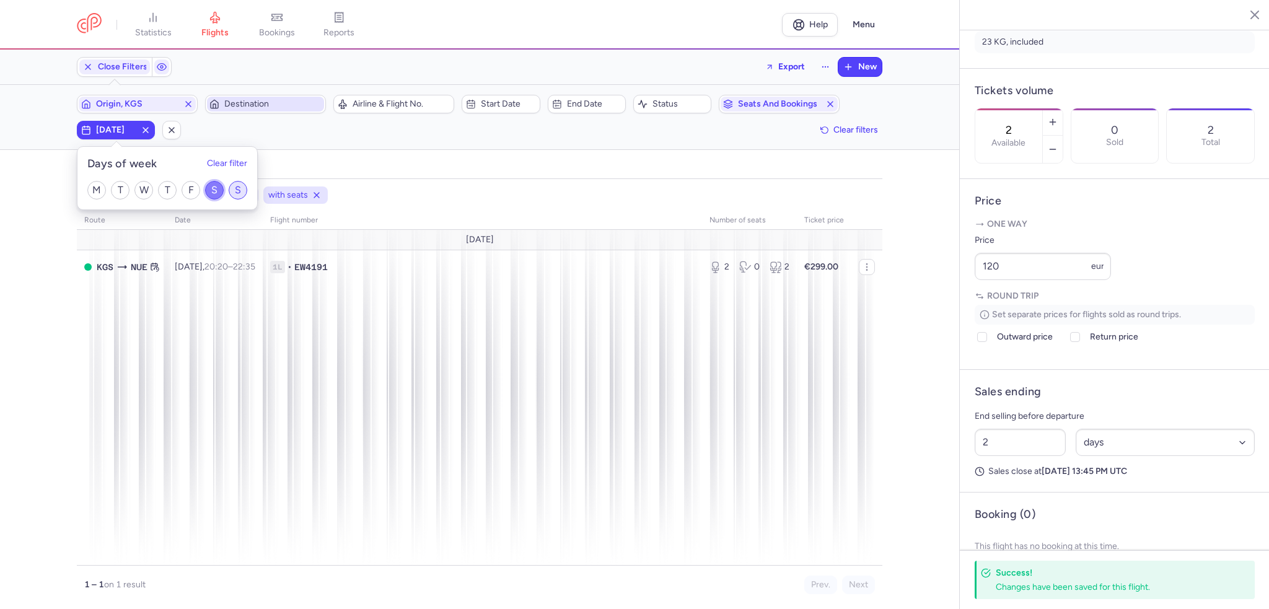
drag, startPoint x: 216, startPoint y: 190, endPoint x: 231, endPoint y: 192, distance: 14.9
click at [216, 190] on input "S" at bounding box center [214, 190] width 19 height 19
checkbox input "false"
click at [231, 192] on input "S" at bounding box center [238, 190] width 19 height 19
click at [236, 190] on input "S" at bounding box center [238, 190] width 19 height 19
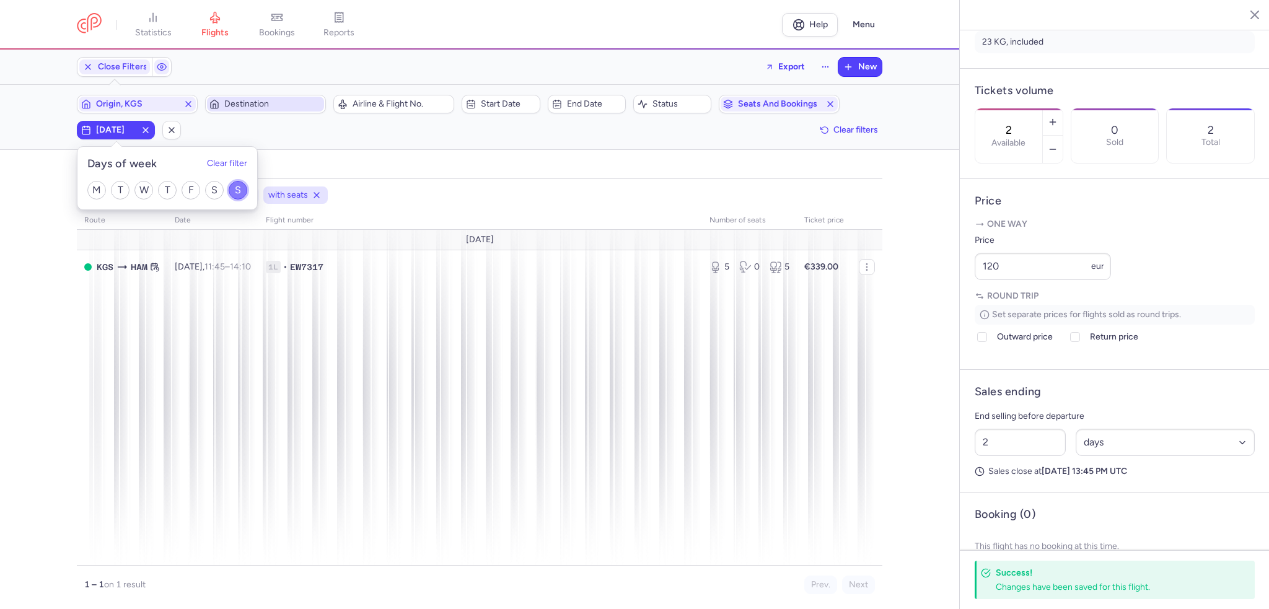
checkbox input "false"
